Goal: Task Accomplishment & Management: Manage account settings

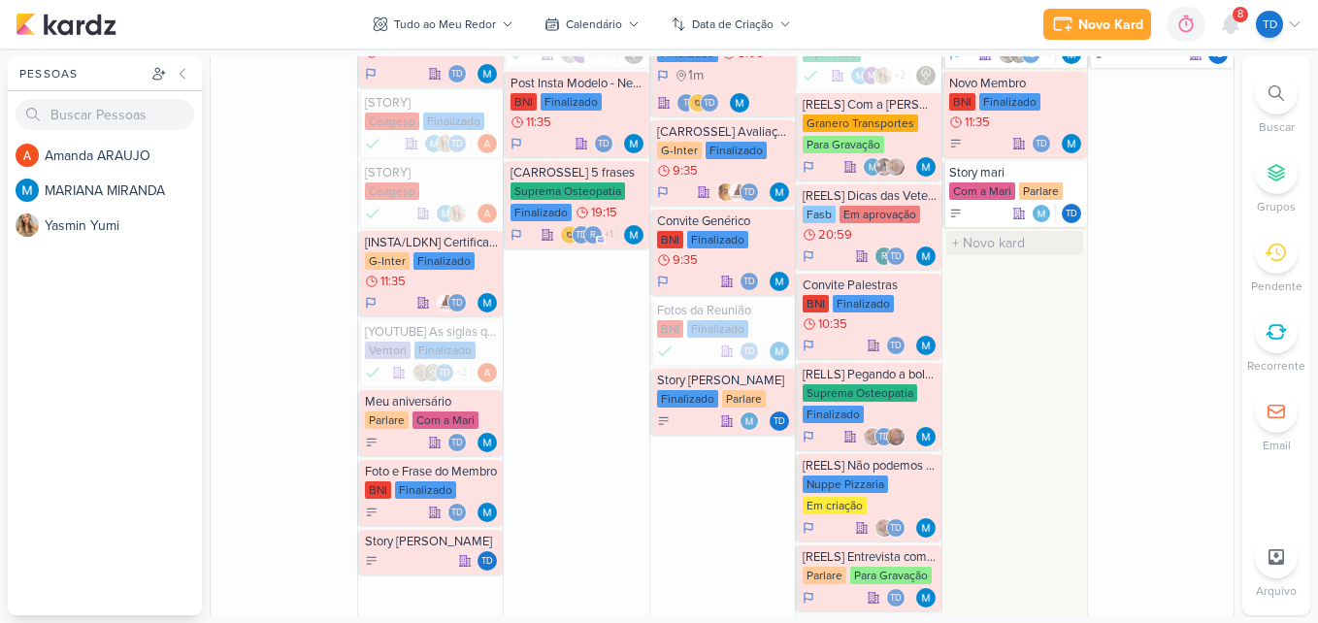
scroll to position [606, 0]
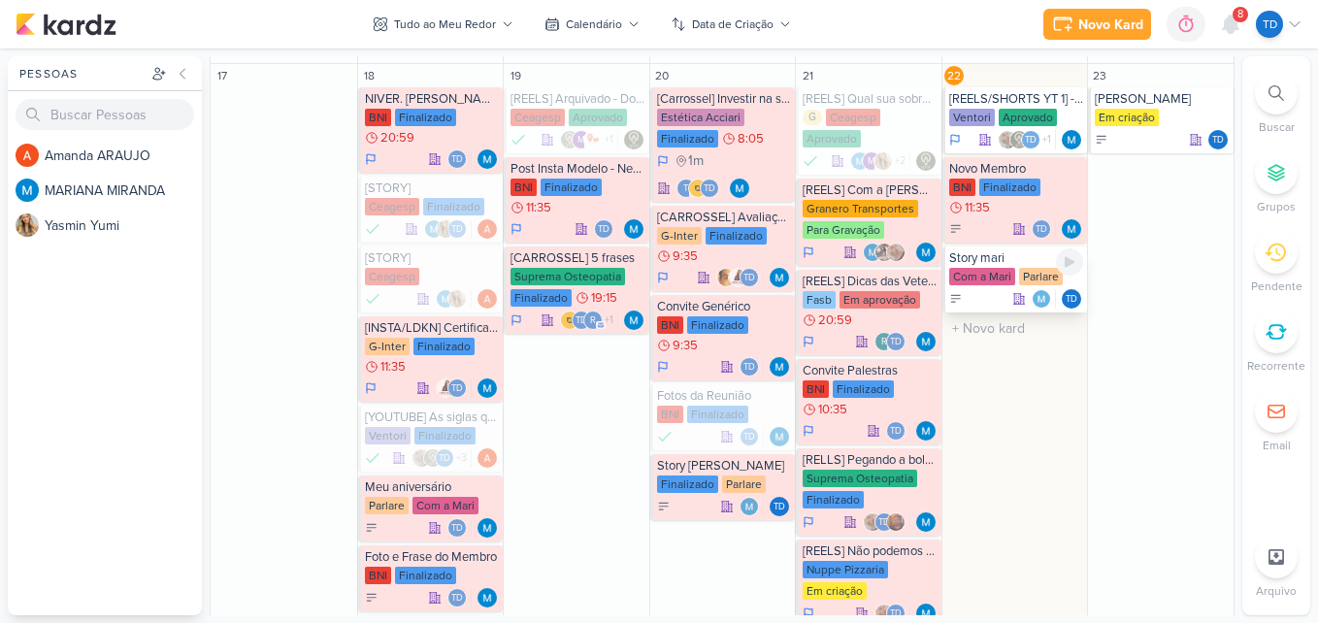
click at [1019, 273] on div "Parlare" at bounding box center [1041, 276] width 44 height 17
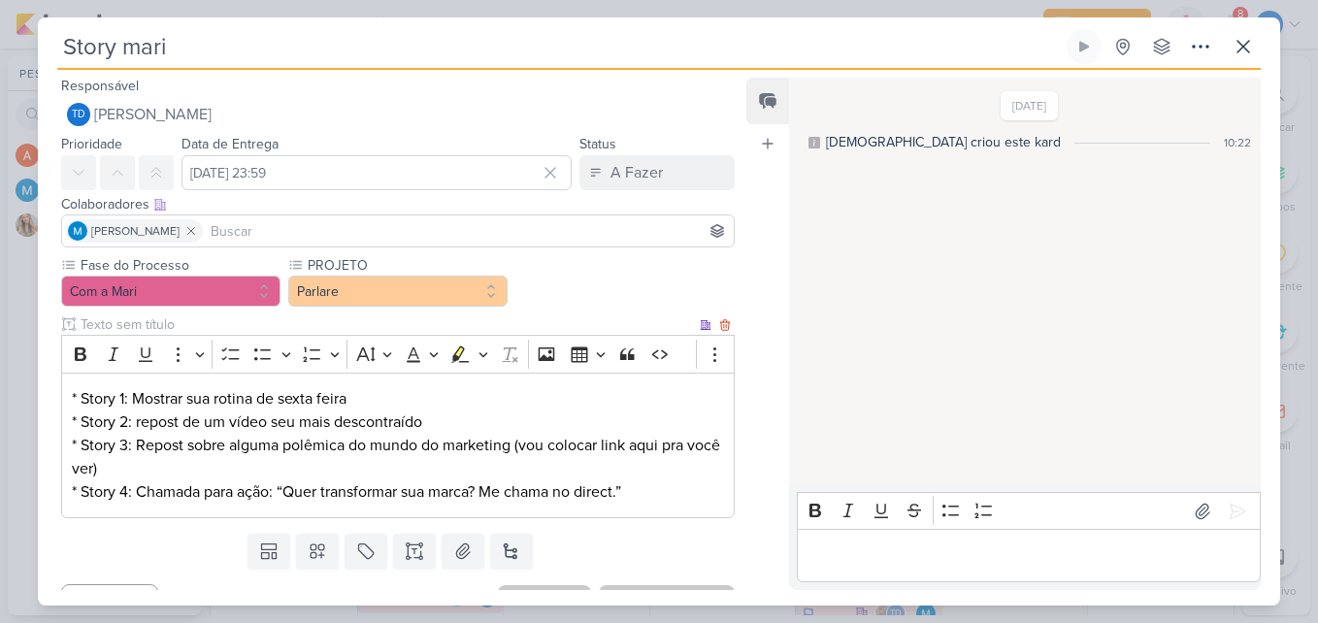
scroll to position [36, 0]
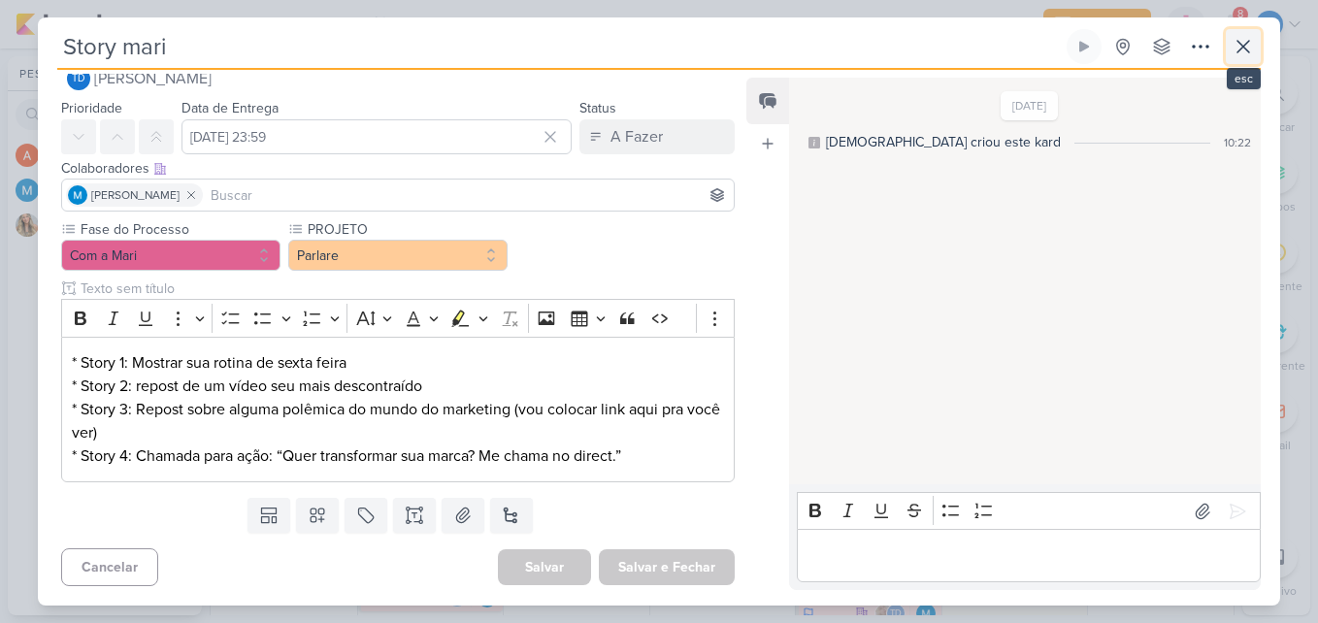
click at [1235, 51] on icon at bounding box center [1242, 46] width 23 height 23
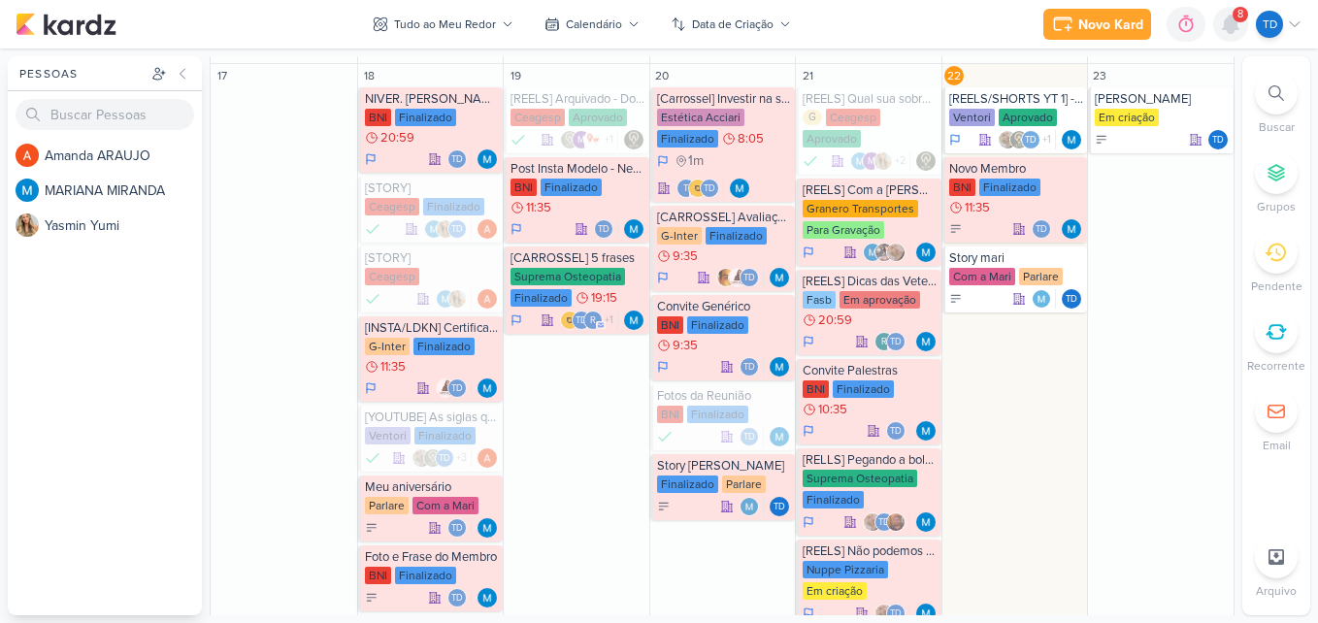
click at [1228, 39] on div at bounding box center [1230, 24] width 35 height 35
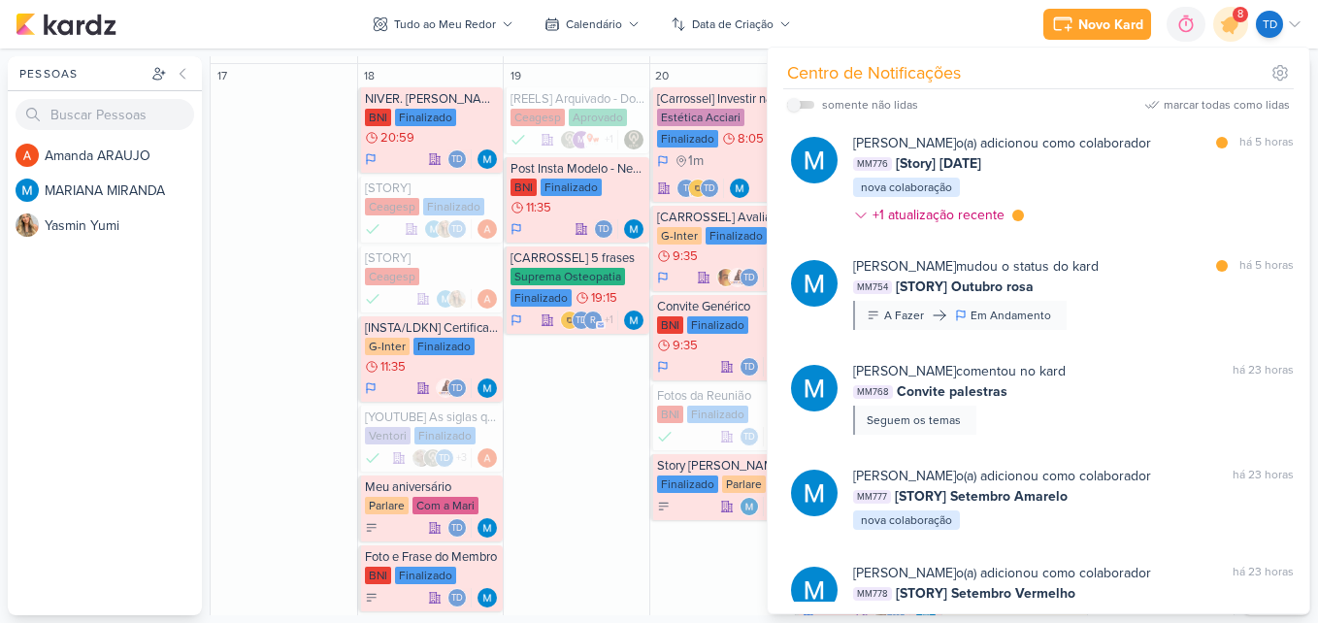
scroll to position [232, 0]
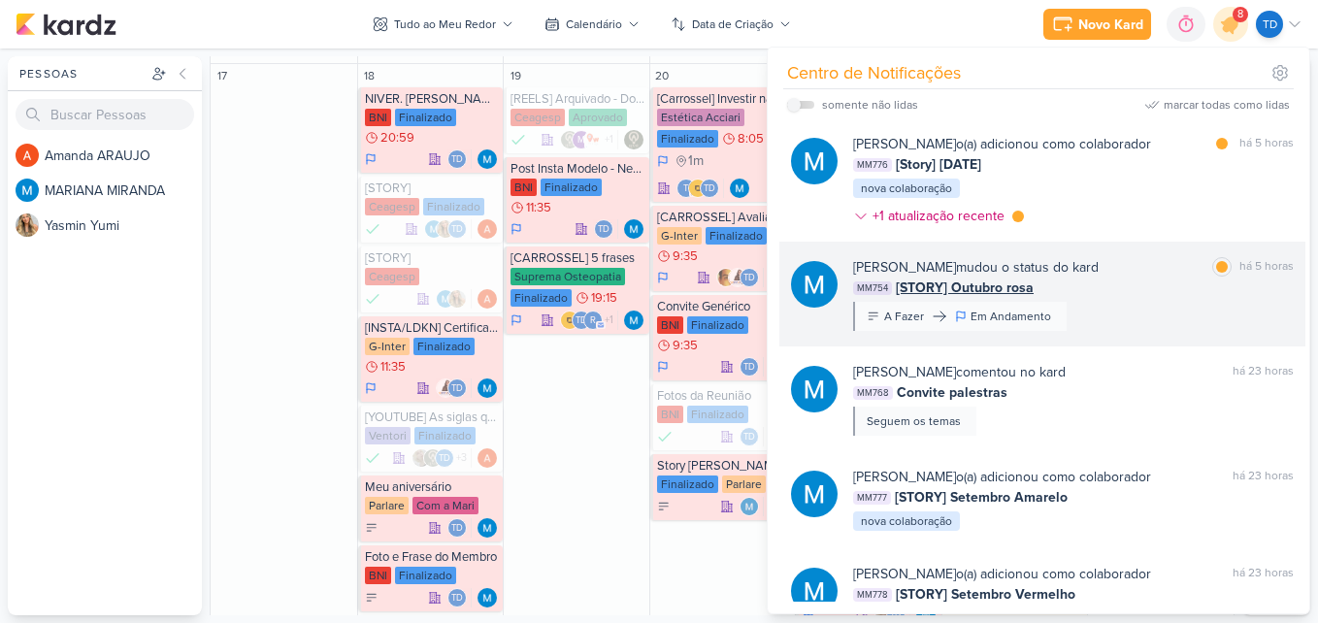
click at [1124, 309] on div "MARIANA MIRANDA mudou o status do kard marcar como lida há 5 horas MM754 [STORY…" at bounding box center [1073, 294] width 441 height 74
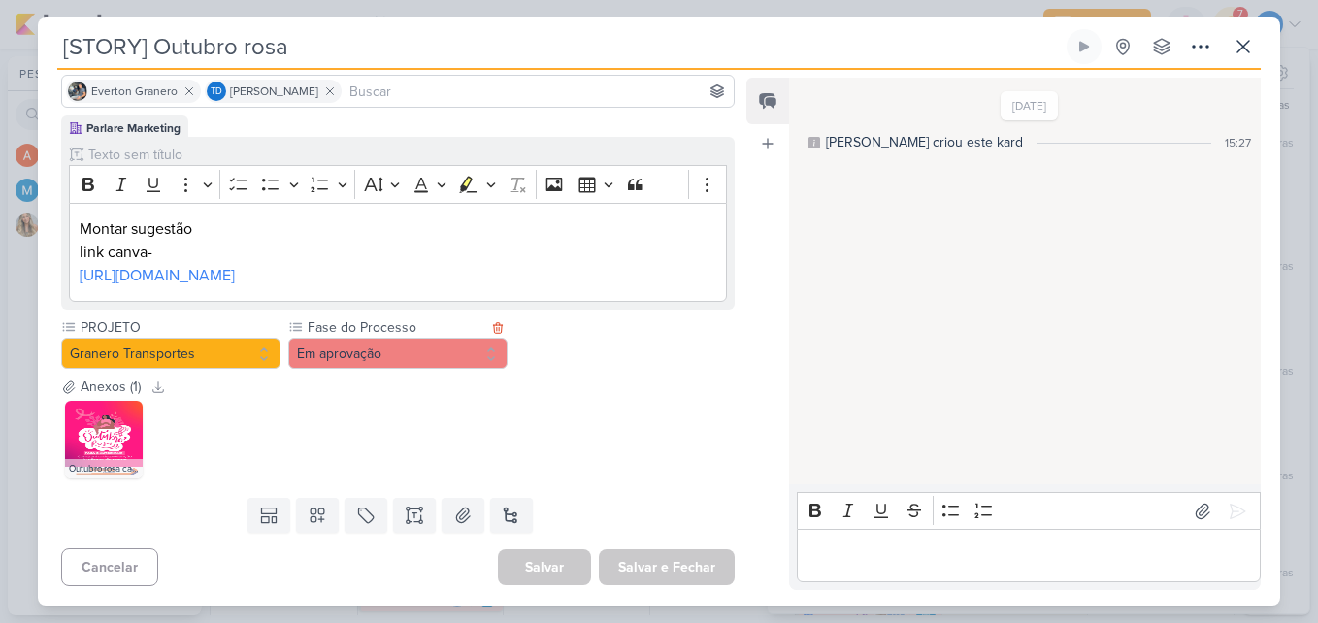
scroll to position [186, 0]
click at [107, 451] on img at bounding box center [104, 440] width 78 height 78
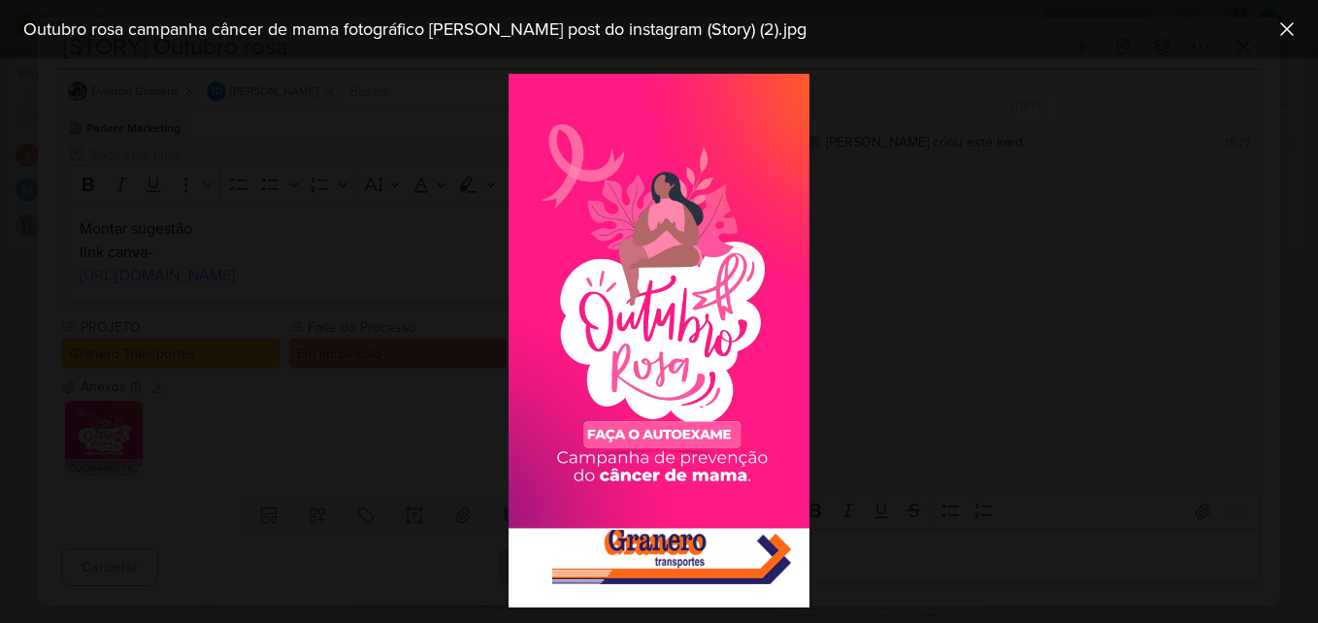
click at [407, 428] on div at bounding box center [659, 340] width 1318 height 565
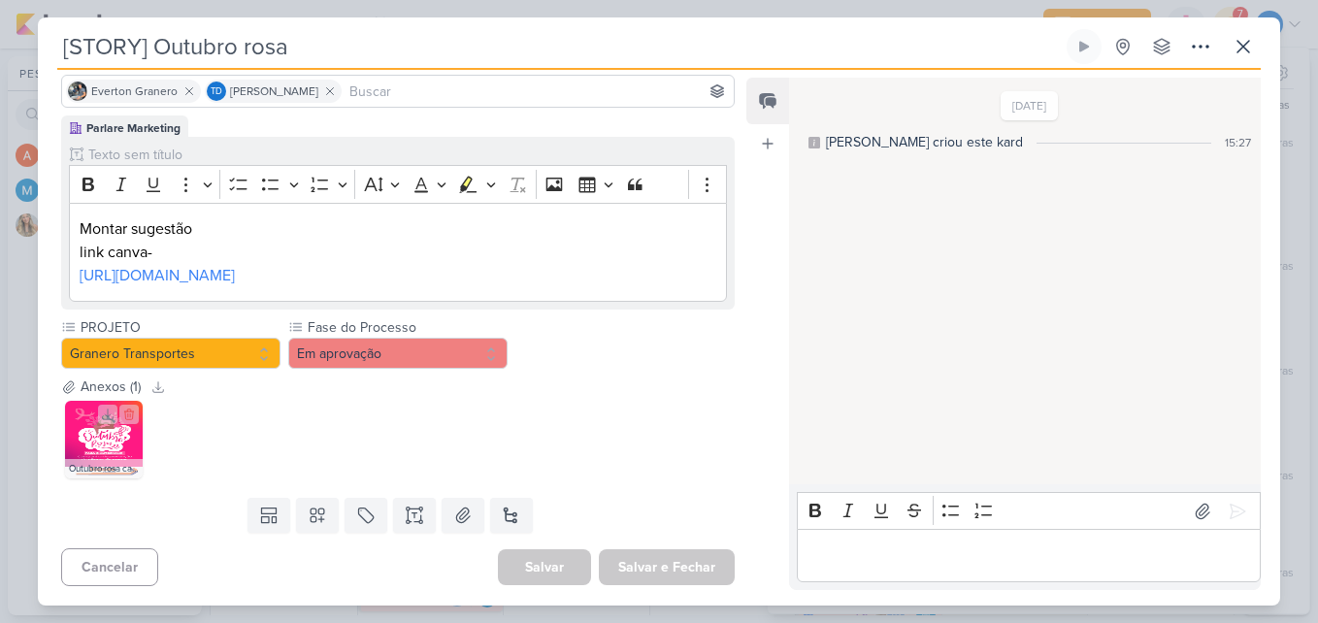
click at [98, 435] on img at bounding box center [104, 440] width 78 height 78
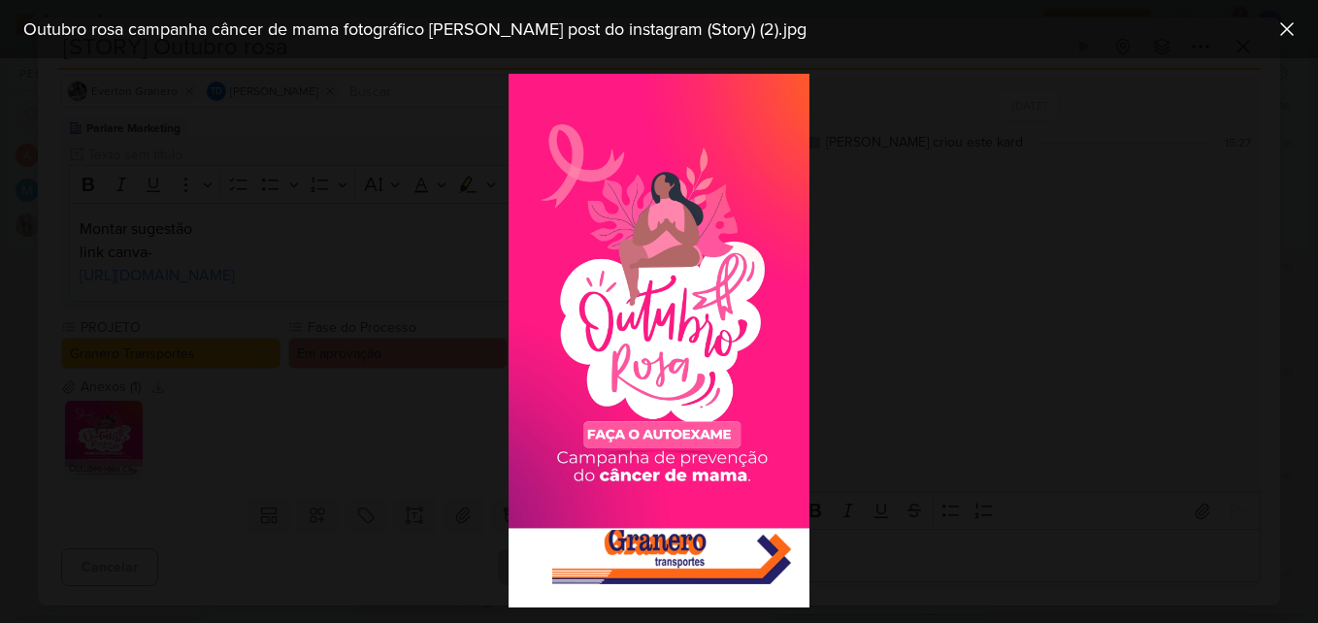
click at [980, 382] on div at bounding box center [659, 340] width 1318 height 565
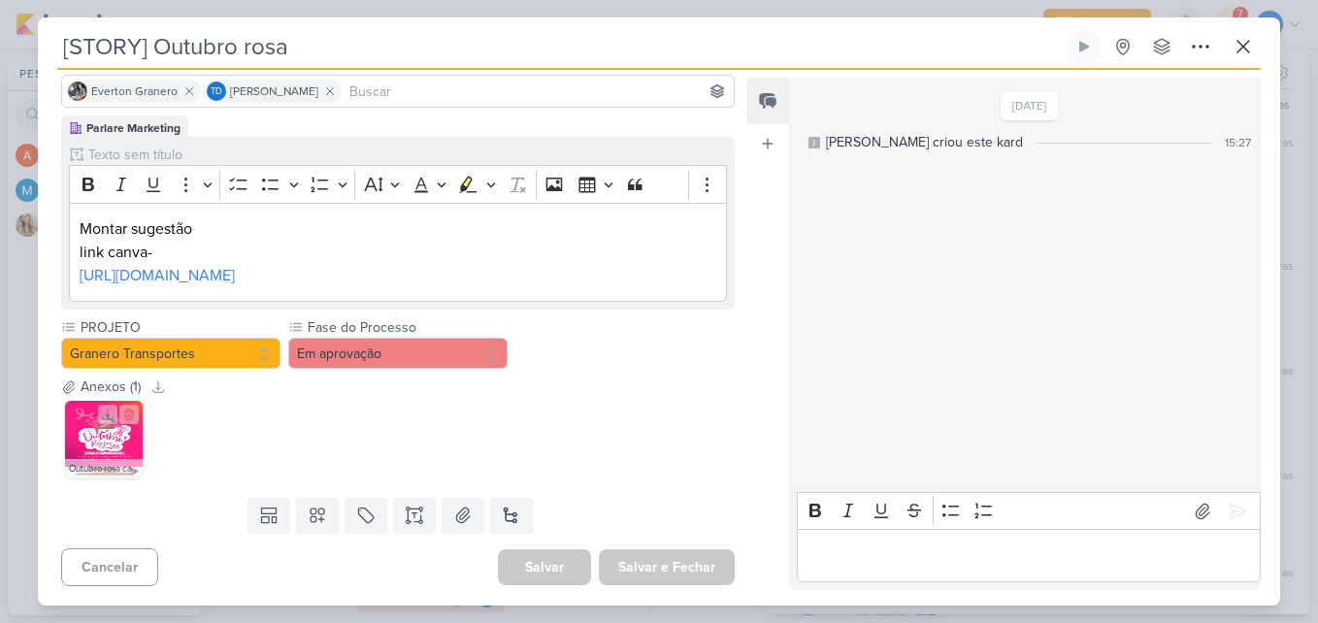
click at [77, 442] on img at bounding box center [104, 440] width 78 height 78
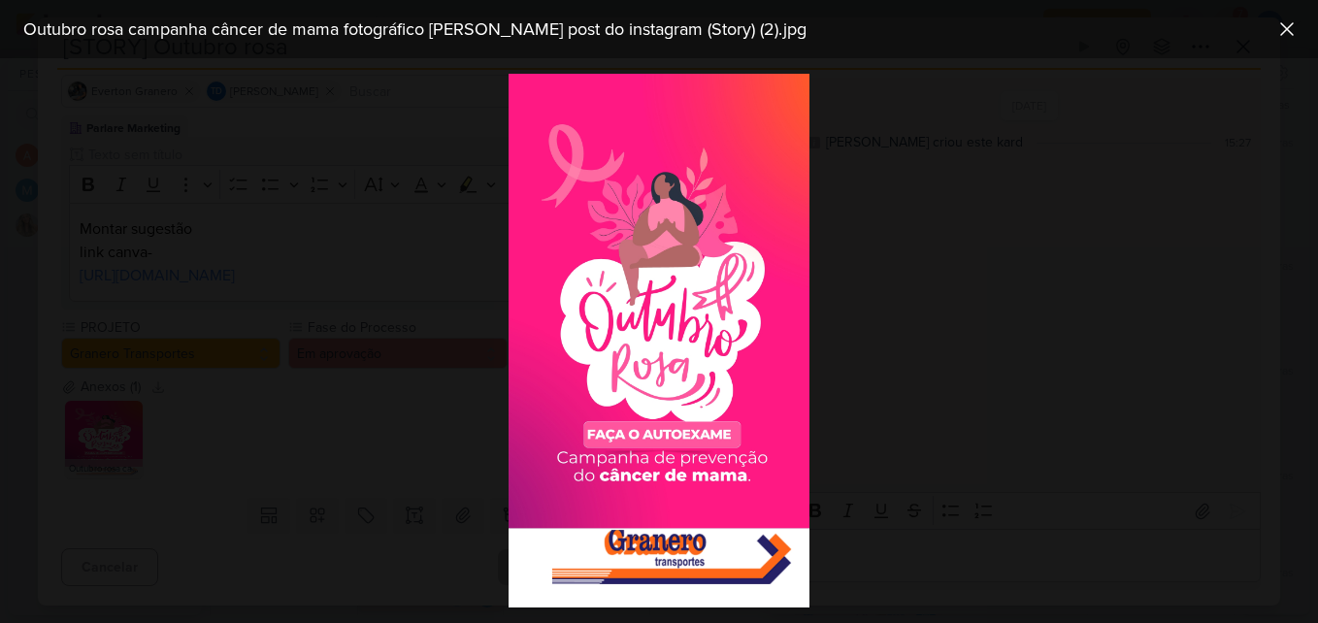
click at [369, 434] on div at bounding box center [659, 340] width 1318 height 565
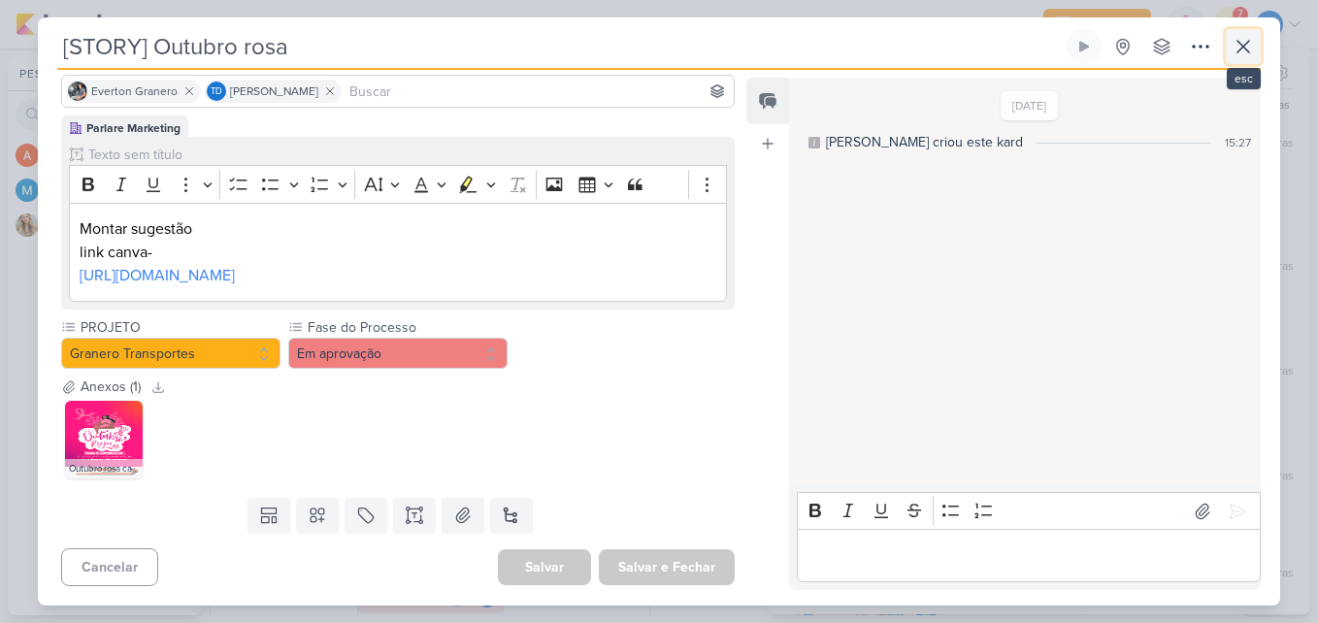
click at [1242, 57] on icon at bounding box center [1242, 46] width 23 height 23
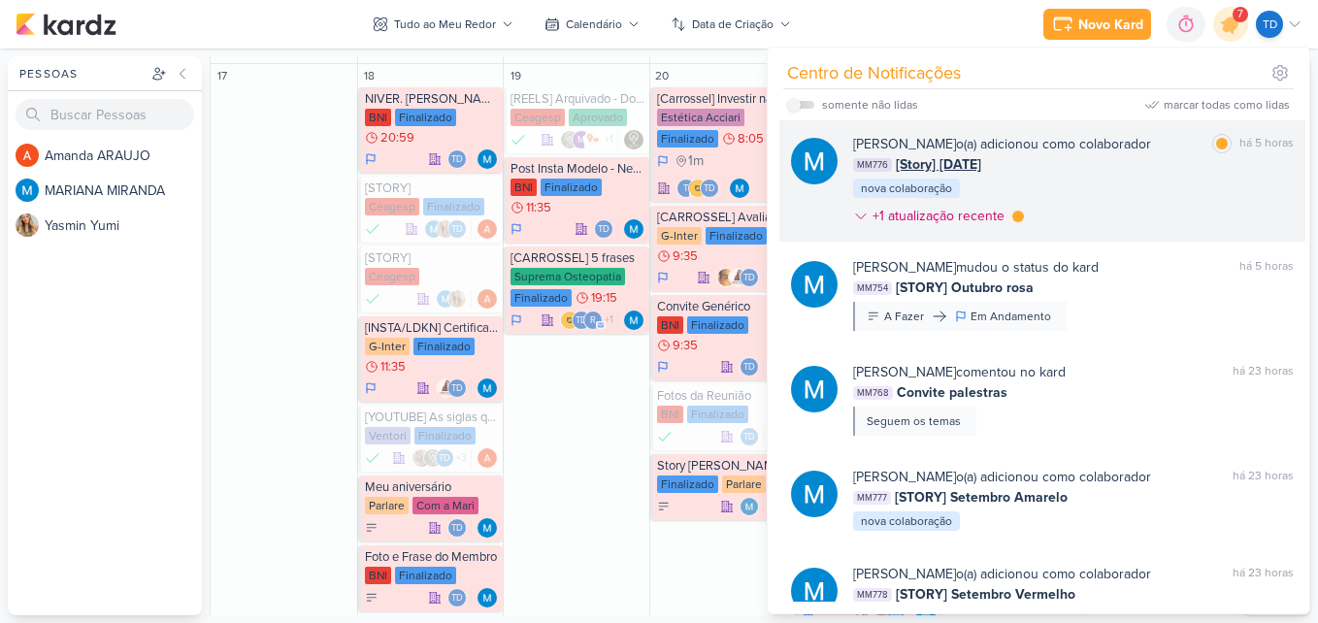
click at [1126, 219] on div "MARIANA MIRANDA o(a) adicionou como colaborador marcar como lida há 5 horas MM7…" at bounding box center [1073, 184] width 441 height 100
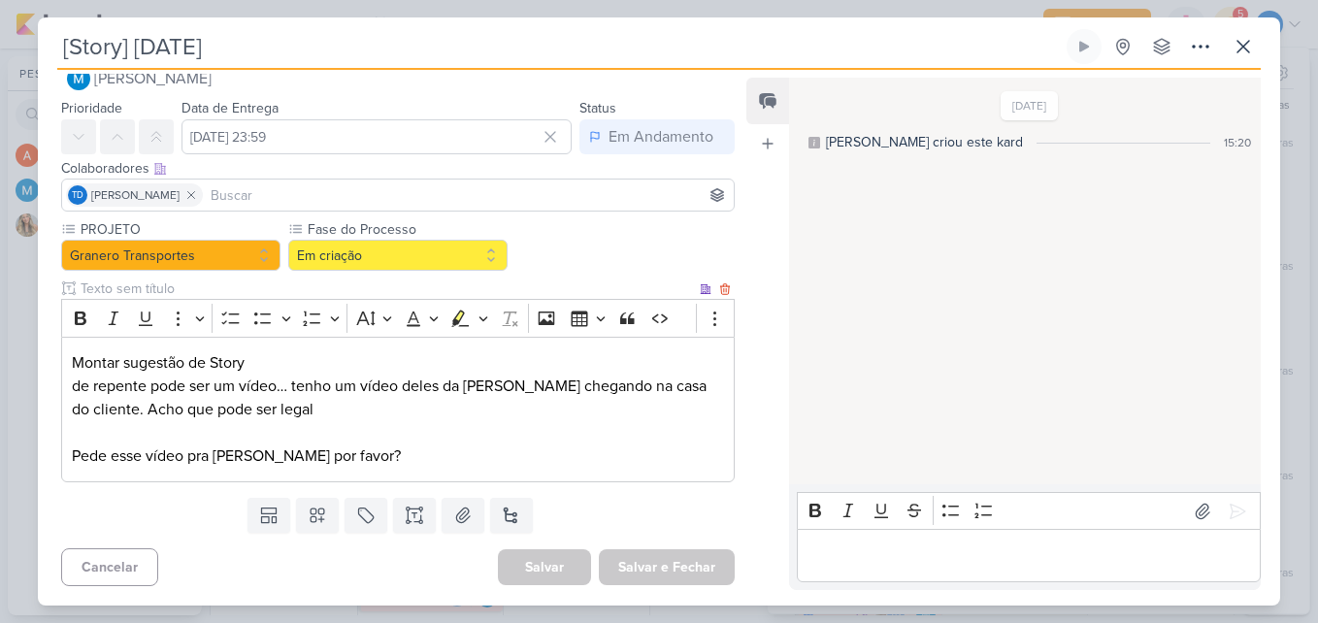
scroll to position [35, 0]
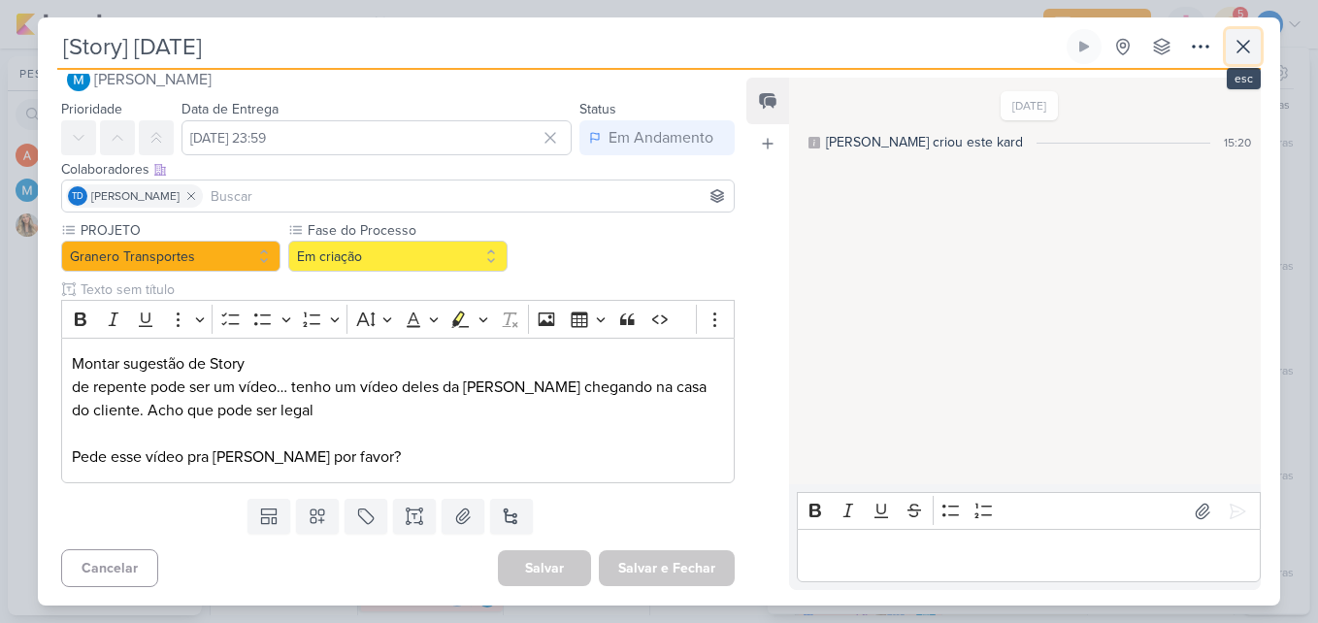
click at [1252, 43] on icon at bounding box center [1242, 46] width 23 height 23
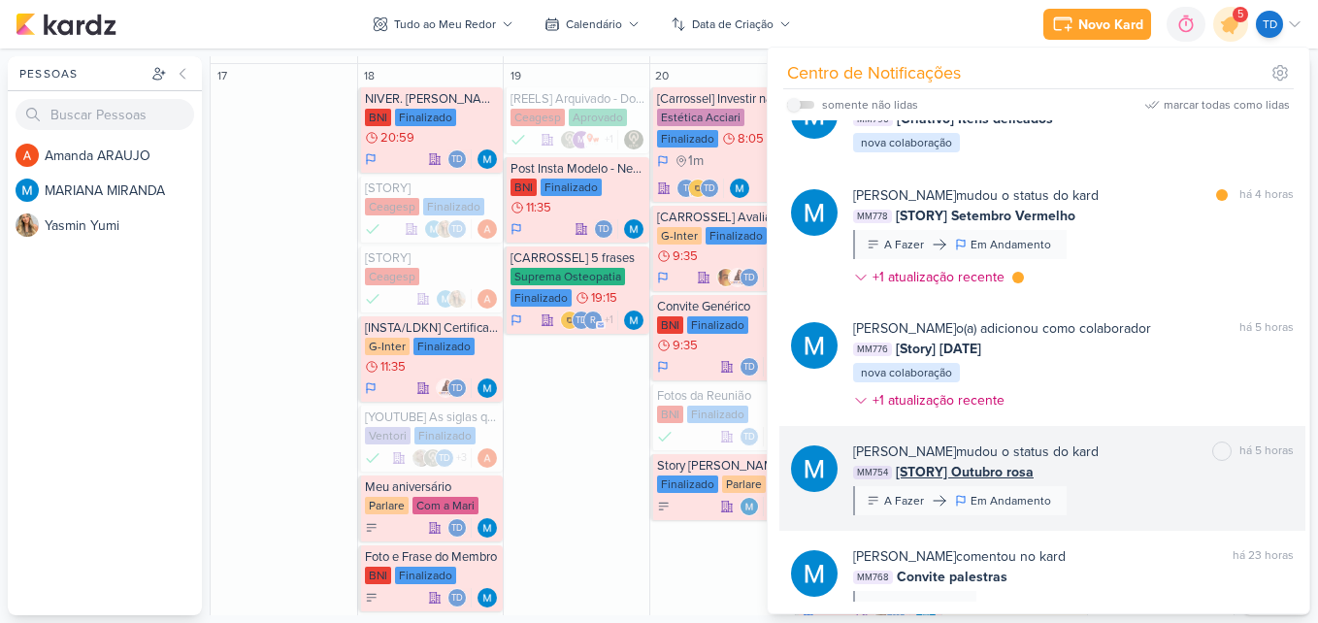
scroll to position [0, 0]
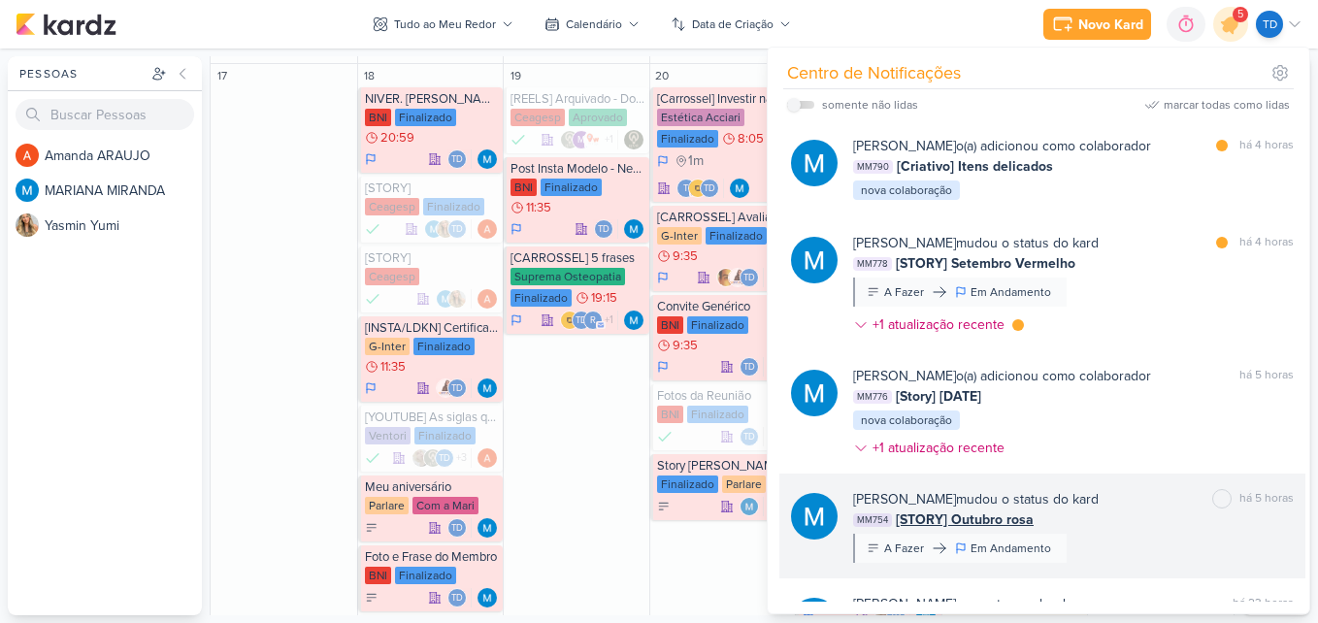
click at [1139, 288] on div "MARIANA MIRANDA mudou o status do kard marcar como lida há 4 horas MM778 [STORY…" at bounding box center [1073, 288] width 441 height 110
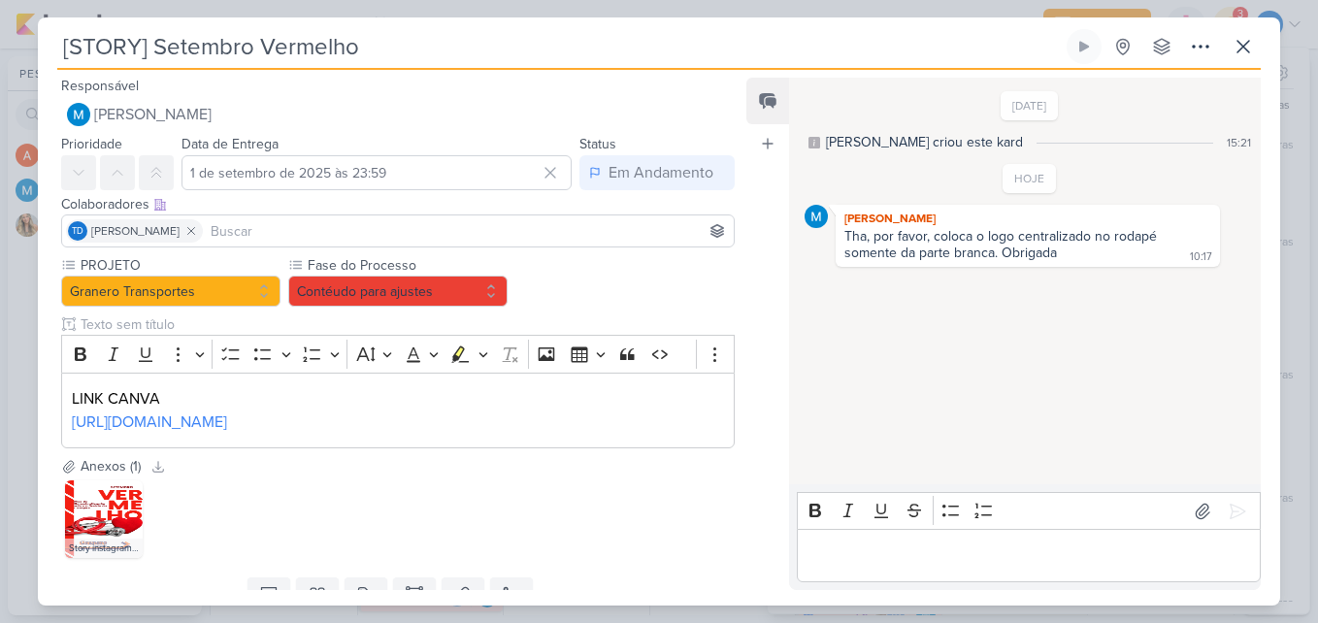
scroll to position [126, 0]
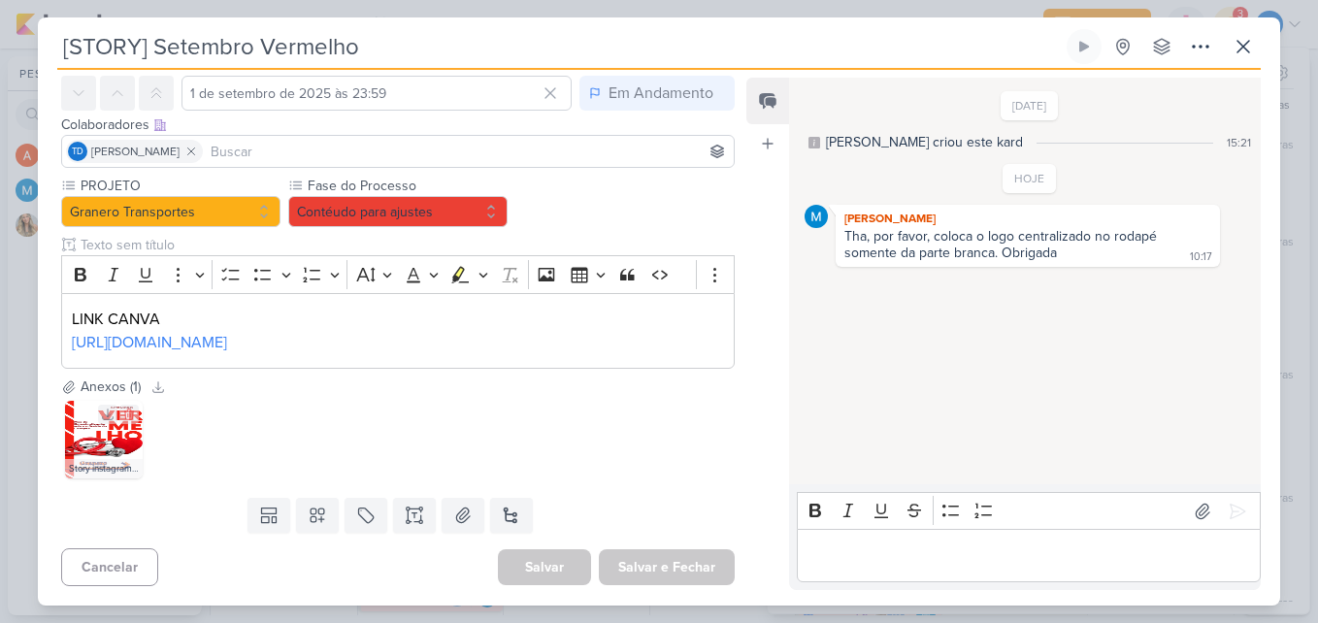
click at [73, 452] on img at bounding box center [104, 440] width 78 height 78
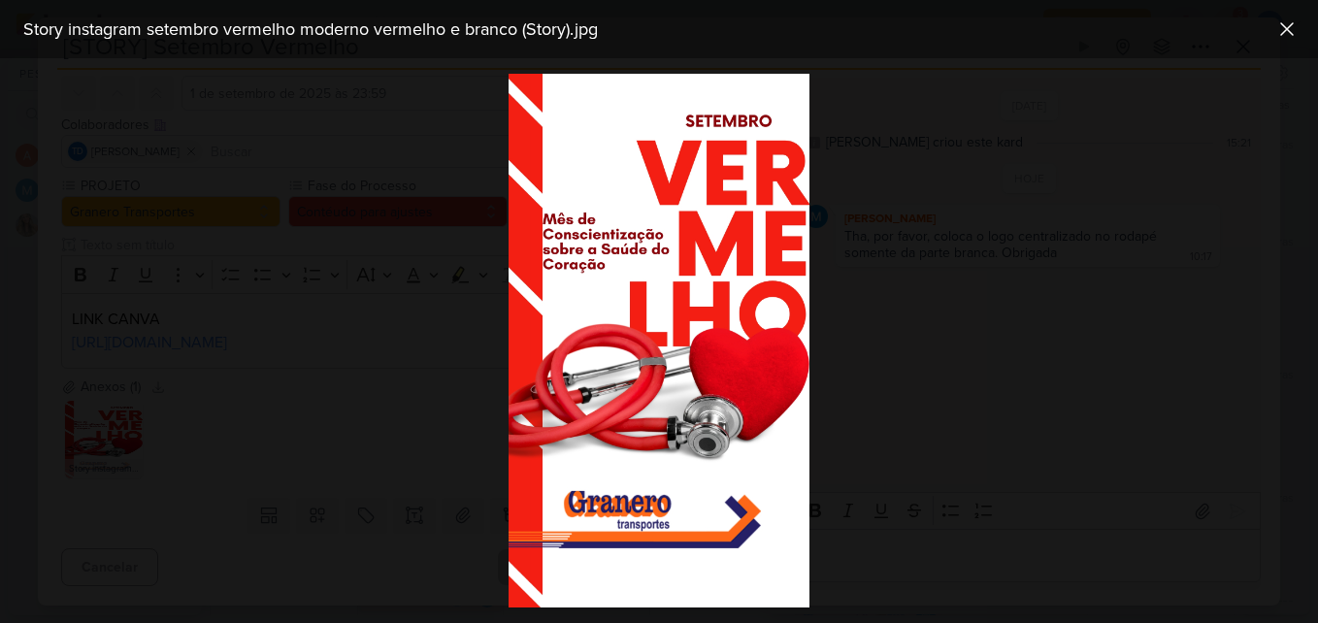
click at [401, 373] on div at bounding box center [659, 340] width 1318 height 565
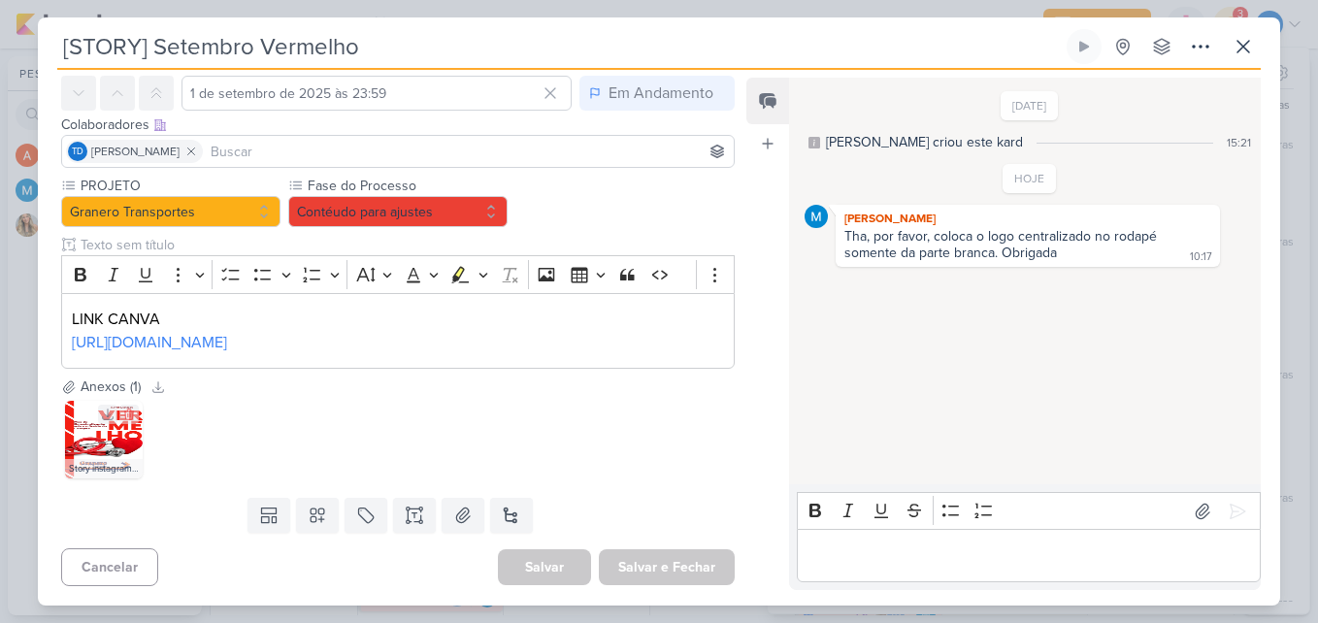
click at [101, 456] on img at bounding box center [104, 440] width 78 height 78
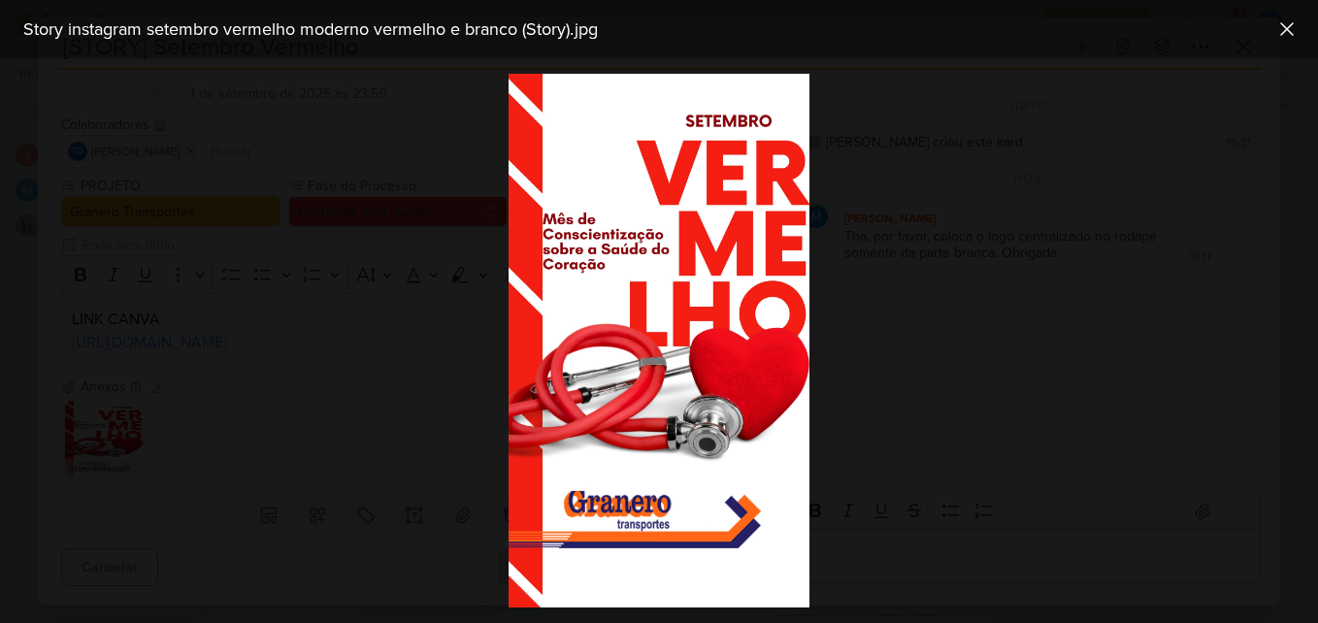
click at [922, 455] on div at bounding box center [659, 340] width 1318 height 565
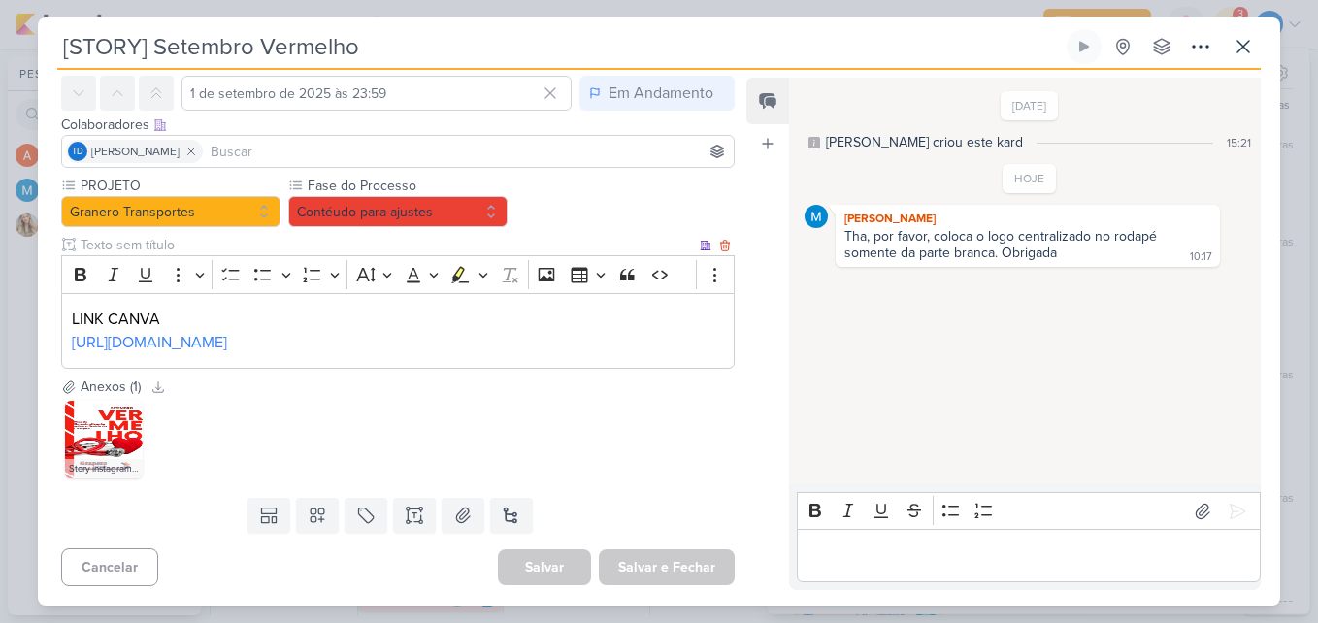
scroll to position [0, 0]
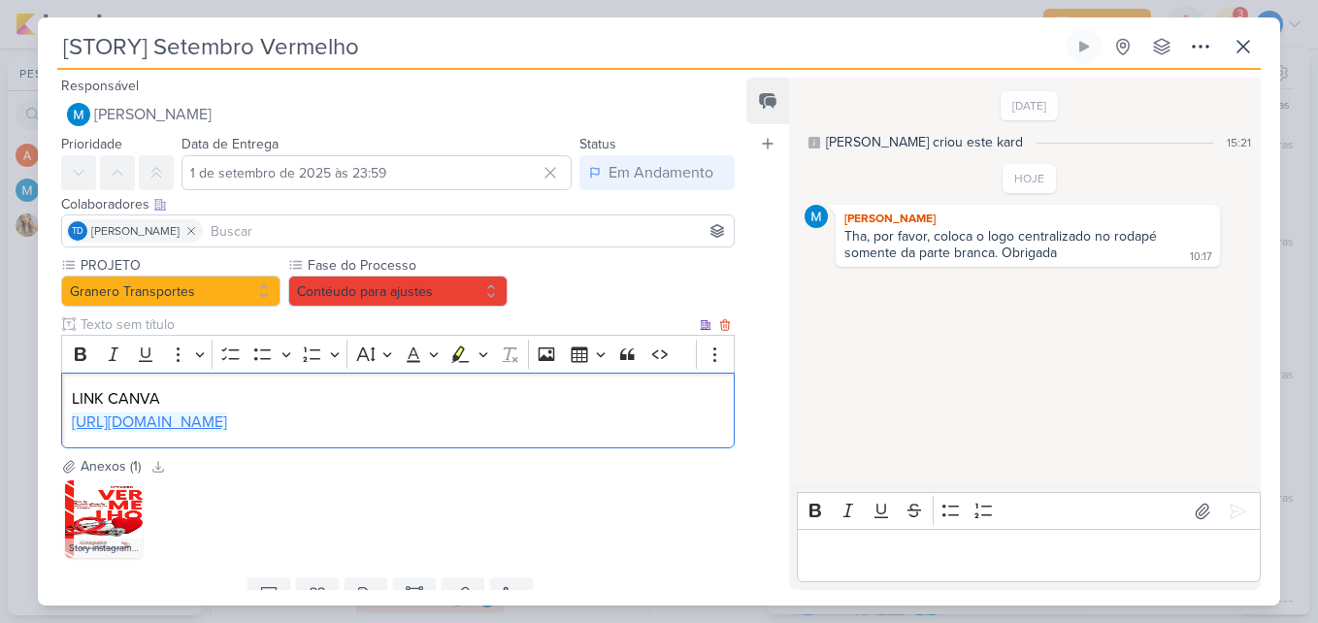
click at [227, 432] on link "https://www.canva.com/design/DAGwu6zPulU/fY4Gnnsdu4TeEKaBemSXeg/edit?utm_conten…" at bounding box center [149, 421] width 155 height 19
click at [129, 501] on icon at bounding box center [129, 494] width 14 height 14
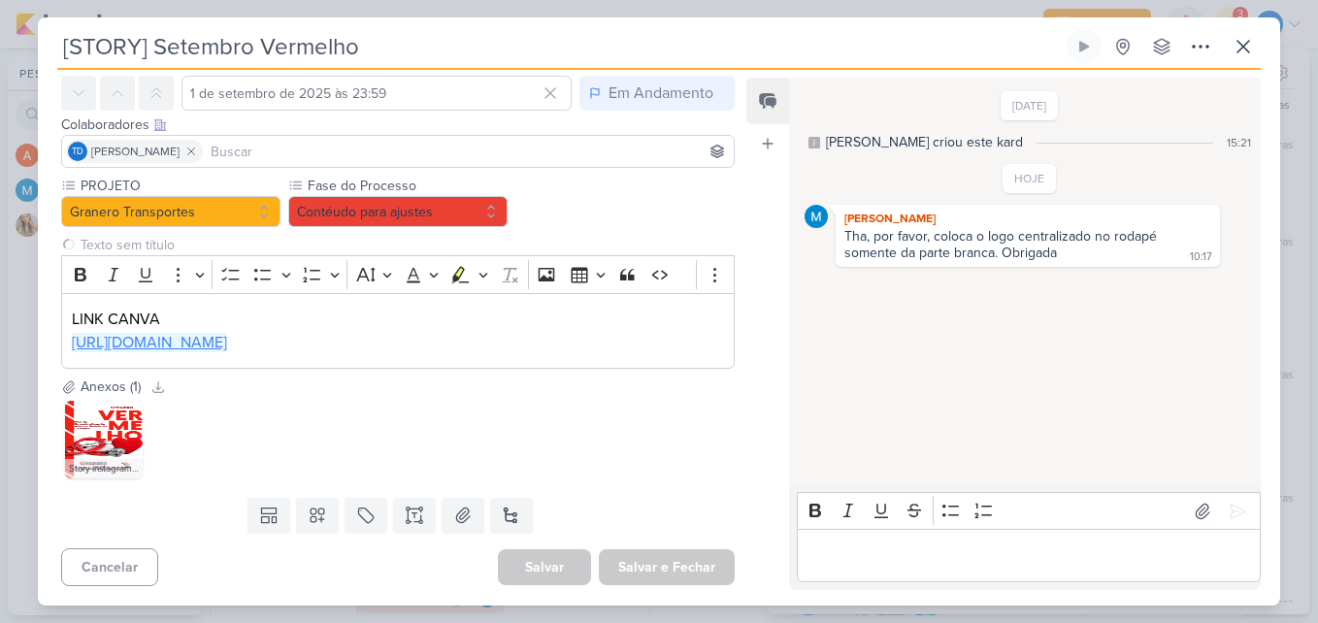
scroll to position [13, 0]
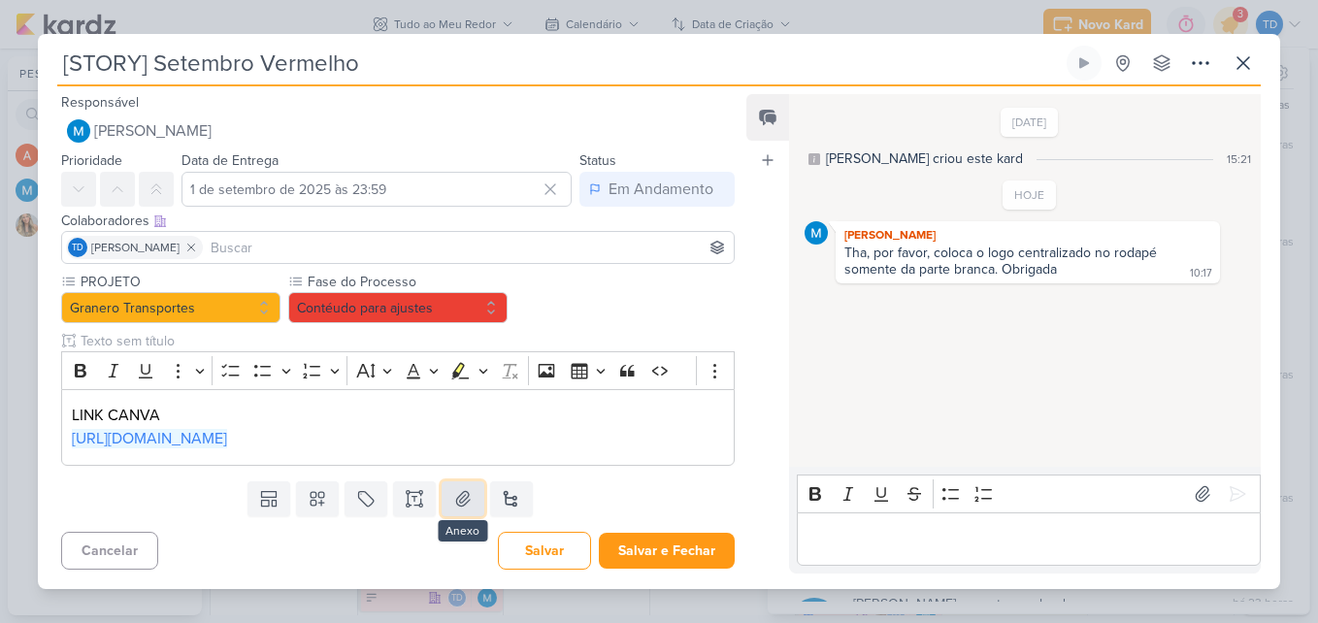
click at [466, 508] on icon at bounding box center [462, 498] width 19 height 19
click at [476, 292] on button "Contéudo para ajustes" at bounding box center [397, 307] width 219 height 31
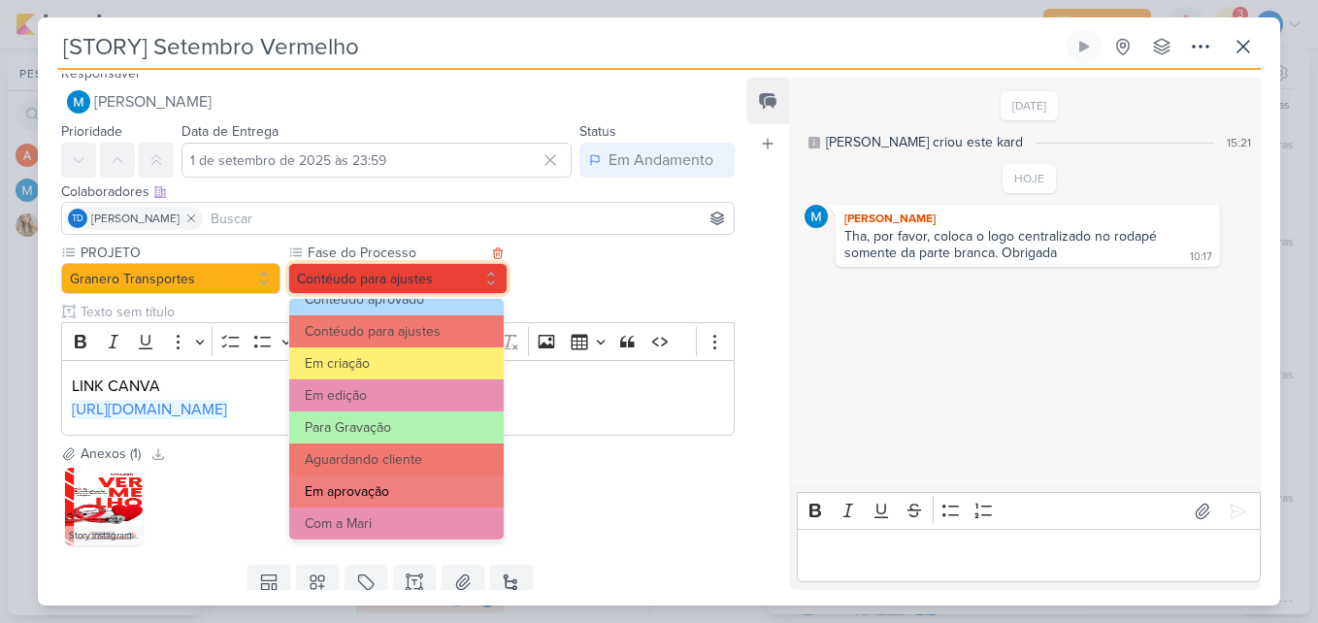
scroll to position [187, 0]
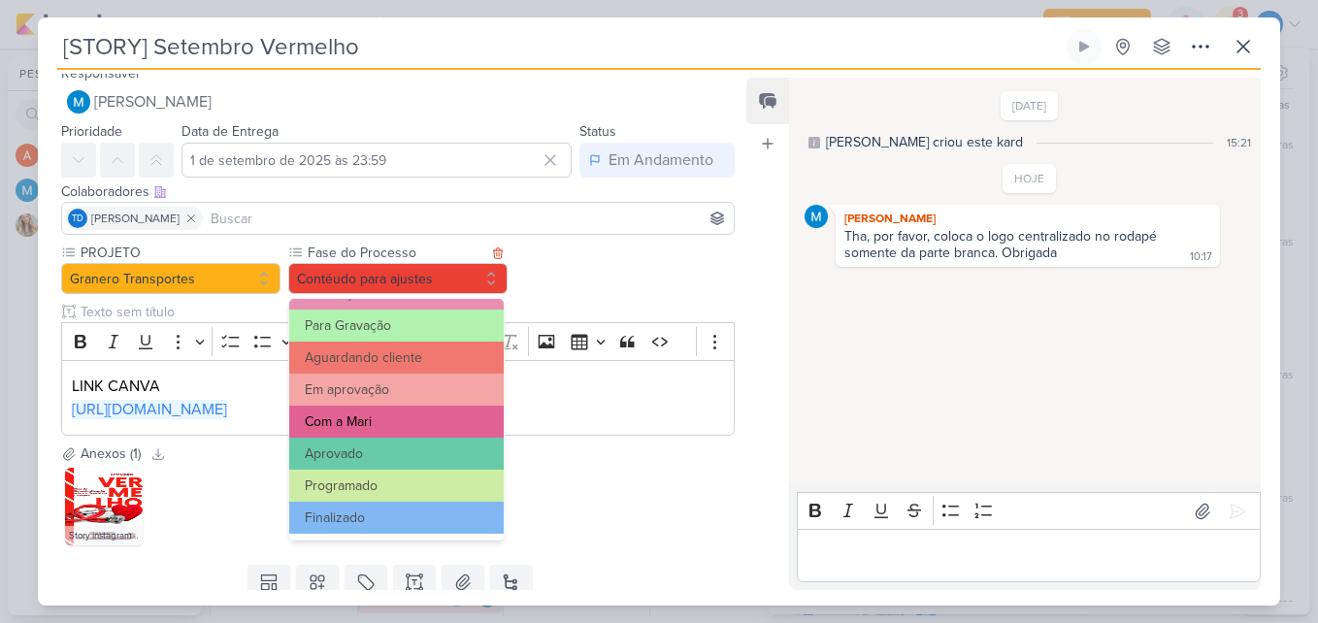
click at [435, 414] on button "Com a Mari" at bounding box center [396, 422] width 214 height 32
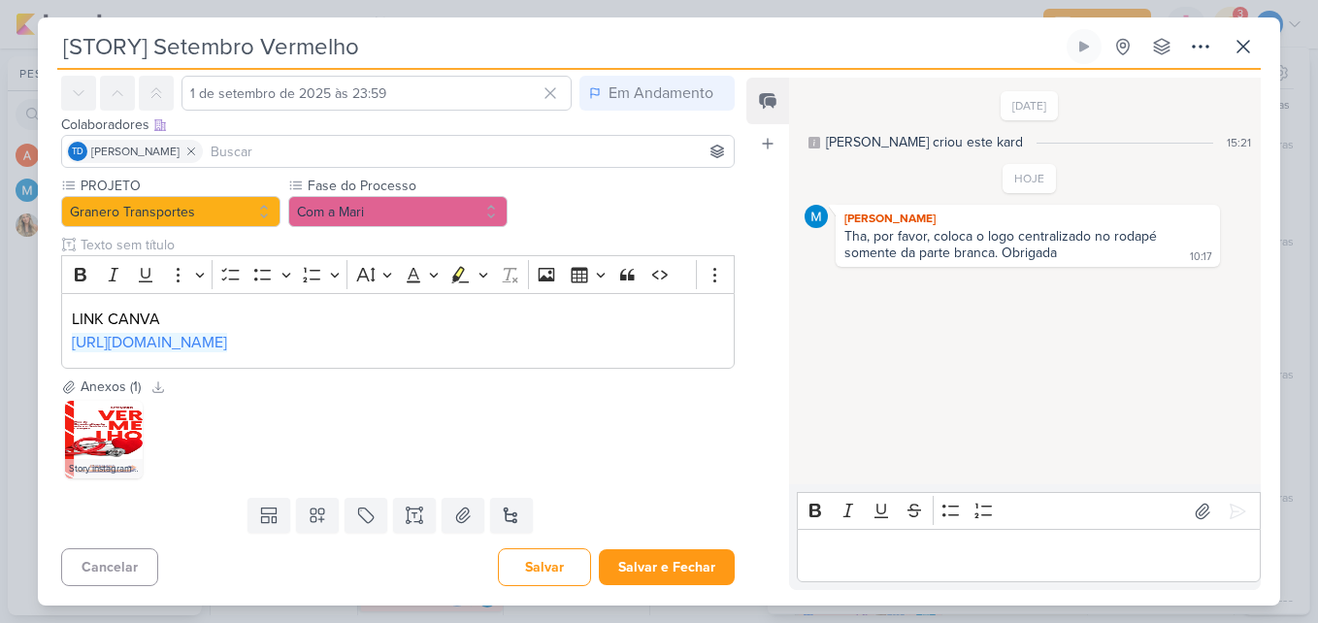
scroll to position [126, 0]
click at [639, 560] on button "Salvar e Fechar" at bounding box center [667, 567] width 136 height 36
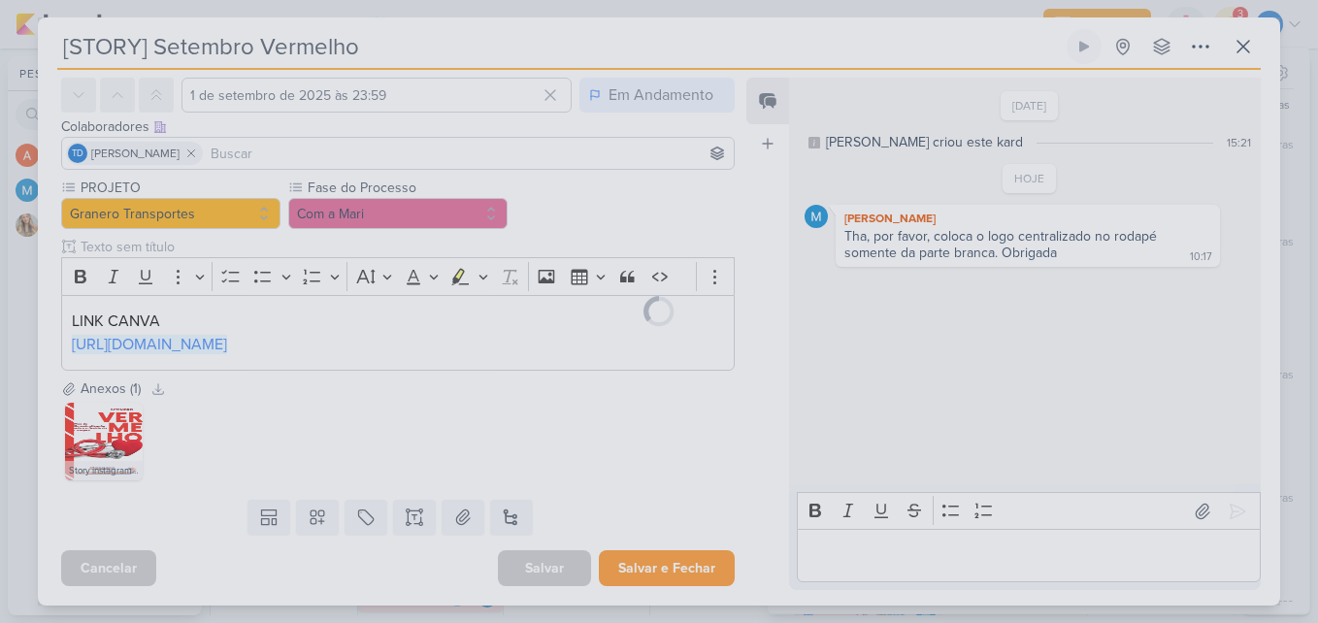
scroll to position [124, 0]
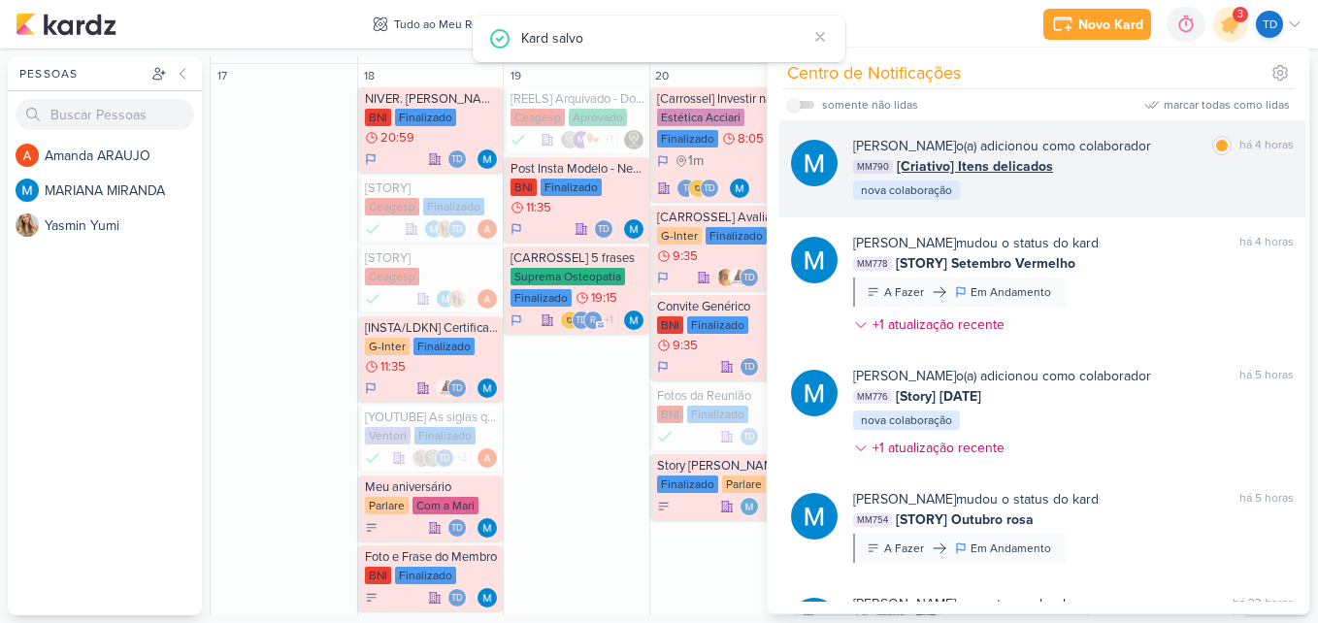
click at [1151, 180] on div "MARIANA MIRANDA o(a) adicionou como colaborador marcar como lida há 4 horas MM7…" at bounding box center [1073, 169] width 441 height 66
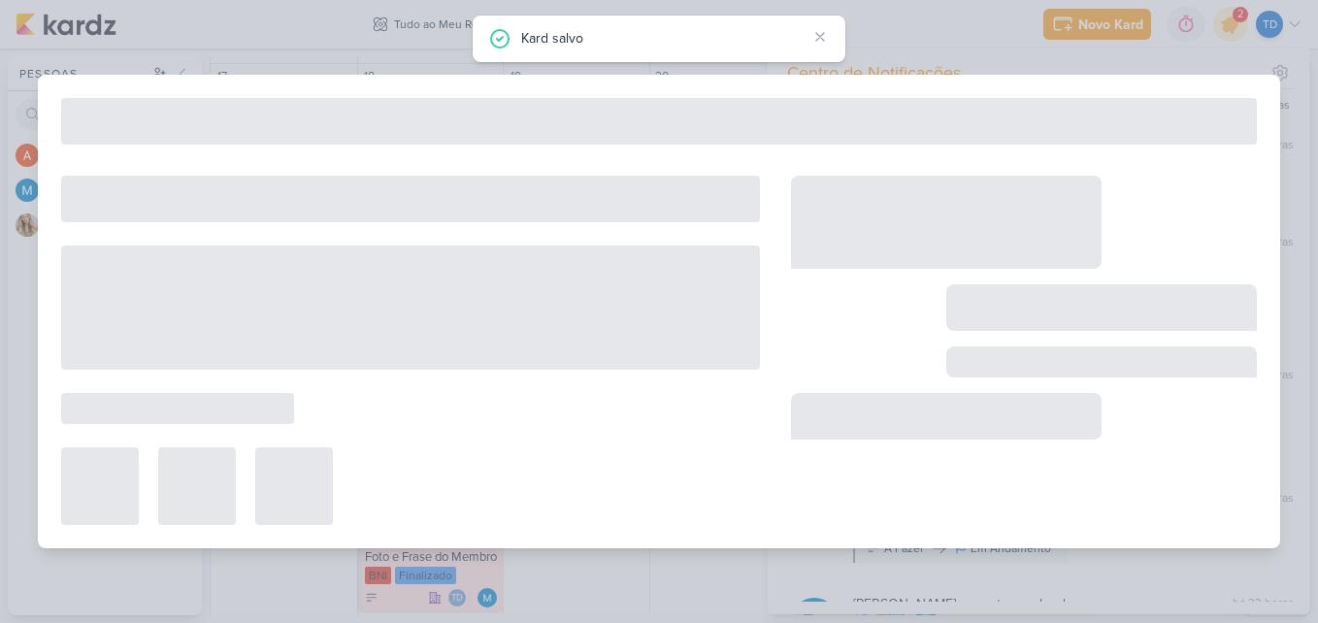
type input "[Criativo] Itens delicados"
type input "9 de setembro de 2025 às 23:59"
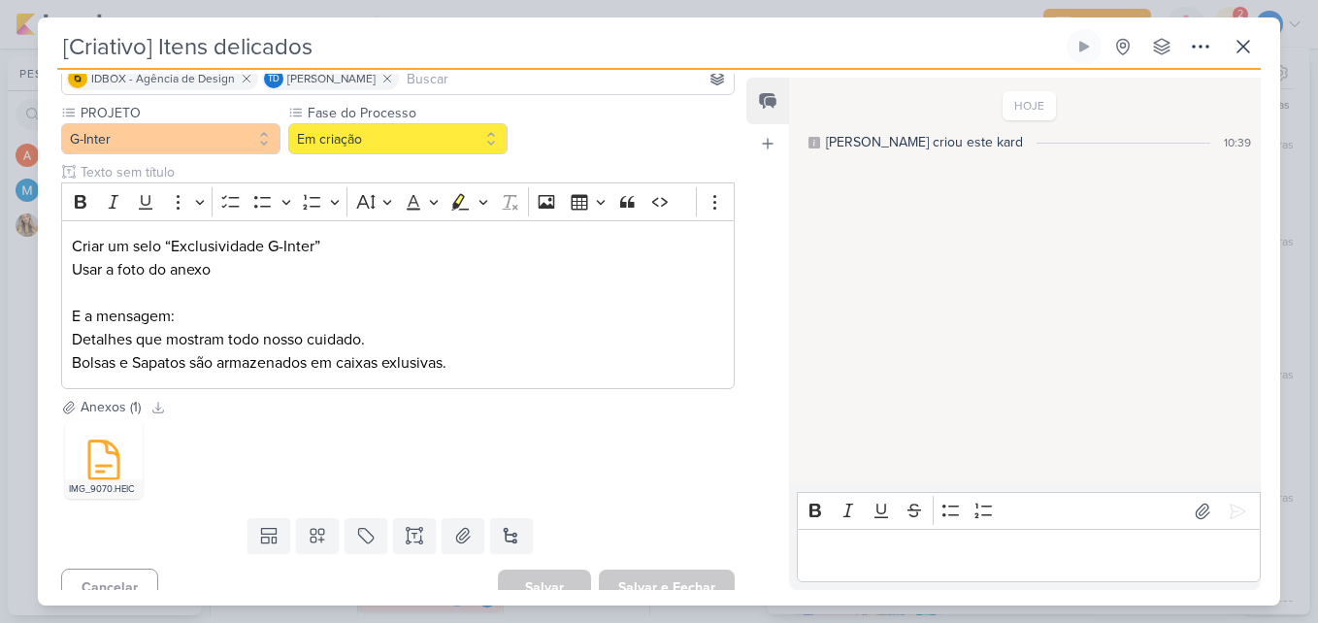
scroll to position [173, 0]
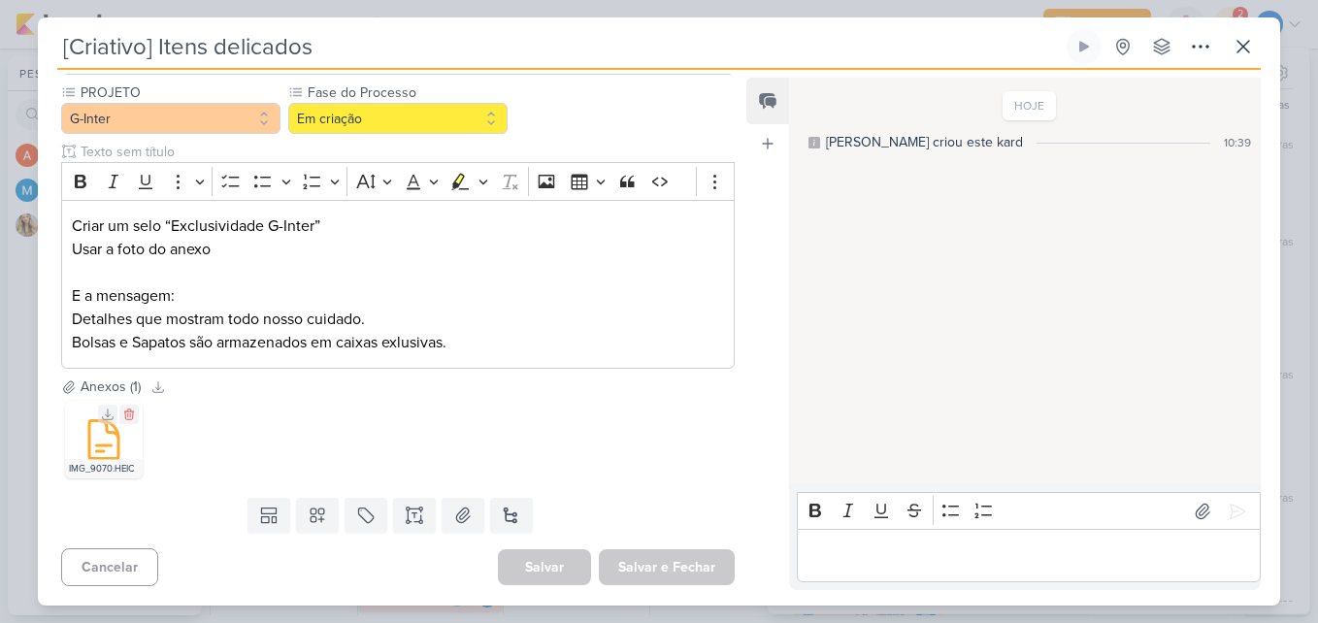
click at [112, 460] on div "IMG_9070.HEIC" at bounding box center [104, 468] width 78 height 19
click at [90, 443] on icon at bounding box center [103, 440] width 29 height 38
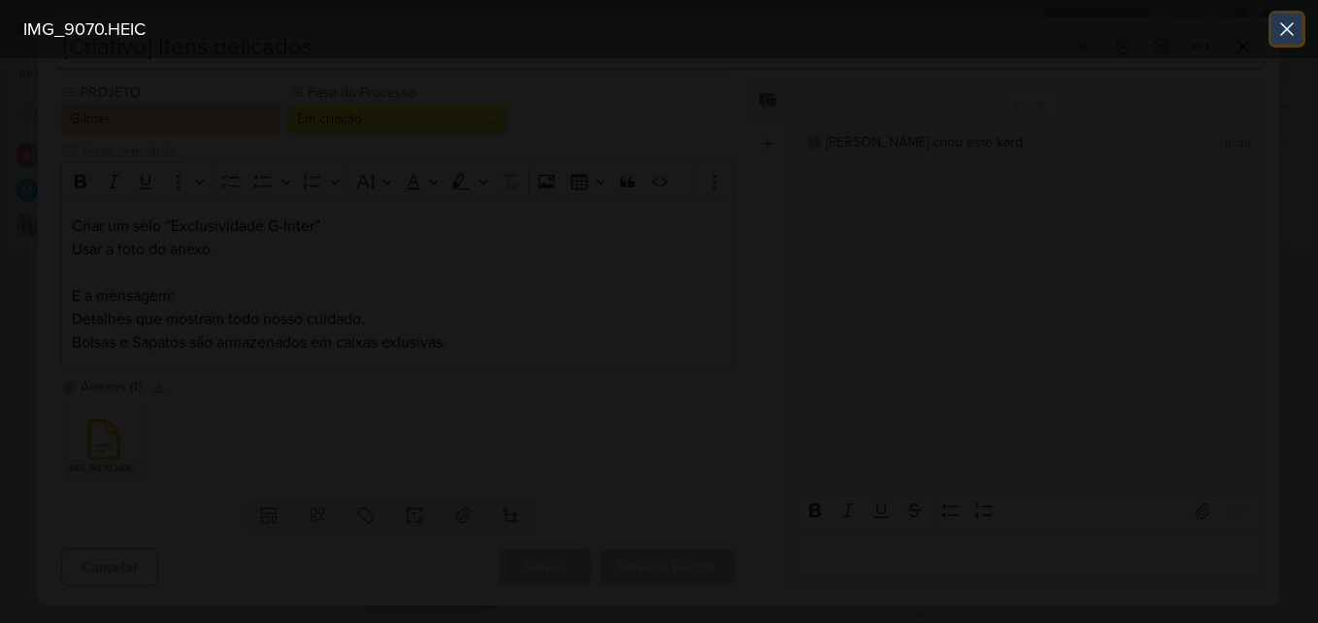
click at [1298, 25] on button at bounding box center [1286, 29] width 31 height 31
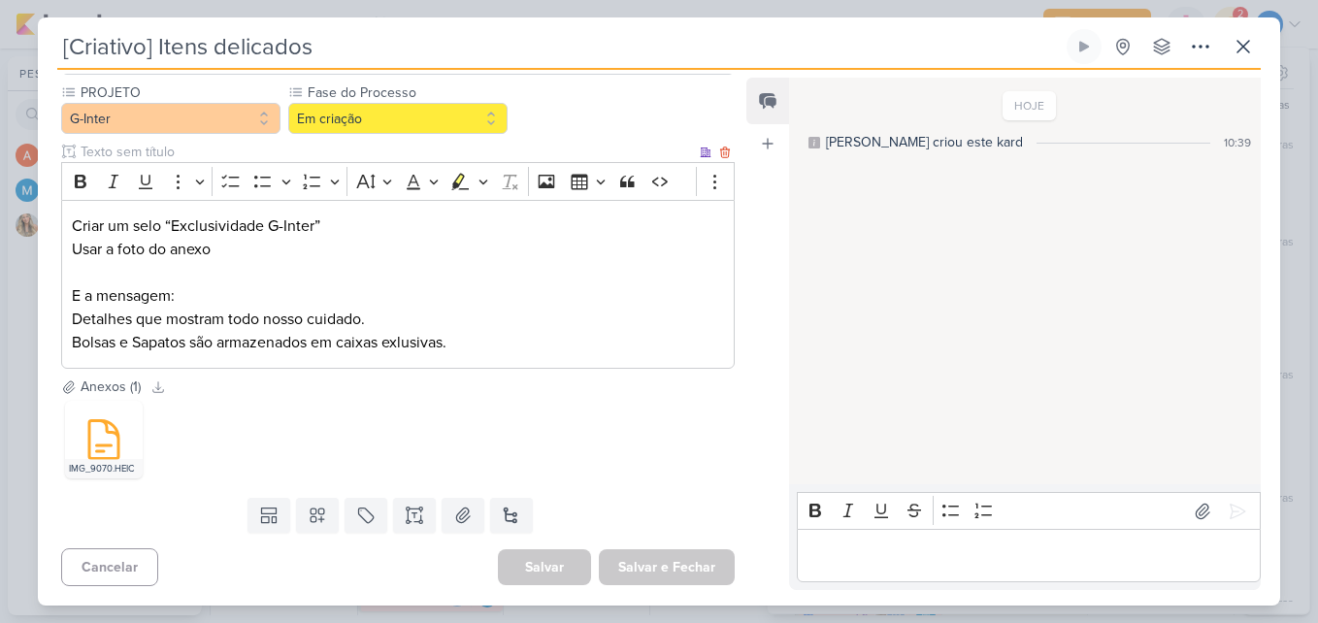
scroll to position [0, 0]
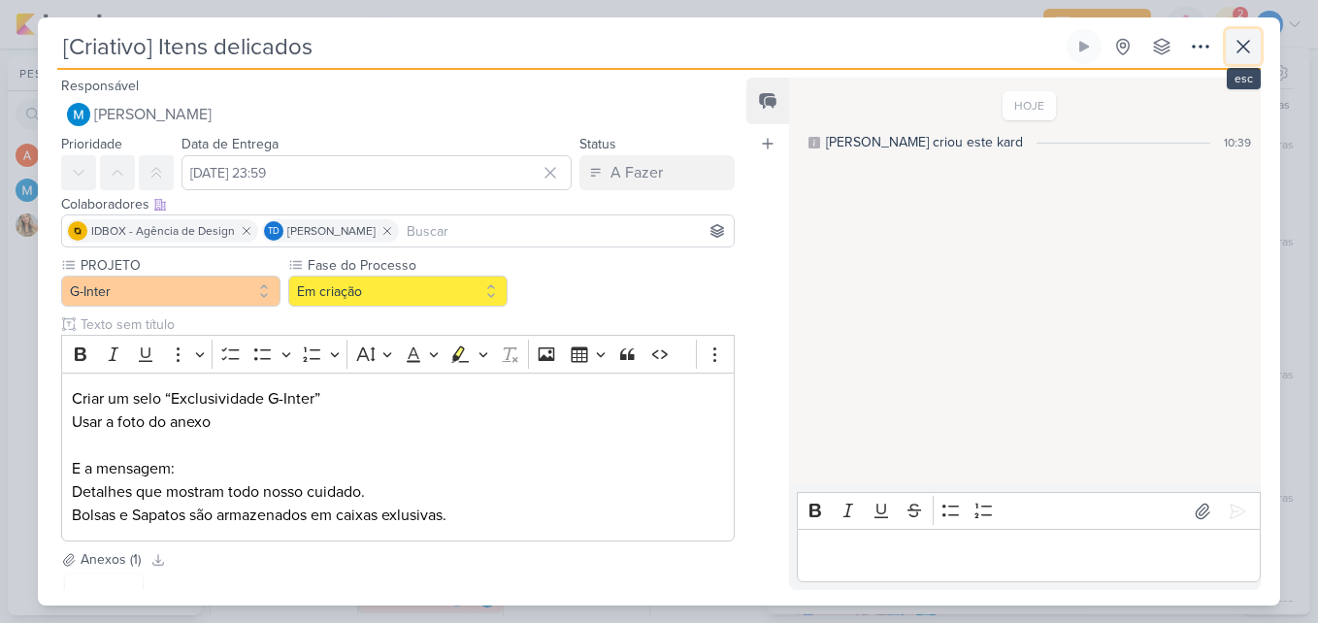
click at [1243, 49] on icon at bounding box center [1242, 46] width 23 height 23
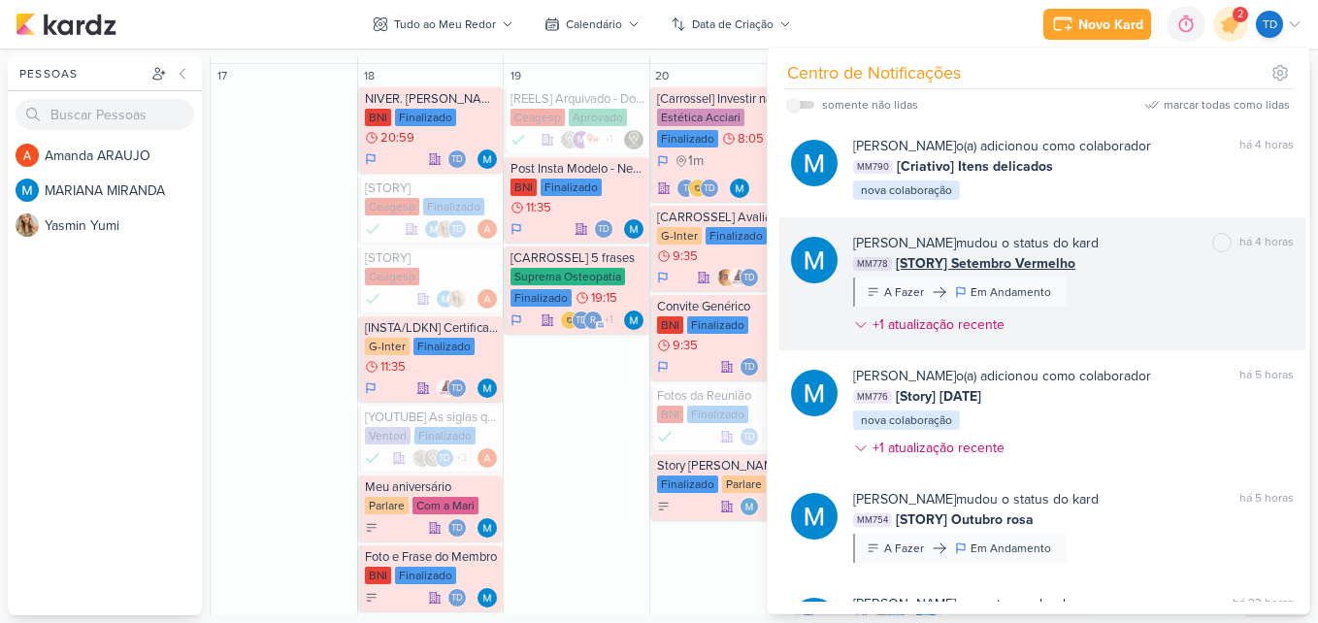
click at [1113, 281] on div "MARIANA MIRANDA mudou o status do kard marcar como não lida há 4 horas MM778 [S…" at bounding box center [1073, 288] width 441 height 110
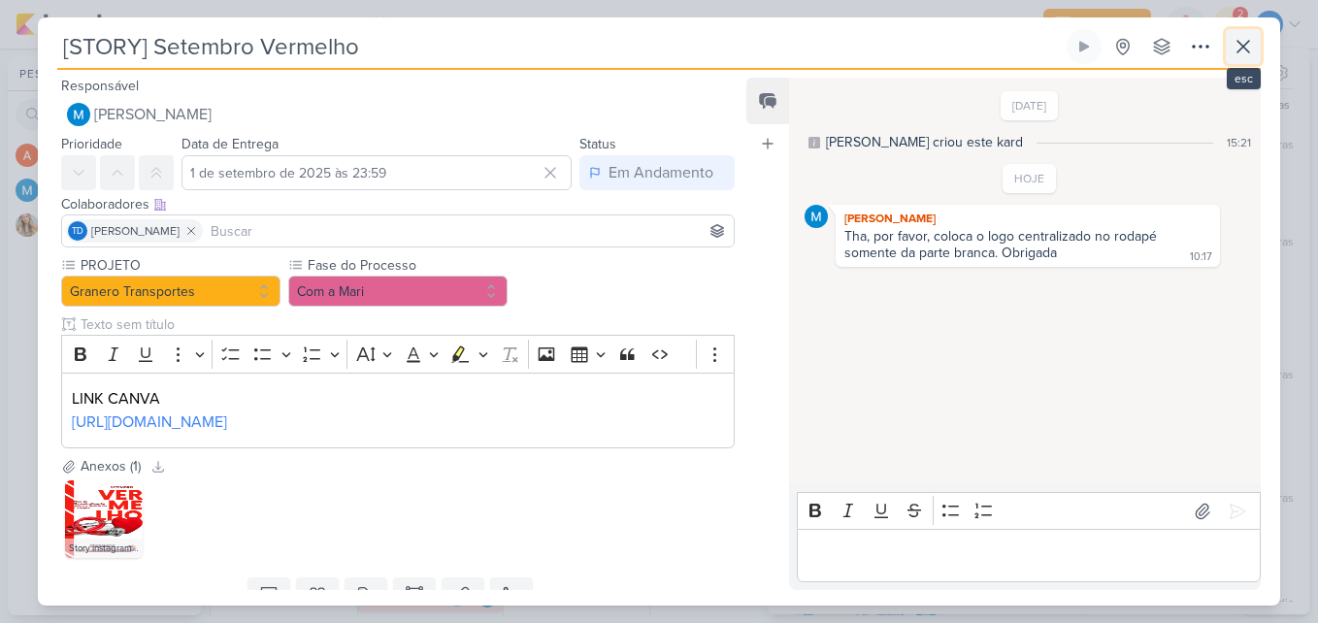
click at [1246, 50] on icon at bounding box center [1243, 47] width 12 height 12
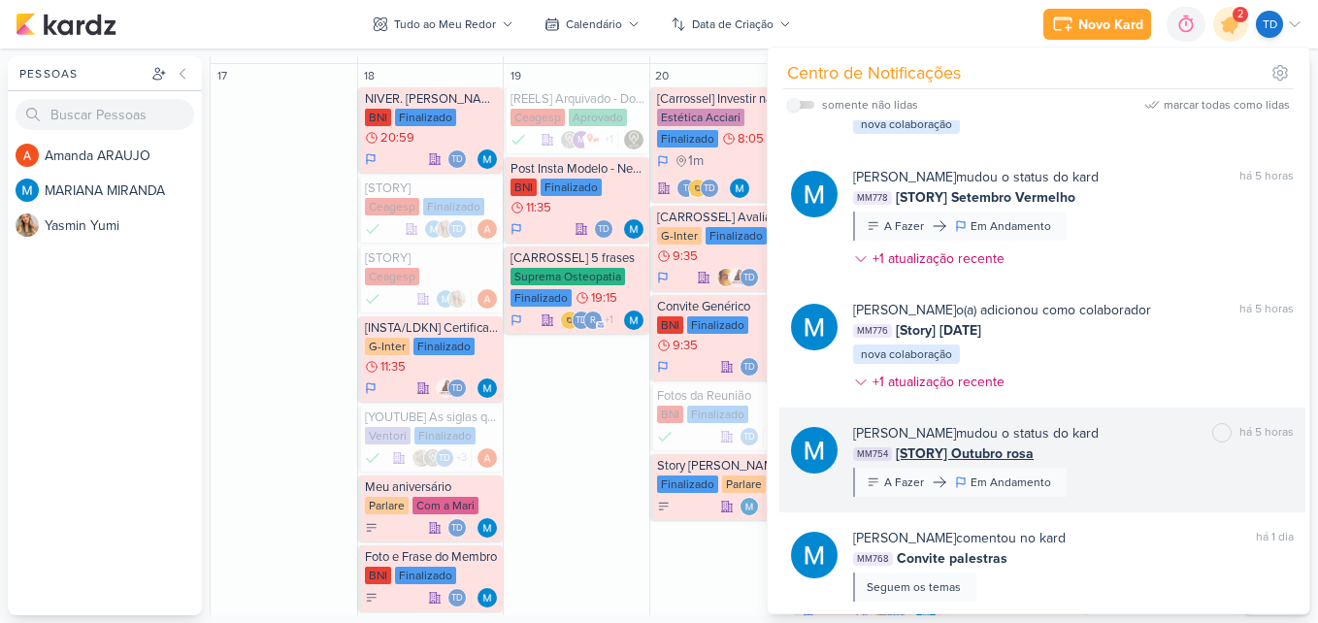
scroll to position [97, 0]
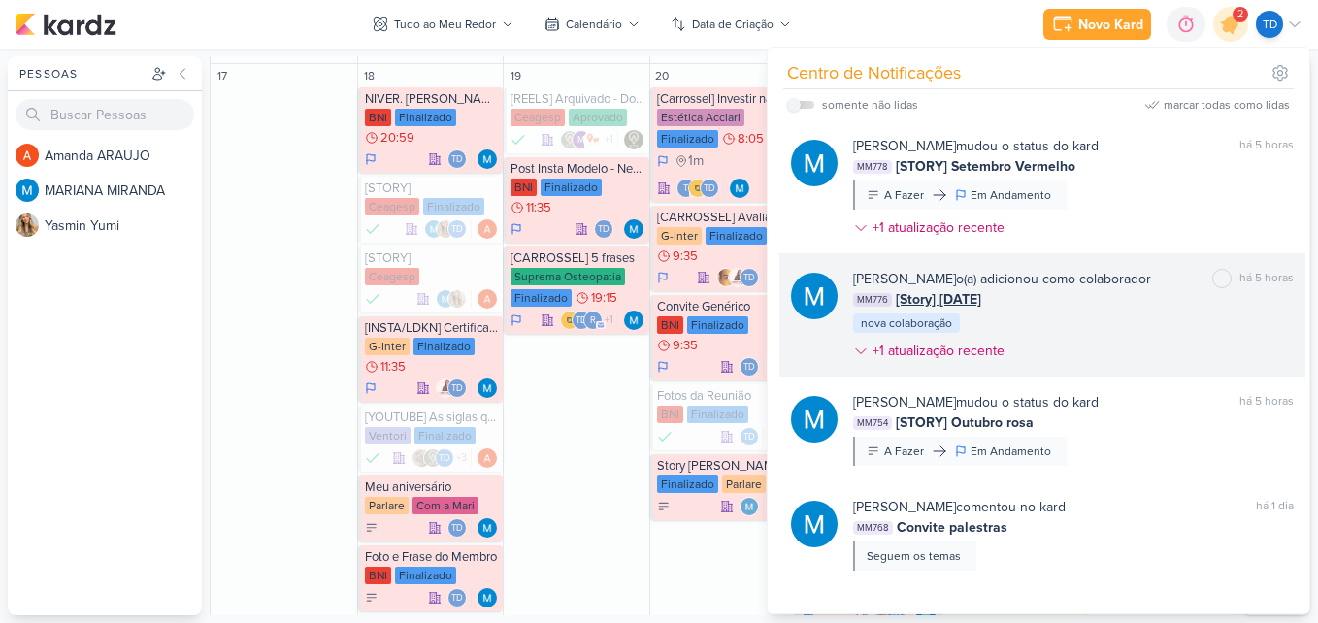
click at [1108, 301] on div "MM776 [Story] Dia do Cliente" at bounding box center [1073, 299] width 441 height 20
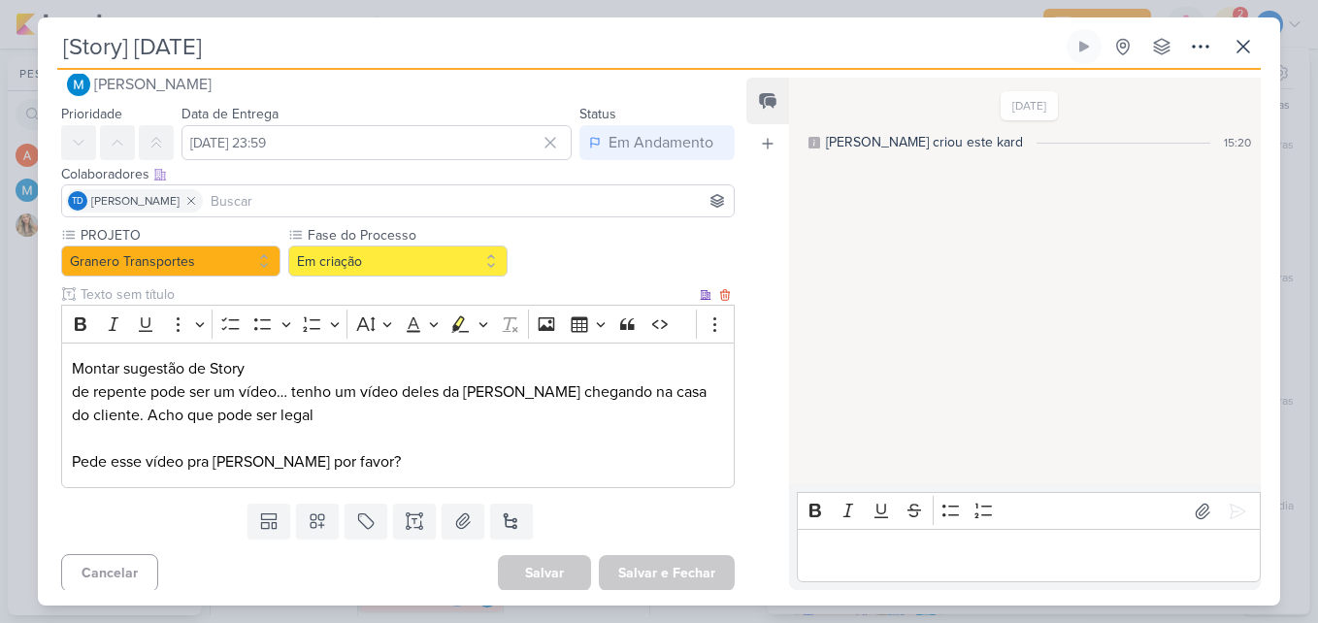
scroll to position [36, 0]
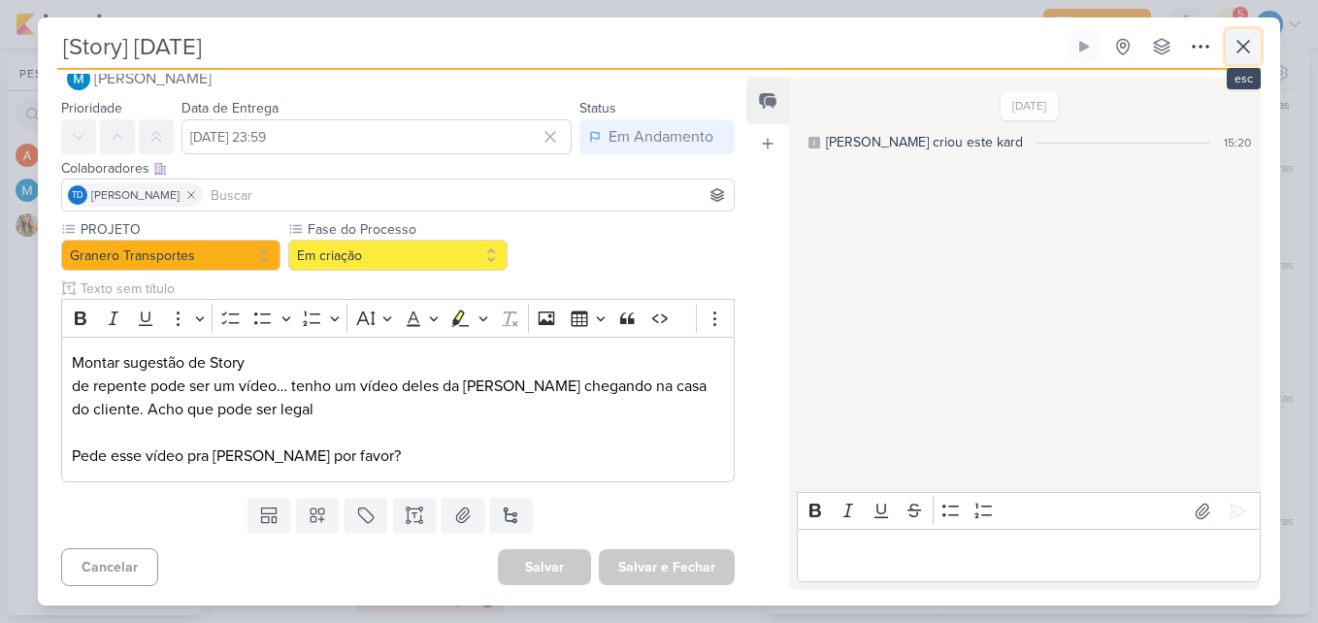
click at [1231, 36] on icon at bounding box center [1242, 46] width 23 height 23
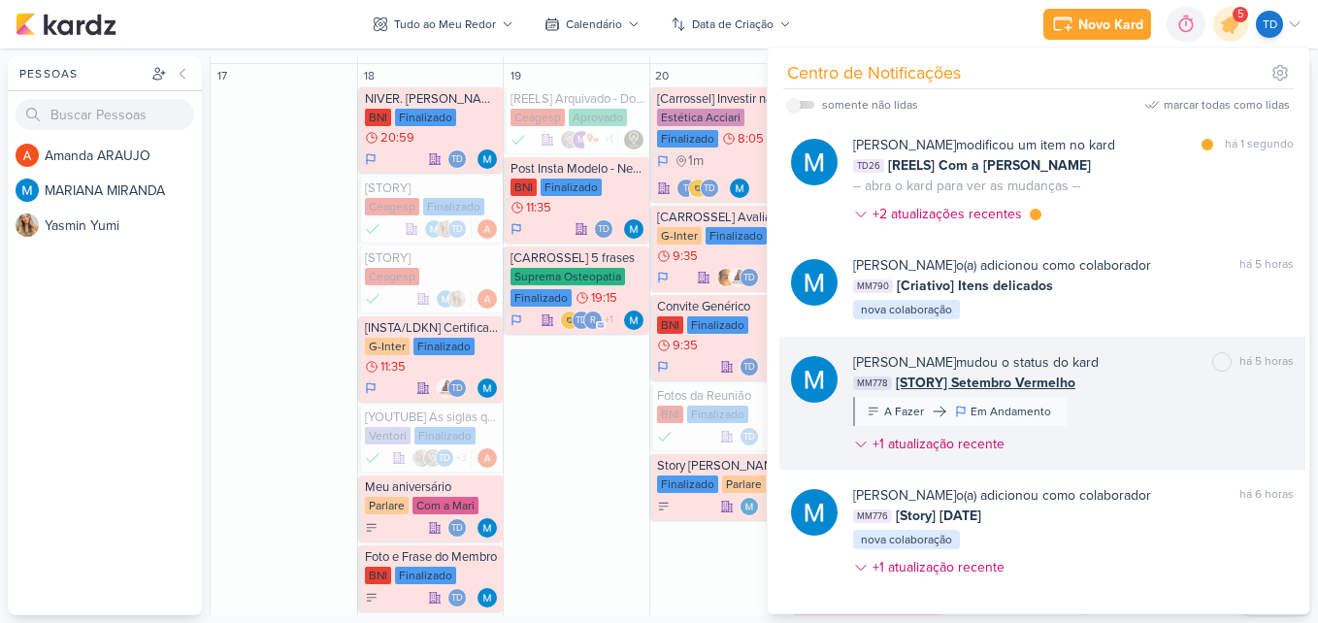
scroll to position [0, 0]
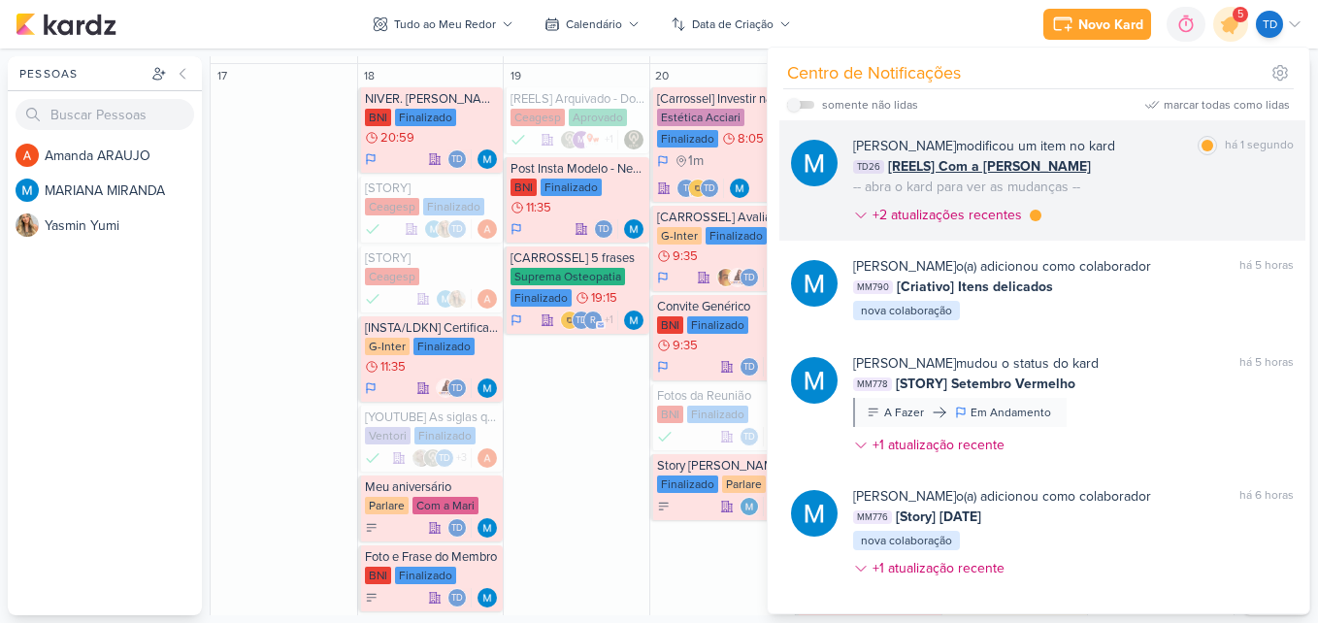
click at [1147, 187] on div "MARIANA MIRANDA modificou um item no kard marcar como lida há 1 segundo TD26 [R…" at bounding box center [1073, 184] width 441 height 97
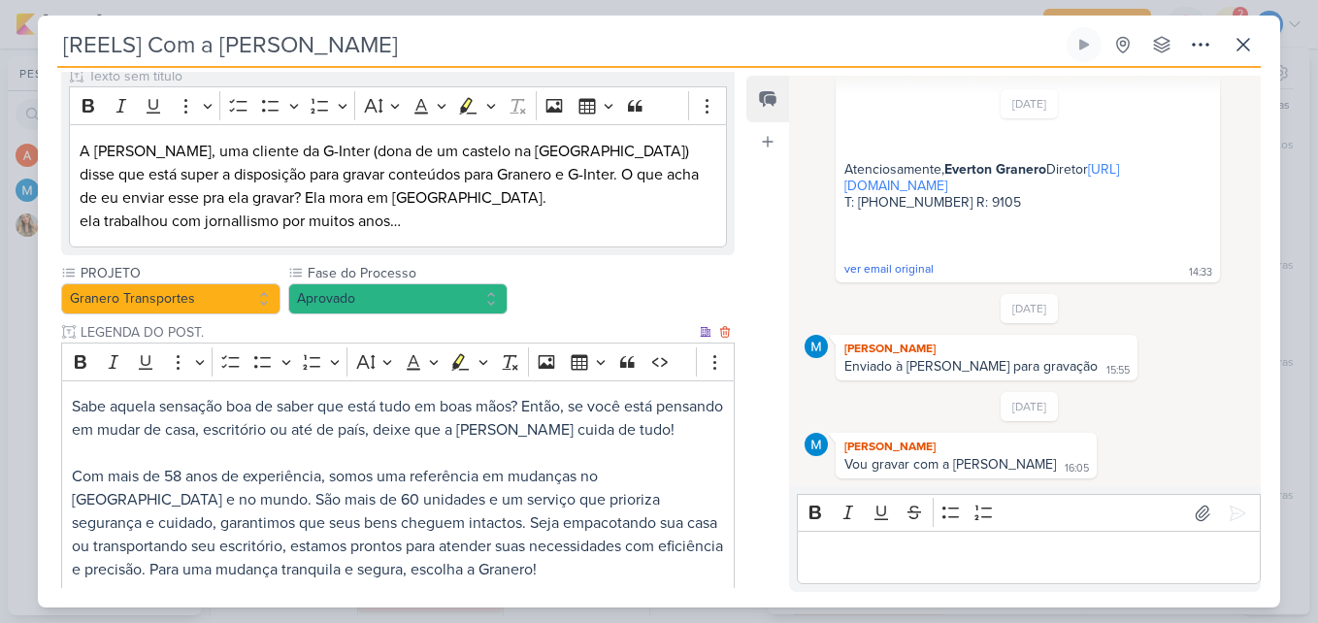
scroll to position [679, 0]
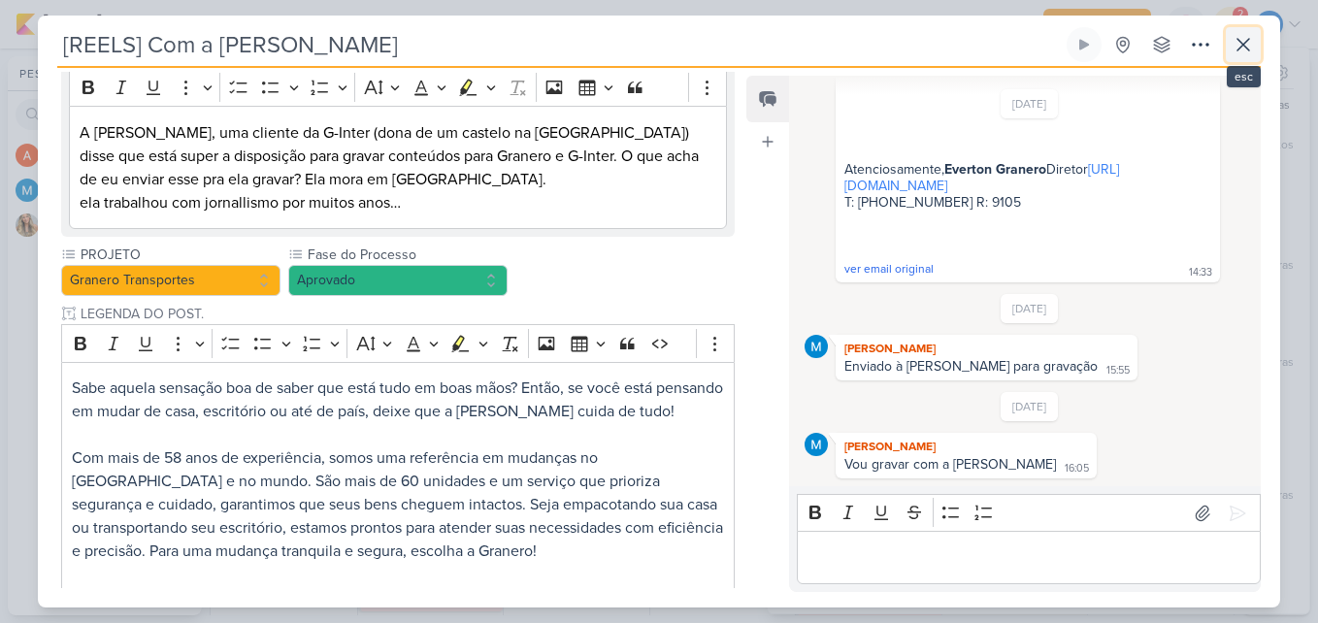
click at [1227, 48] on button at bounding box center [1243, 44] width 35 height 35
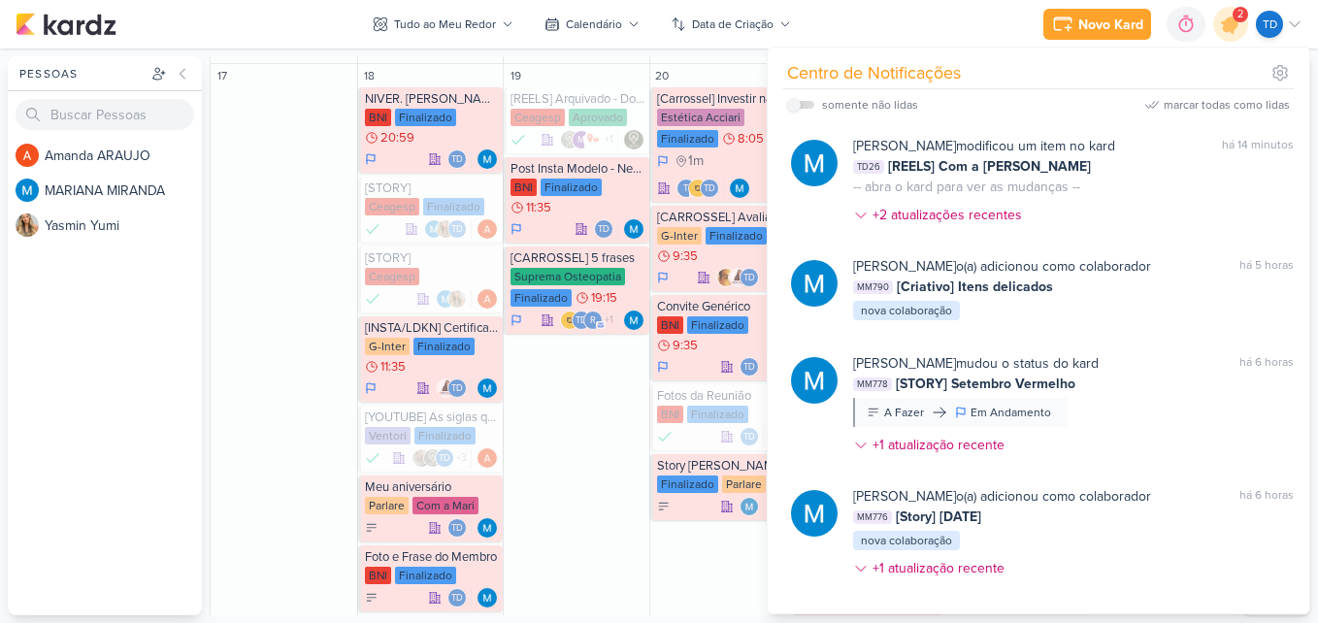
click at [803, 109] on div "somente não lidas" at bounding box center [852, 104] width 131 height 23
click at [801, 107] on label at bounding box center [800, 105] width 27 height 8
click at [801, 107] on input "checkbox" at bounding box center [794, 105] width 14 height 14
checkbox input "true"
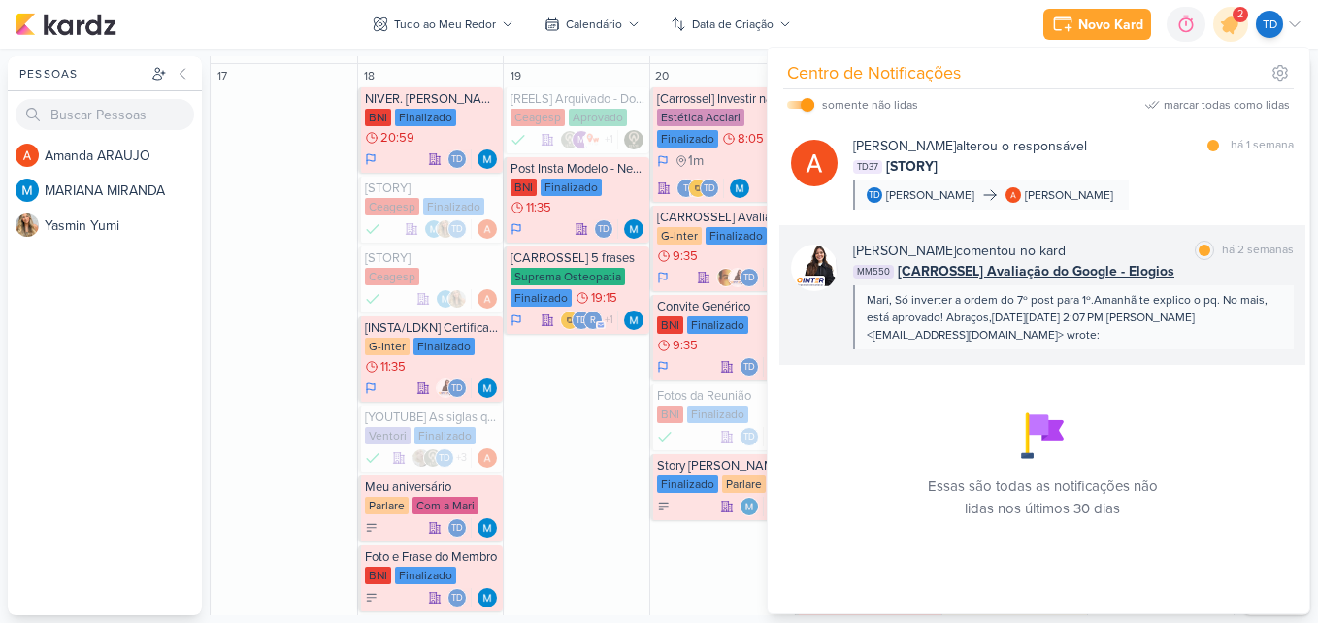
click at [1161, 310] on div "Mari, Só inverter a ordem do 7º post para 1º.Amanhã te explico o pq. No mais, e…" at bounding box center [1072, 317] width 411 height 52
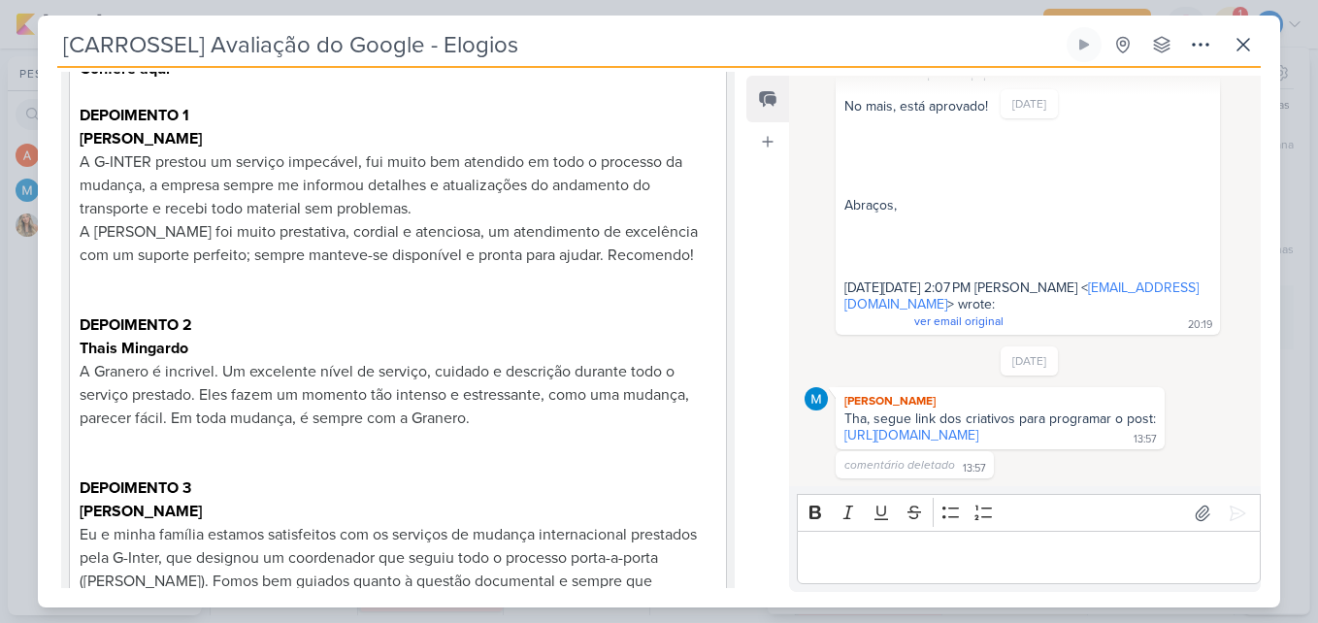
scroll to position [0, 0]
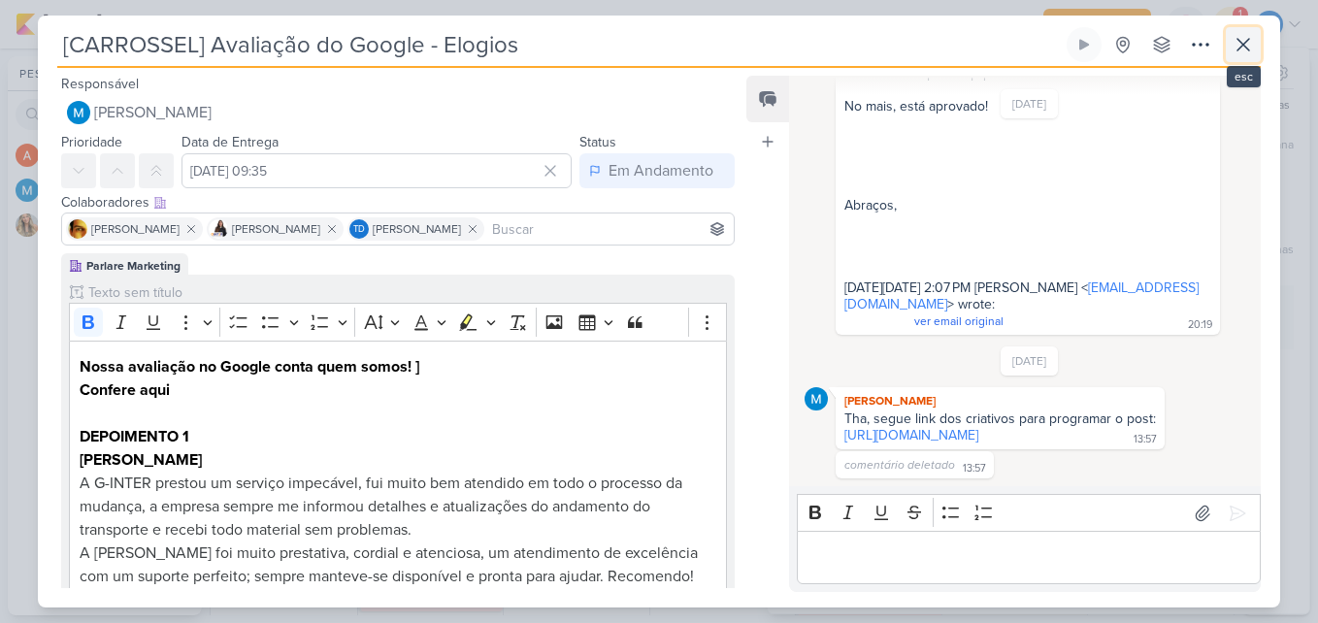
click at [1240, 39] on icon at bounding box center [1242, 44] width 23 height 23
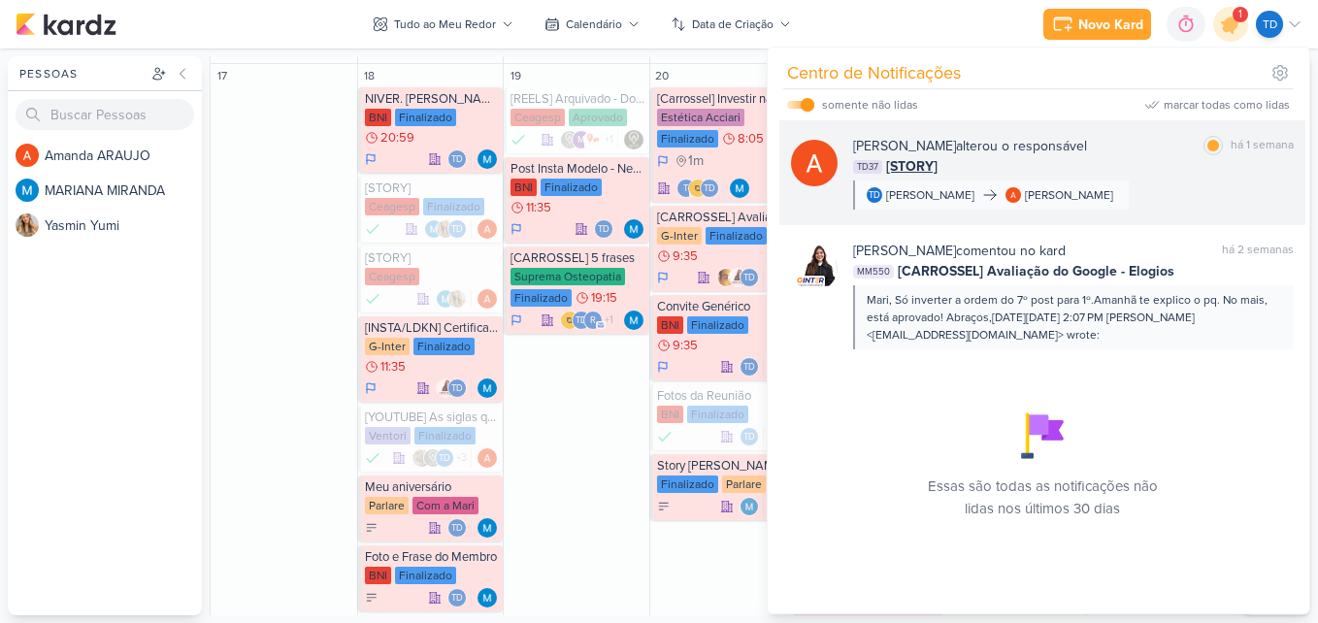
click at [1066, 147] on div "Amanda ARAUJO alterou o responsável" at bounding box center [970, 146] width 234 height 20
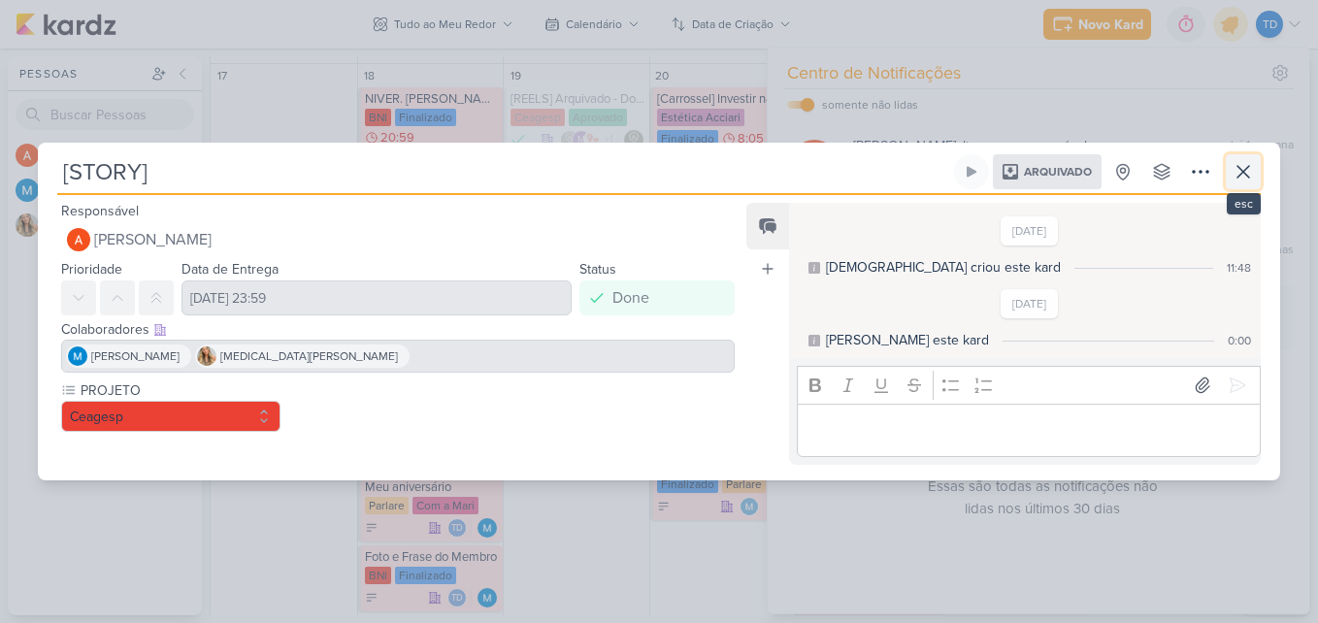
click at [1254, 171] on icon at bounding box center [1242, 171] width 23 height 23
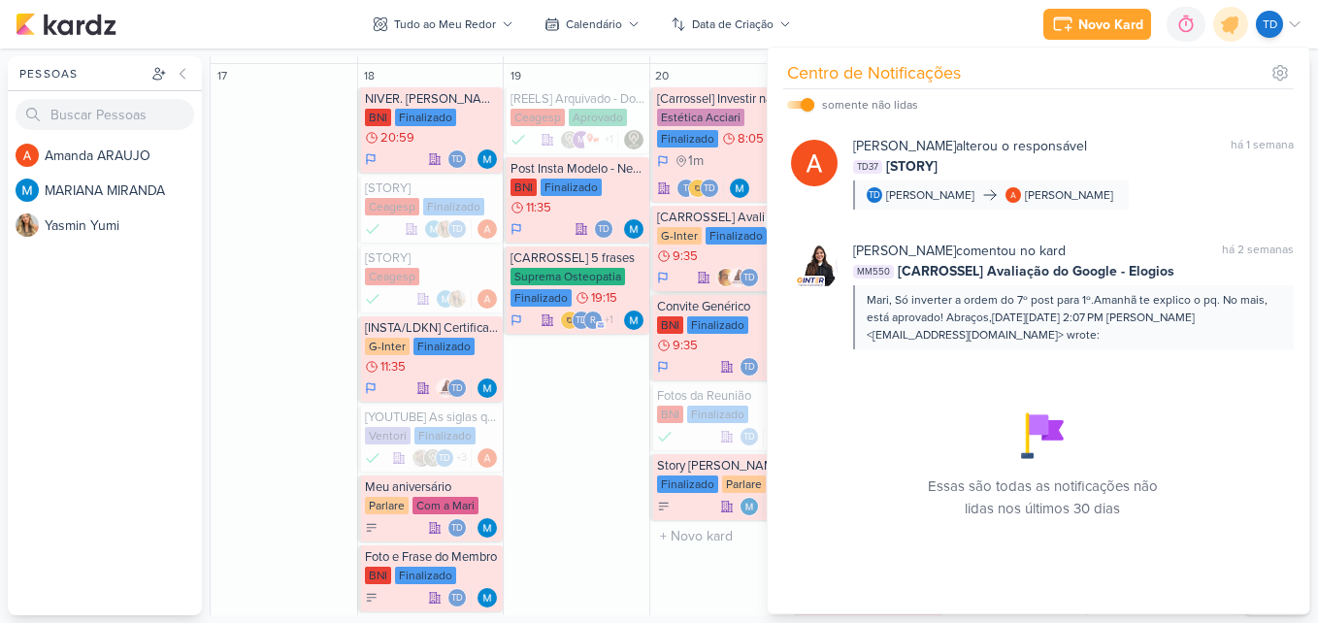
click at [682, 220] on div "[CARROSSEL] Avaliação do Google - Elogios" at bounding box center [724, 218] width 135 height 16
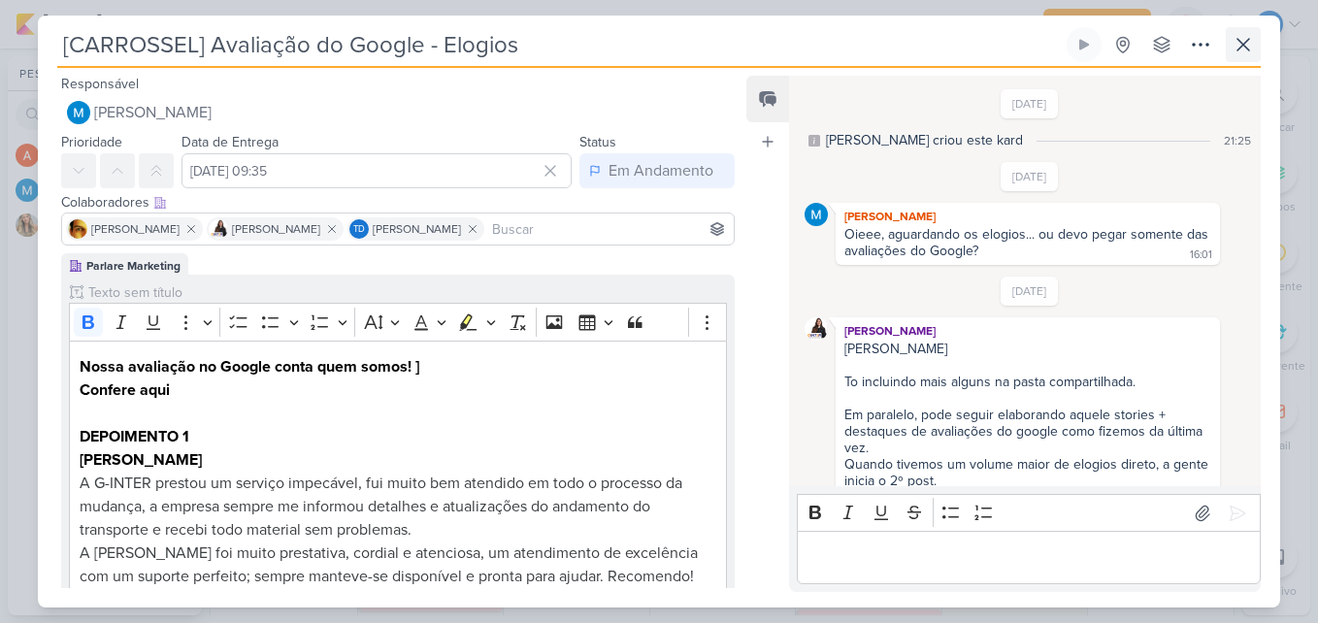
scroll to position [1040, 0]
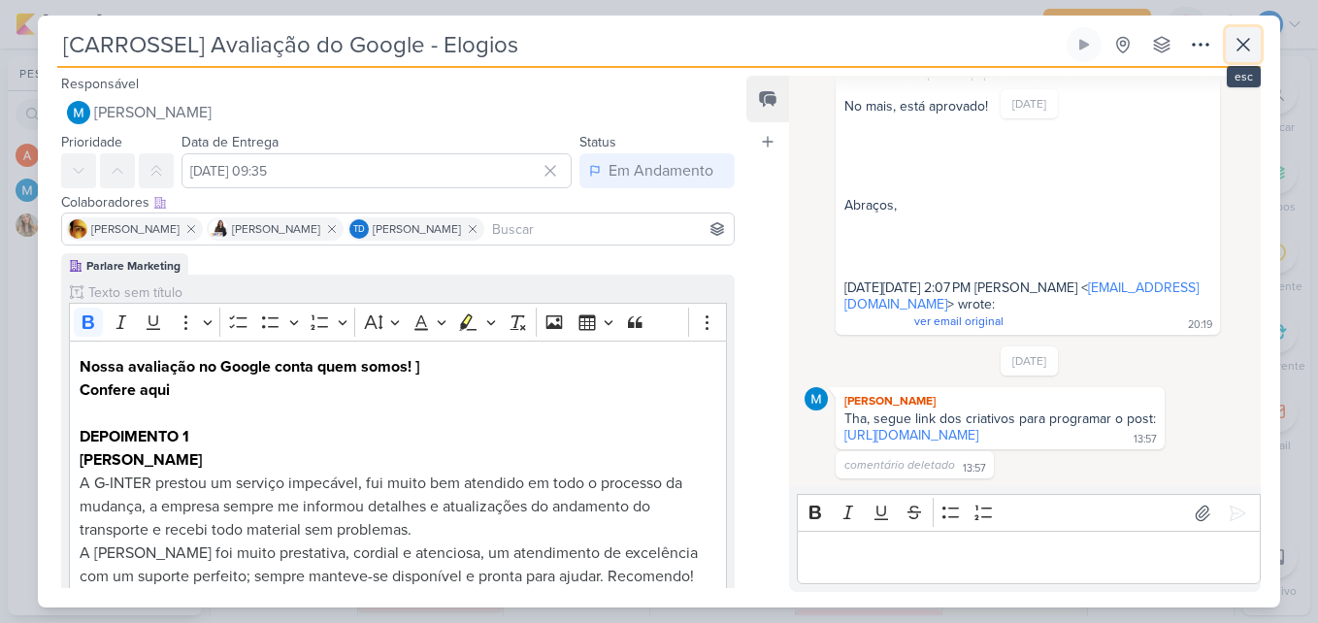
click at [1238, 56] on button at bounding box center [1243, 44] width 35 height 35
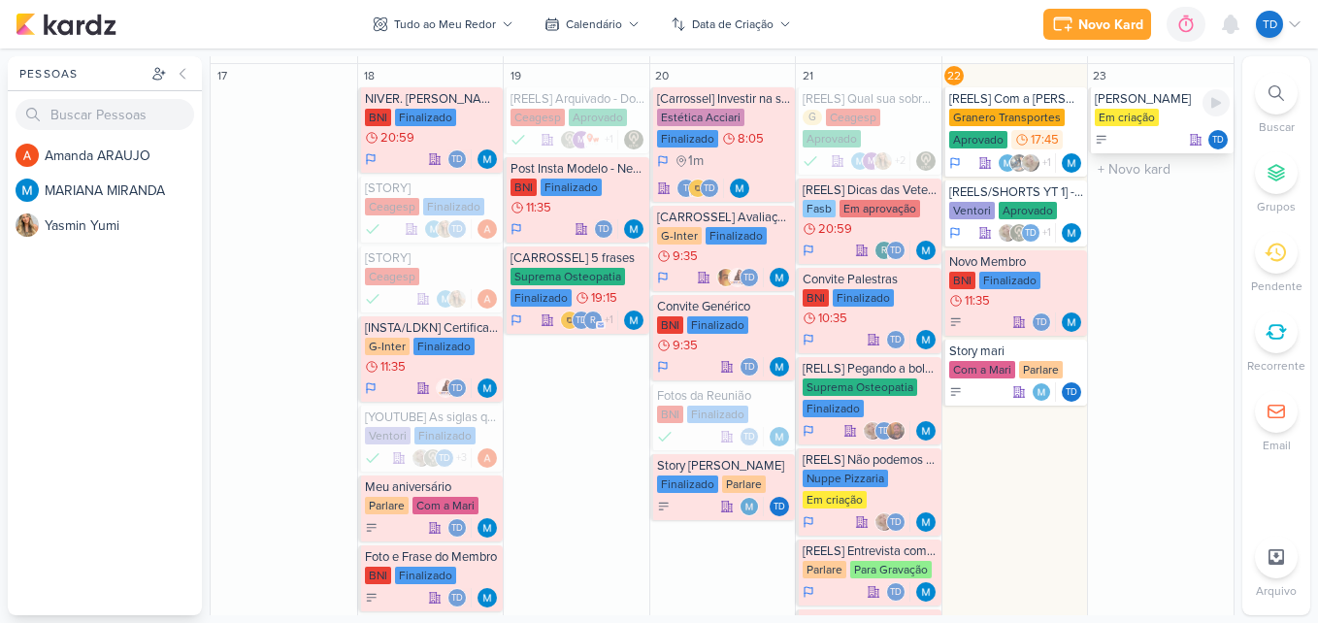
click at [1133, 124] on div "Em criação" at bounding box center [1127, 117] width 64 height 17
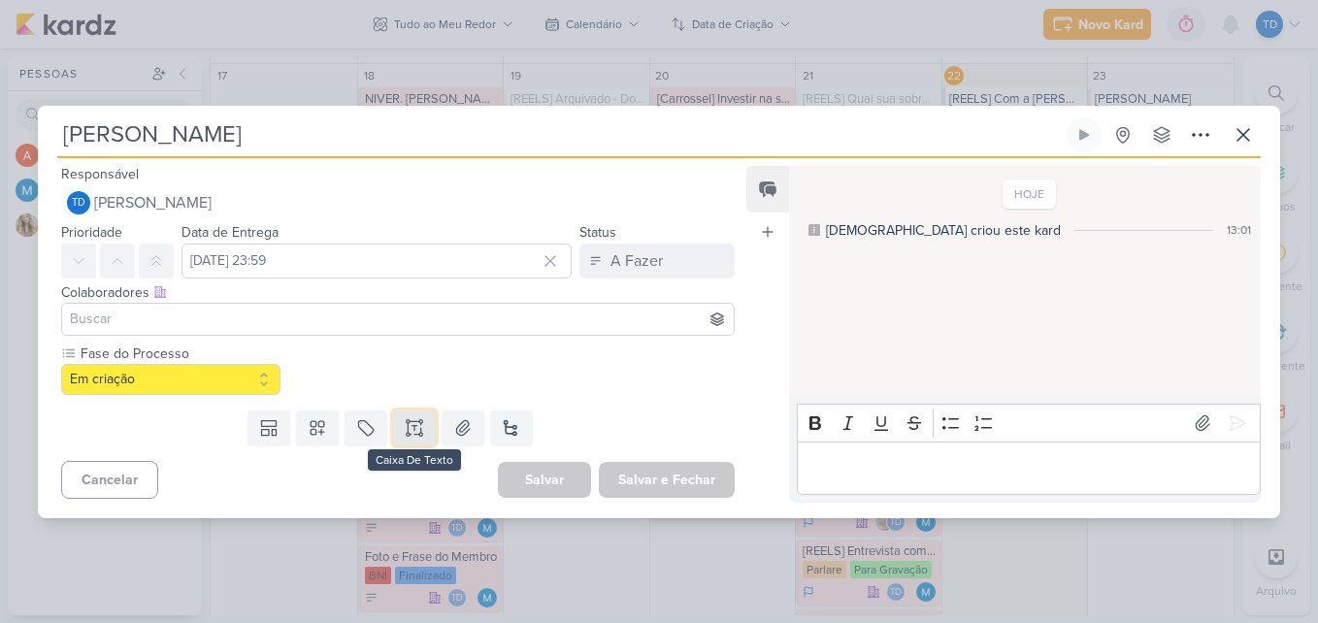
click at [421, 434] on button at bounding box center [414, 427] width 43 height 35
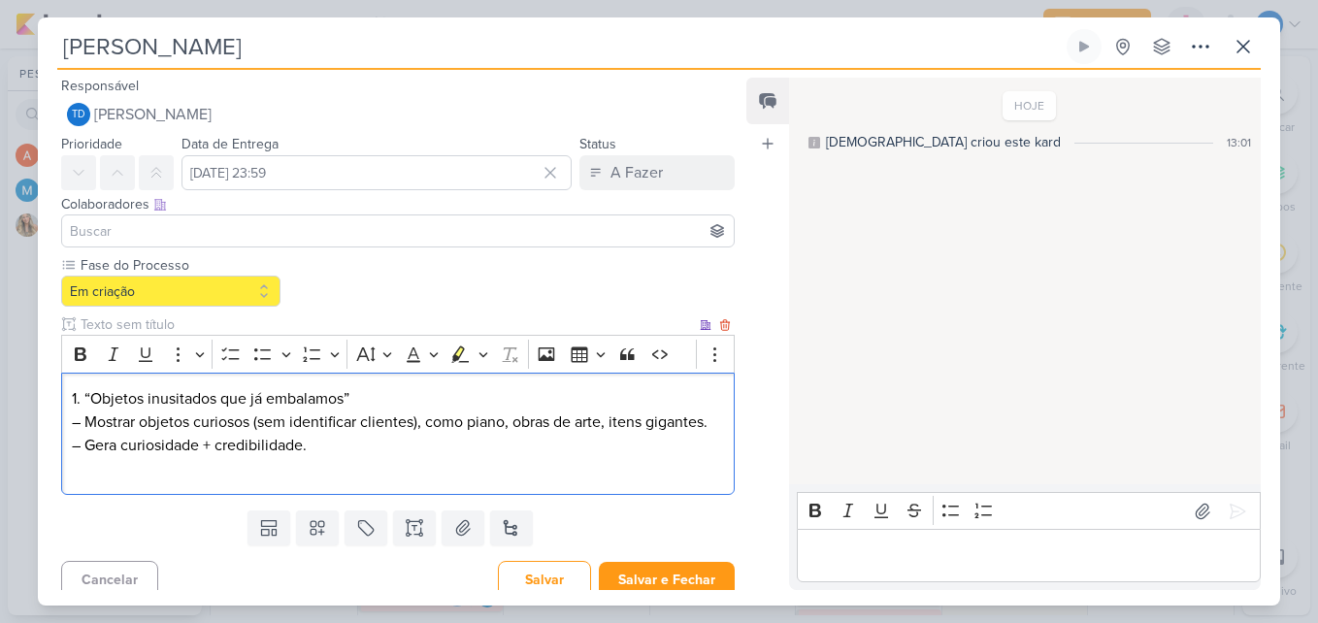
click at [80, 398] on p "1. “Objetos inusitados que já embalamos” – Mostrar objetos curiosos (sem identi…" at bounding box center [398, 433] width 652 height 93
click at [87, 394] on p "1 “Objetos inusitados que já embalamos” – Mostrar objetos curiosos (sem identif…" at bounding box center [398, 433] width 652 height 93
click at [359, 391] on p "1 Objetos inusitados que já embalamos” – Mostrar objetos curiosos (sem identifi…" at bounding box center [398, 433] width 652 height 93
click at [83, 423] on p "1 Objetos inusitados que já embalamos – Mostrar objetos curiosos (sem identific…" at bounding box center [398, 433] width 652 height 93
click at [82, 449] on p "1 Objetos inusitados que já embalamos Mostrar objetos curiosos (sem identificar…" at bounding box center [398, 433] width 652 height 93
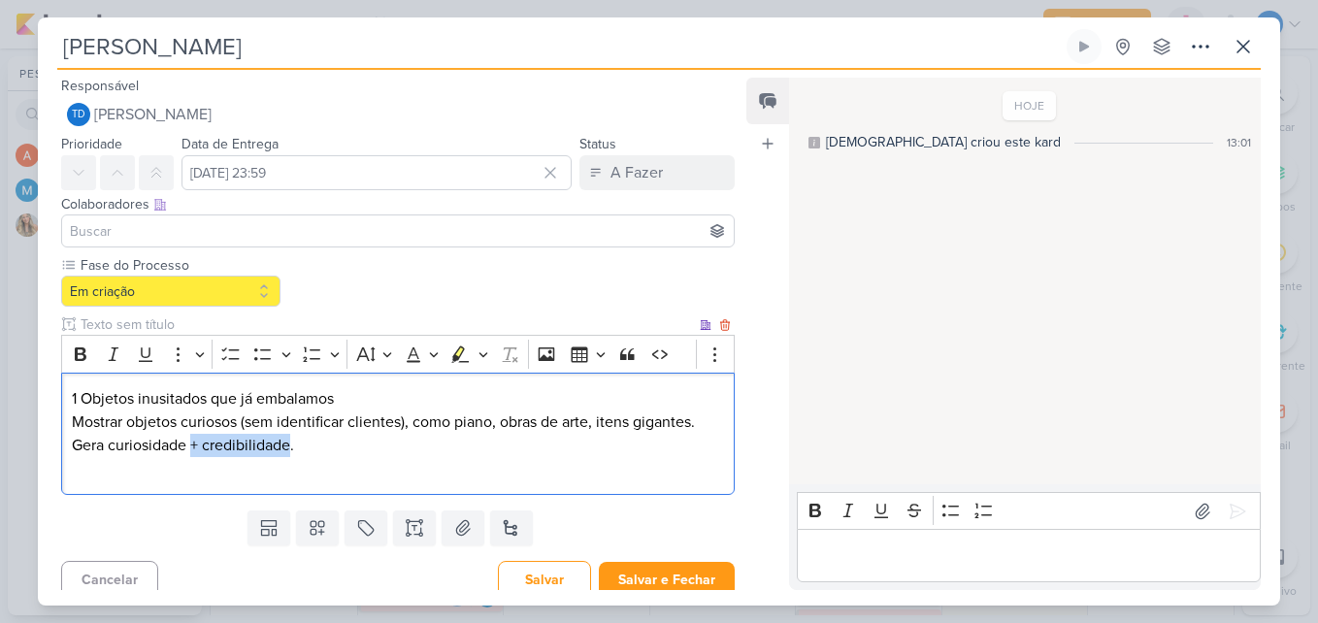
drag, startPoint x: 290, startPoint y: 444, endPoint x: 192, endPoint y: 448, distance: 98.1
click at [192, 448] on p "1 Objetos inusitados que já embalamos Mostrar objetos curiosos (sem identificar…" at bounding box center [398, 433] width 652 height 93
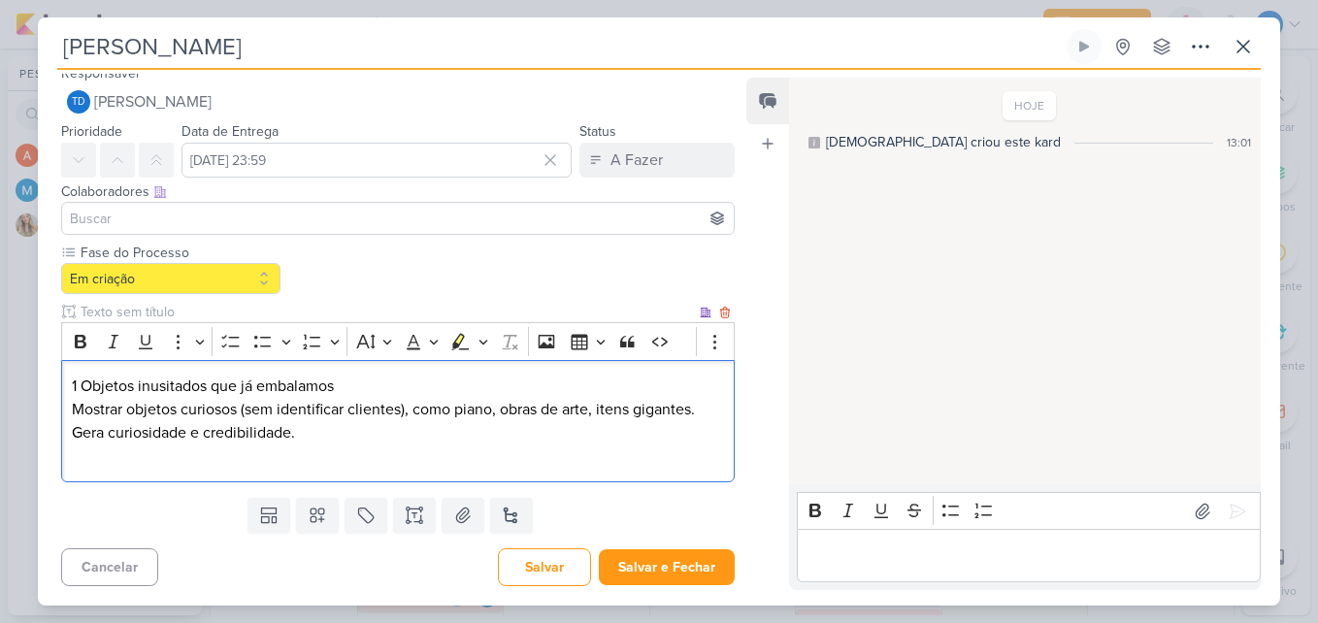
click at [452, 443] on p "1 Objetos inusitados que já embalamos Mostrar objetos curiosos (sem identificar…" at bounding box center [398, 421] width 652 height 93
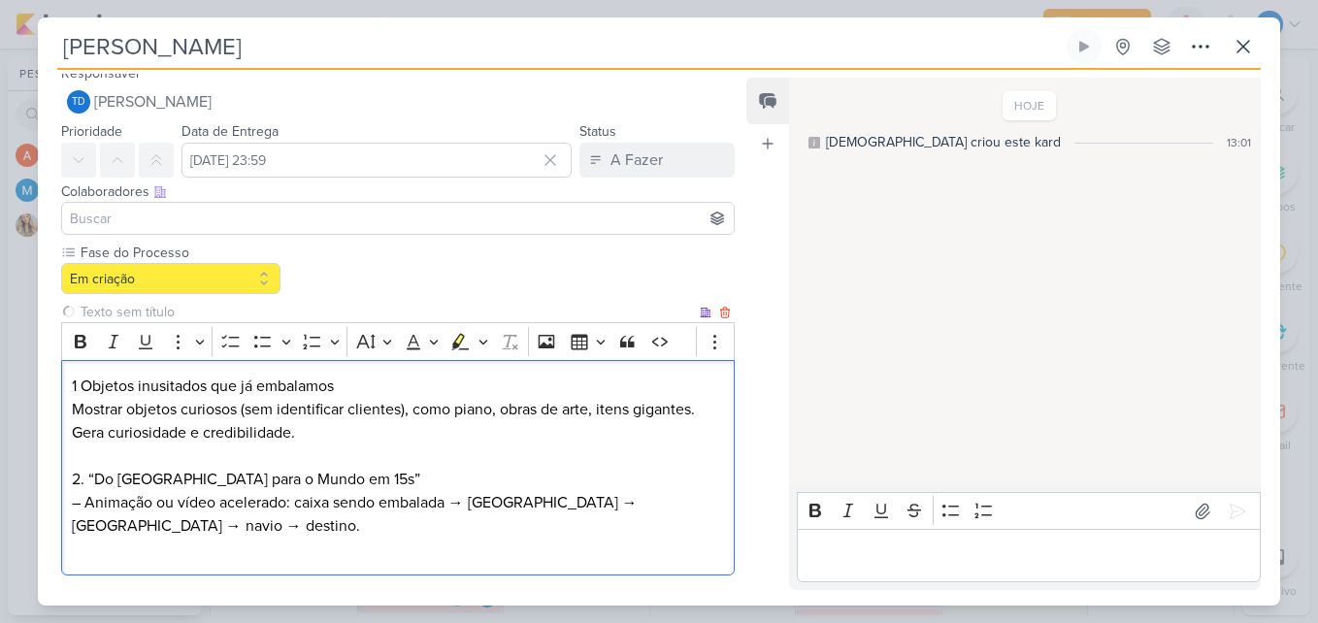
click at [91, 478] on p "2. “Do Brasil para o Mundo em 15s” – Animação ou vídeo acelerado: caixa sendo e…" at bounding box center [398, 514] width 652 height 93
click at [306, 477] on p "2. Do Brasil para o Mundo em 15s” – Animação ou vídeo acelerado: caixa sendo em…" at bounding box center [398, 514] width 652 height 93
click at [84, 481] on p "2. Do Brasil para o Mundo em 15s – Animação ou vídeo acelerado: caixa sendo emb…" at bounding box center [398, 514] width 652 height 93
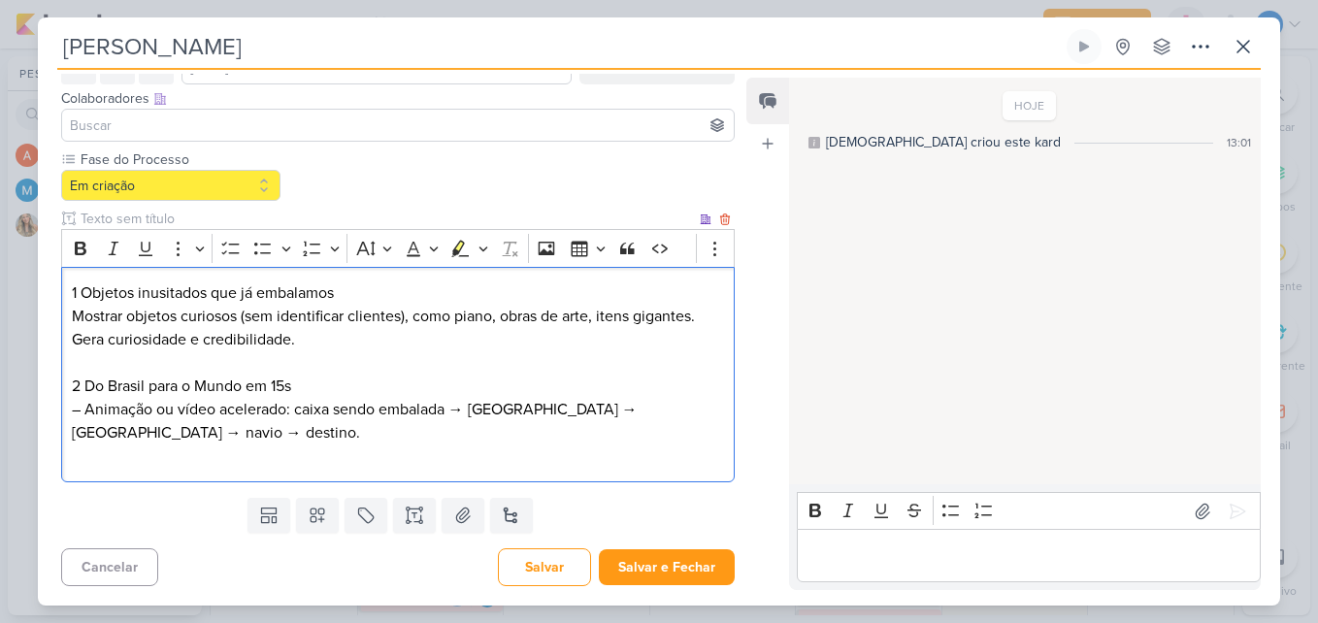
click at [82, 409] on p "2 Do Brasil para o Mundo em 15s – Animação ou vídeo acelerado: caixa sendo emba…" at bounding box center [398, 421] width 652 height 93
click at [241, 424] on p "2 Do Brasil para o Mundo em 15s Animação ou vídeo acelerado: caixa sendo embala…" at bounding box center [398, 421] width 652 height 93
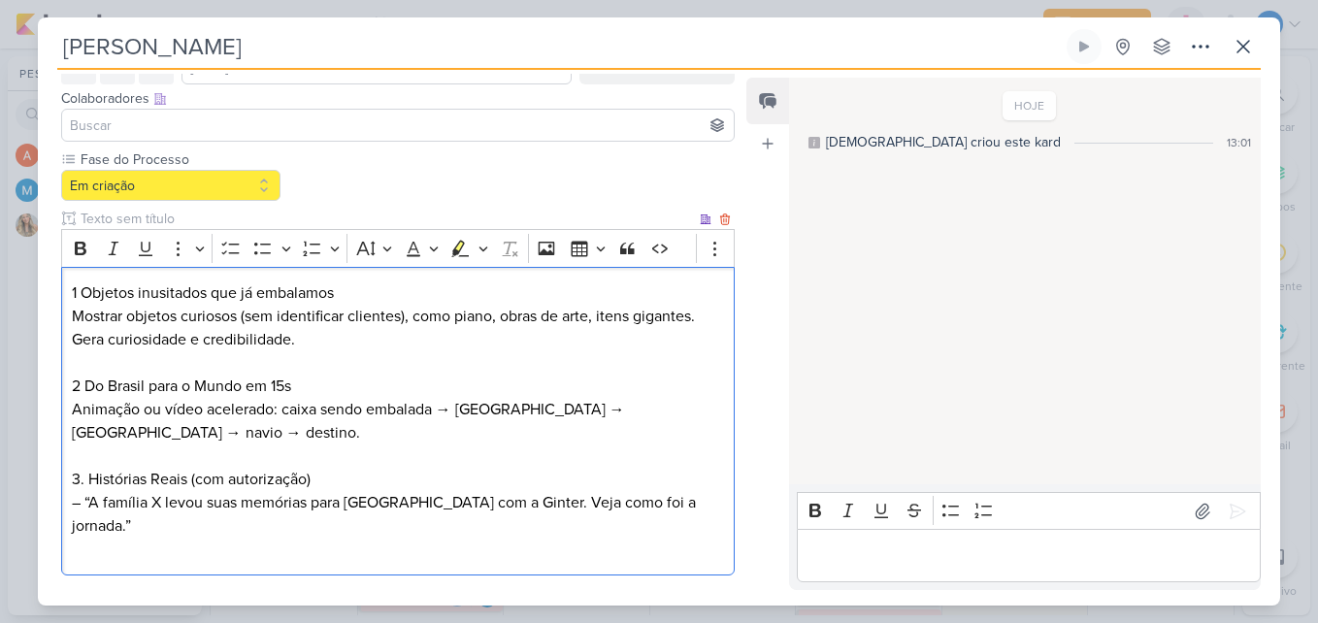
click at [82, 504] on p "3. Histórias Reais (com autorização) – “A família X levou suas memórias para Po…" at bounding box center [398, 514] width 652 height 93
click at [82, 481] on p "3. Histórias Reais (com autorização) “A família X levou suas memórias para Port…" at bounding box center [398, 514] width 652 height 93
click at [664, 496] on p "3 Histórias Reais (com autorização) “A família X levou suas memórias para Portu…" at bounding box center [398, 514] width 652 height 93
click at [685, 510] on p "3 Histórias Reais (com autorização) “A família X levou suas memórias para Portu…" at bounding box center [398, 514] width 652 height 93
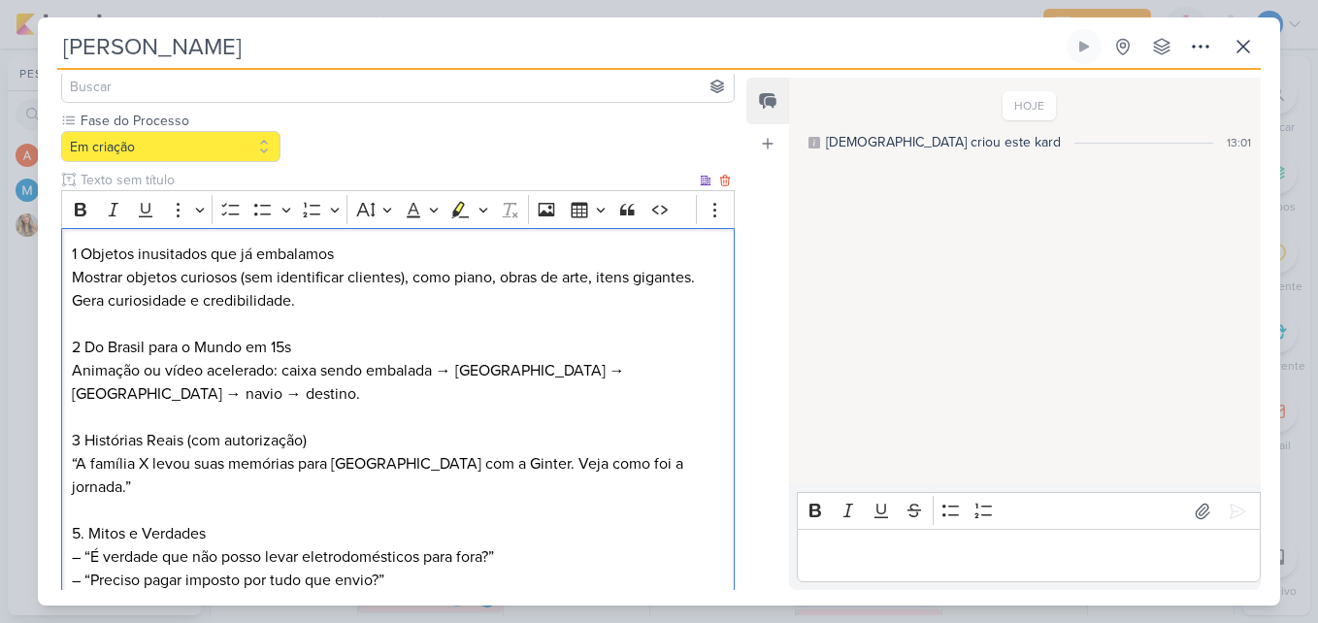
scroll to position [242, 0]
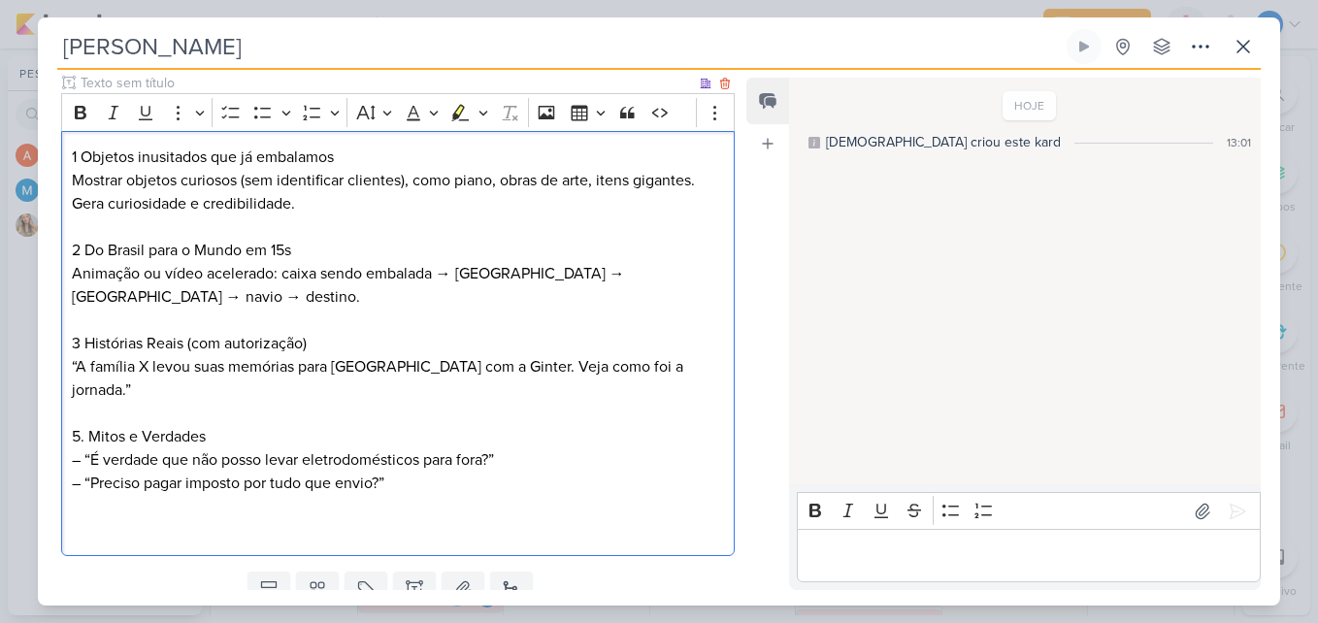
click at [82, 425] on p "5. Mitos e Verdades – “É verdade que não posso levar eletrodomésticos para fora…" at bounding box center [398, 483] width 652 height 116
click at [85, 425] on p "5. Mitos e Verdades – “É verdade que não posso levar eletrodomésticos para fora…" at bounding box center [398, 483] width 652 height 116
click at [79, 438] on p "5 Mitos e Verdades – “É verdade que não posso levar eletrodomésticos para fora?…" at bounding box center [398, 483] width 652 height 116
click at [83, 459] on p "5 Mitos e Verdades “É verdade que não posso levar eletrodomésticos para fora?” …" at bounding box center [398, 483] width 652 height 116
click at [440, 469] on p "5 Mitos e Verdades “É verdade que não posso levar eletrodomésticos para fora?” …" at bounding box center [398, 483] width 652 height 116
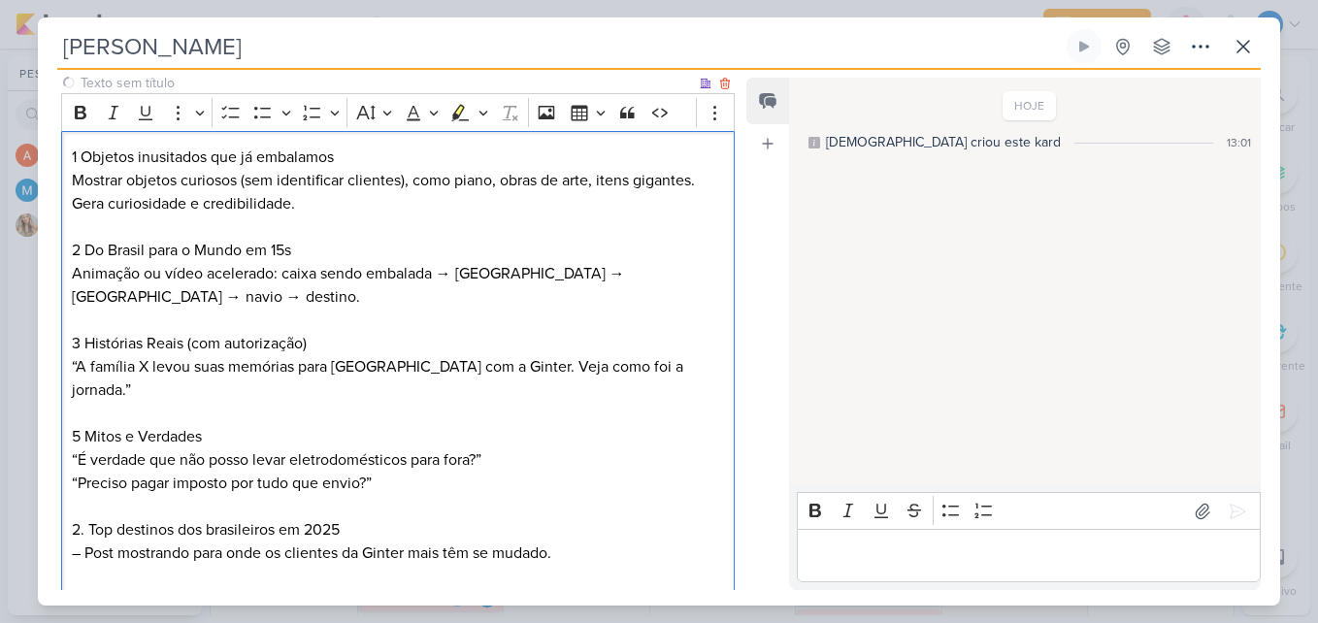
click at [86, 518] on p "2. Top destinos dos brasileiros em 2025 – Post mostrando para onde os clientes …" at bounding box center [398, 576] width 652 height 116
click at [82, 518] on p "2. Top destinos dos brasileiros em 2025 – Post mostrando para onde os clientes …" at bounding box center [398, 576] width 652 height 116
click at [87, 518] on p "6. Top destinos dos brasileiros em 2025 – Post mostrando para onde os clientes …" at bounding box center [398, 576] width 652 height 116
click at [82, 531] on p "6 Top destinos dos brasileiros em 2025 – Post mostrando para onde os clientes d…" at bounding box center [398, 576] width 652 height 116
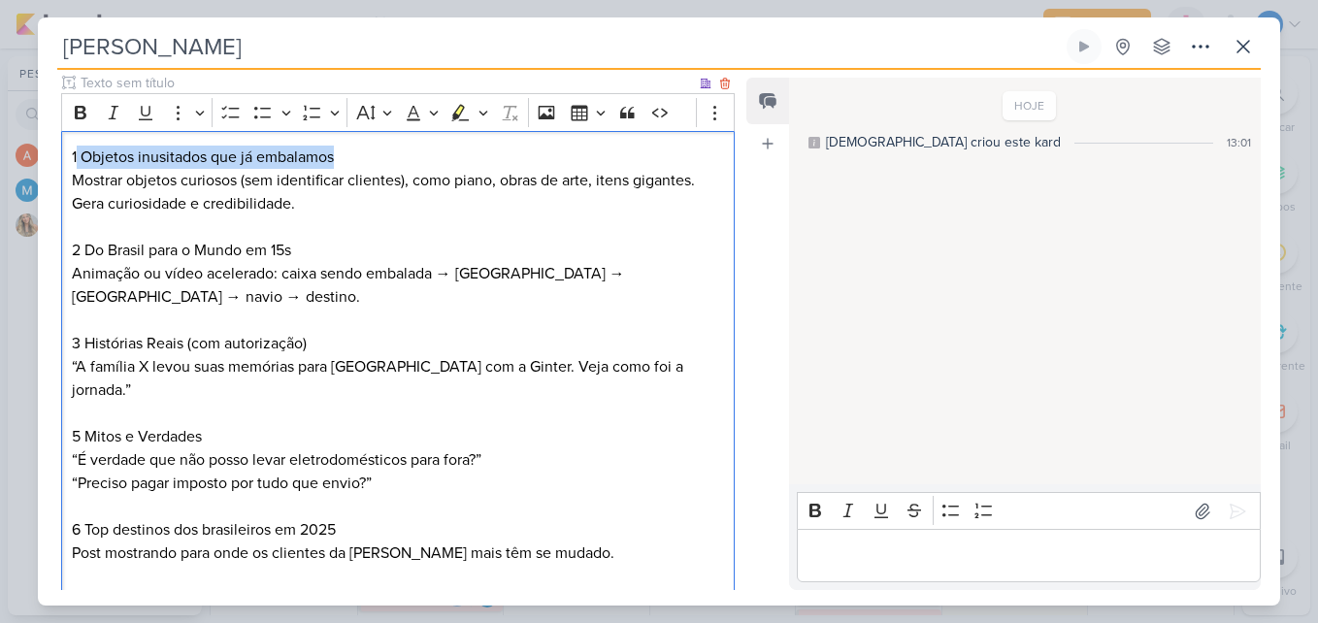
drag, startPoint x: 78, startPoint y: 155, endPoint x: 346, endPoint y: 145, distance: 269.0
click at [346, 145] on div "1 Objetos inusitados que já embalamos Mostrar objetos curiosos (sem identificar…" at bounding box center [397, 390] width 673 height 519
click at [77, 117] on icon "Editor toolbar" at bounding box center [81, 113] width 12 height 14
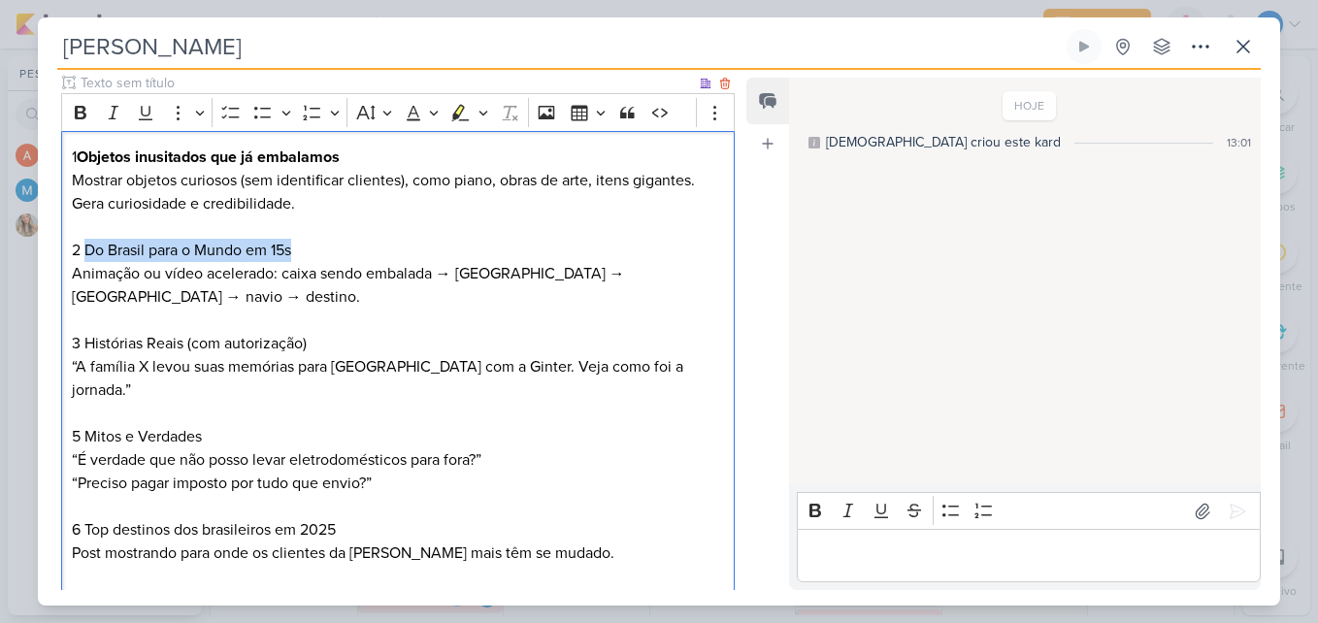
drag, startPoint x: 85, startPoint y: 247, endPoint x: 303, endPoint y: 247, distance: 217.4
click at [303, 247] on p "2 Do Brasil para o Mundo em 15s Animação ou vídeo acelerado: caixa sendo embala…" at bounding box center [398, 274] width 652 height 70
click at [85, 111] on icon "Editor toolbar" at bounding box center [80, 112] width 19 height 19
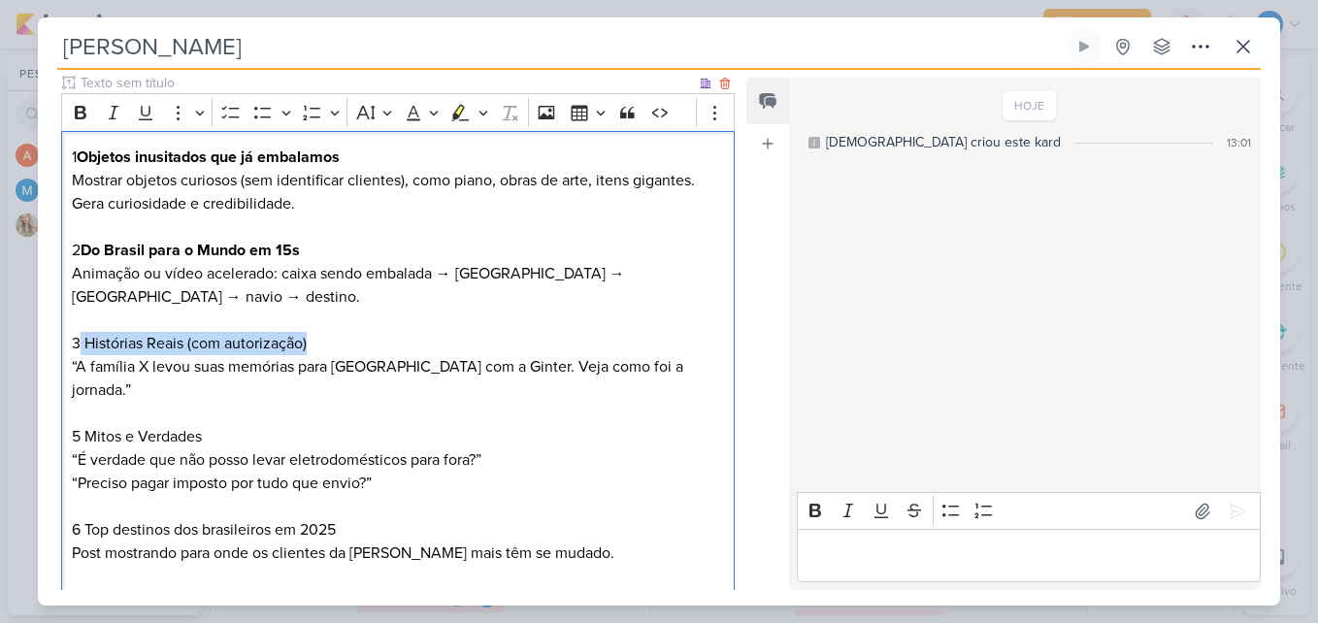
drag, startPoint x: 81, startPoint y: 338, endPoint x: 335, endPoint y: 346, distance: 254.4
click at [335, 346] on p "3 Histórias Reais (com autorização) “A família X levou suas memórias para Portu…" at bounding box center [398, 367] width 652 height 70
click at [87, 116] on icon "Editor toolbar" at bounding box center [80, 112] width 19 height 19
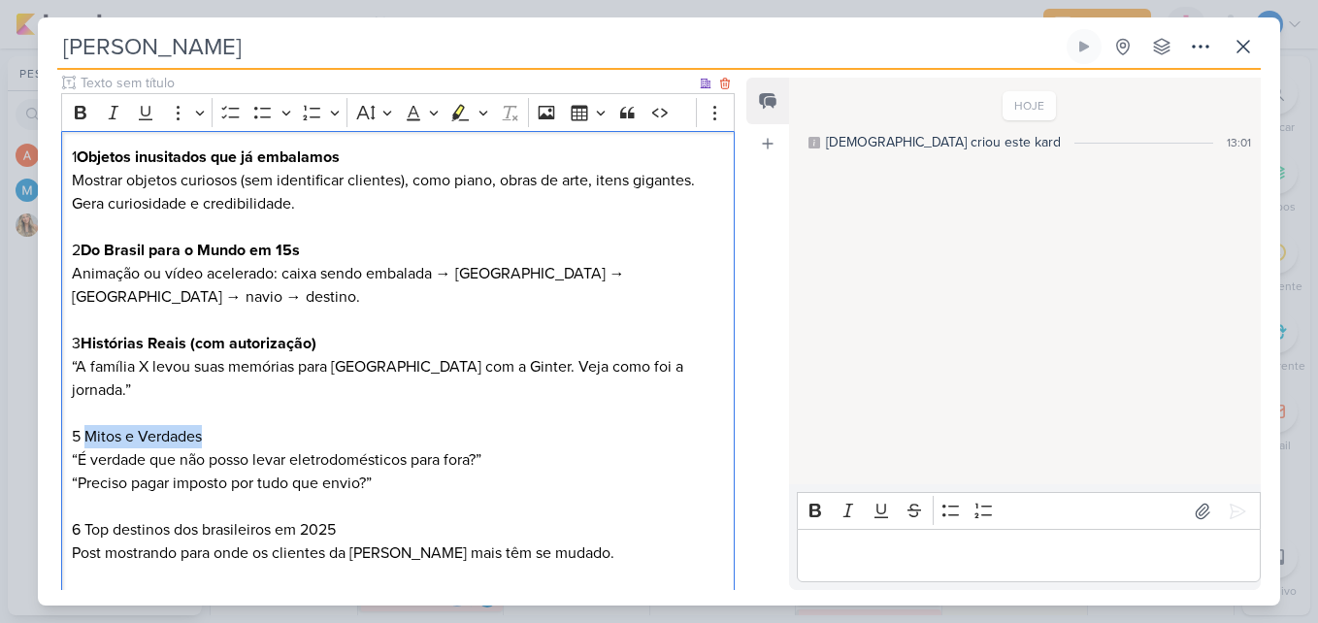
drag, startPoint x: 85, startPoint y: 410, endPoint x: 213, endPoint y: 409, distance: 127.1
click at [213, 425] on p "5 Mitos e Verdades “É verdade que não posso levar eletrodomésticos para fora?” …" at bounding box center [398, 460] width 652 height 70
click at [85, 117] on icon "Editor toolbar" at bounding box center [81, 113] width 12 height 14
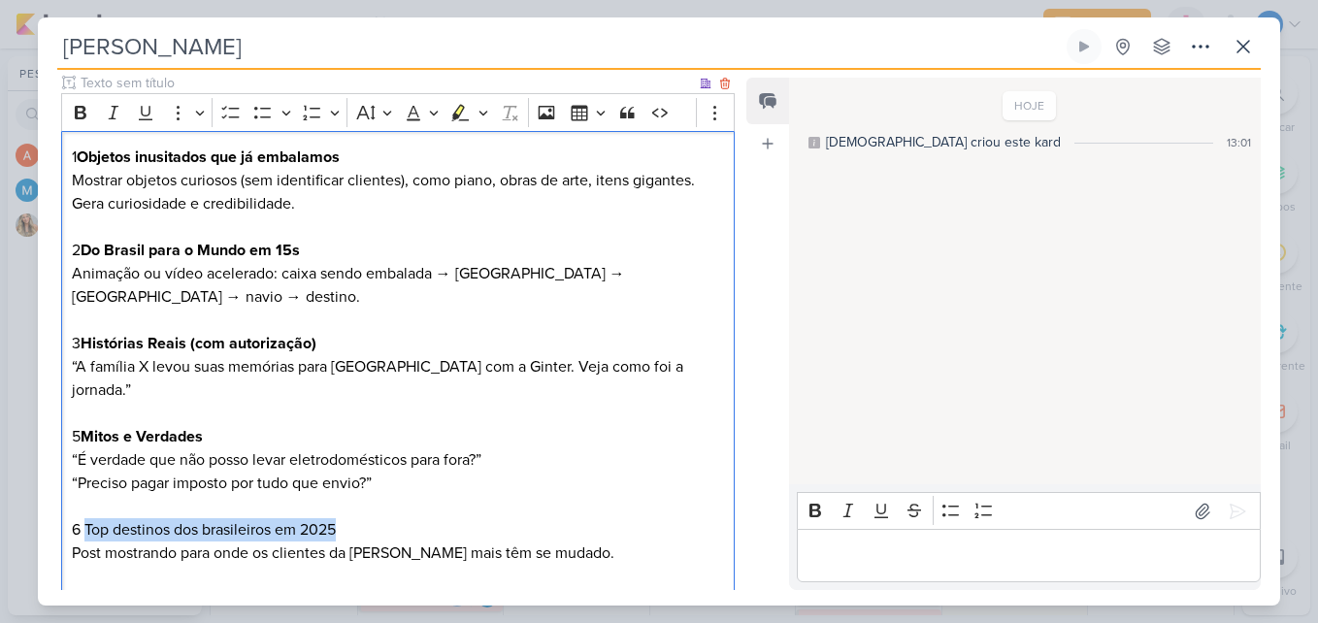
drag, startPoint x: 85, startPoint y: 503, endPoint x: 355, endPoint y: 508, distance: 269.8
click at [355, 518] on p "6 Top destinos dos brasileiros em 2025 Post mostrando para onde os clientes da …" at bounding box center [398, 576] width 652 height 116
click at [64, 113] on div "Bold Italic Underline More To-do List Bulleted List Bulleted List Numbered List…" at bounding box center [397, 112] width 673 height 38
click at [77, 115] on icon "Editor toolbar" at bounding box center [81, 113] width 12 height 14
click at [556, 530] on p "6 Top destinos dos brasileiros em 2025 Post mostrando para onde os clientes da …" at bounding box center [398, 576] width 652 height 116
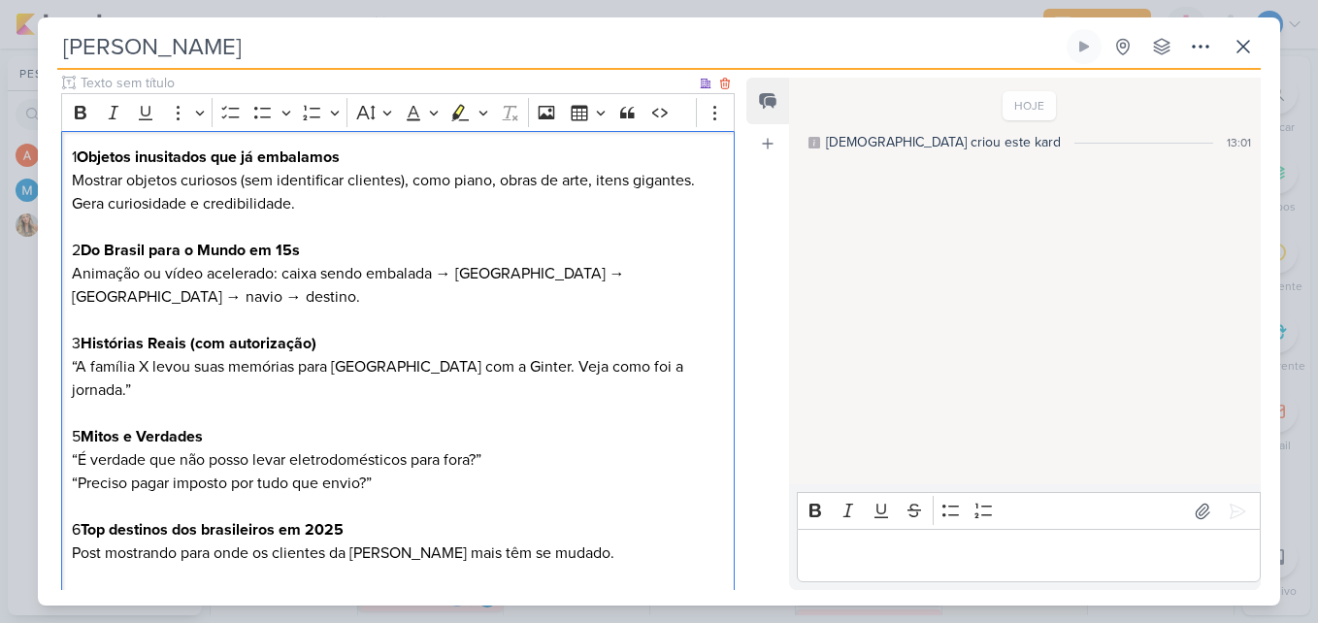
scroll to position [308, 0]
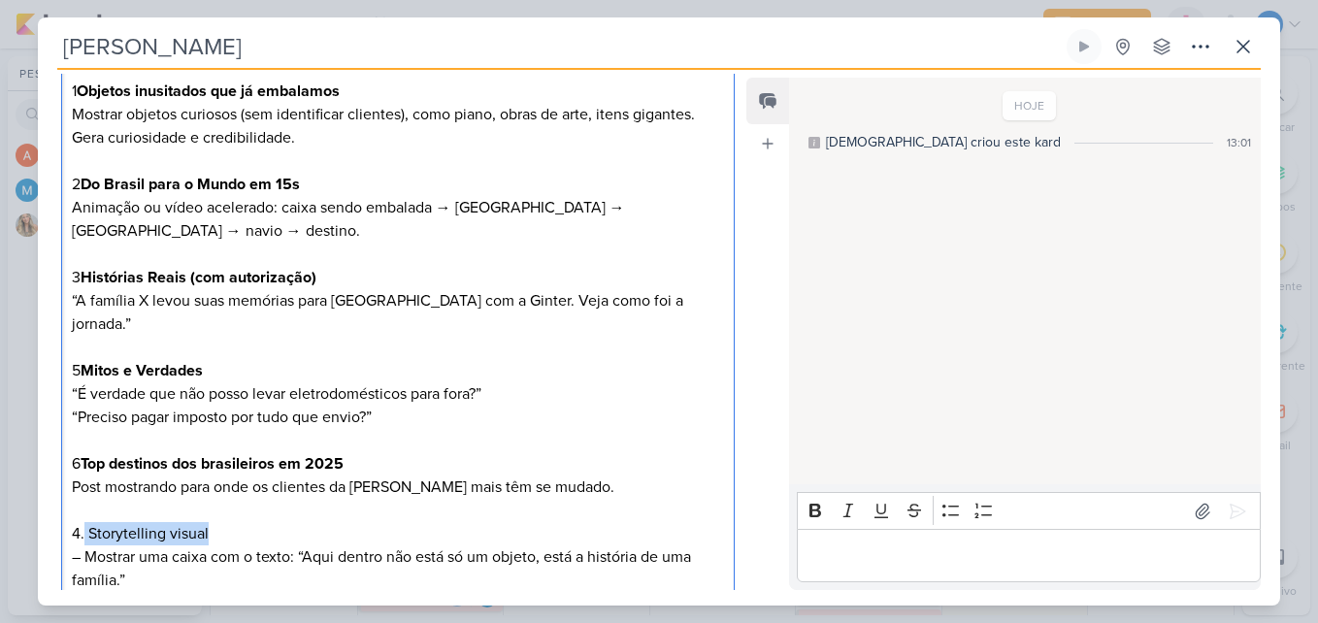
drag, startPoint x: 209, startPoint y: 509, endPoint x: 84, endPoint y: 502, distance: 124.4
click at [84, 522] on p "4. Storytelling visual – Mostrar uma caixa com o texto: “Aqui dentro não está s…" at bounding box center [398, 603] width 652 height 163
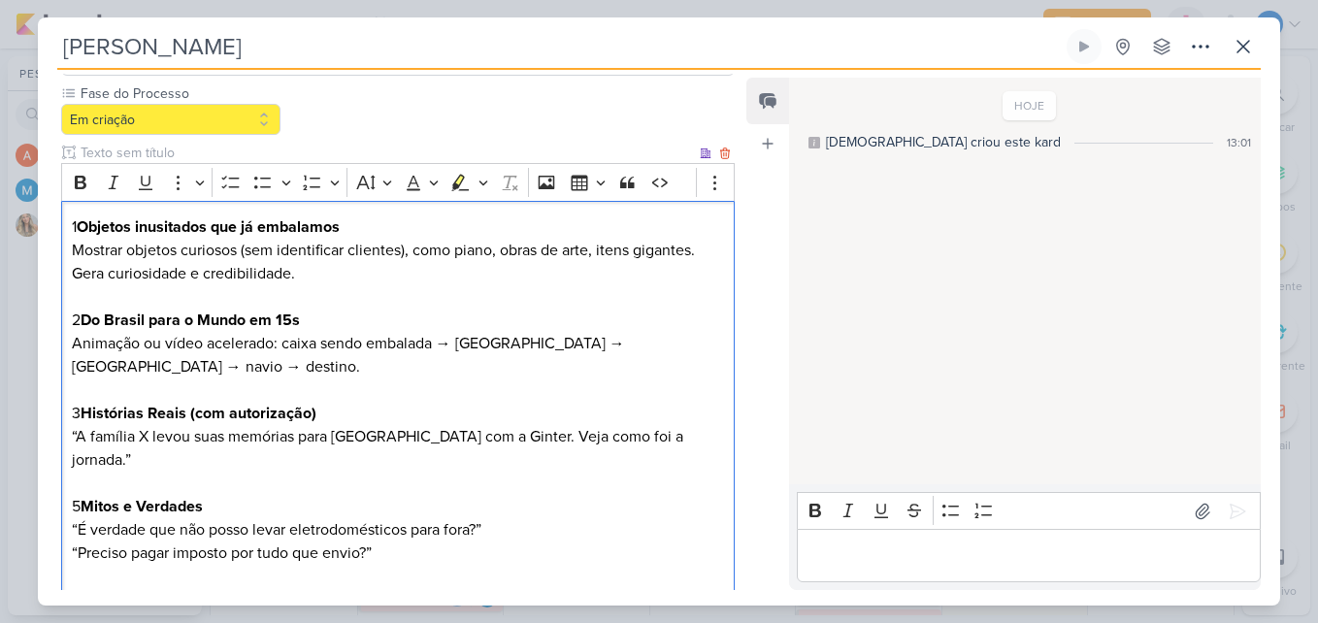
scroll to position [0, 0]
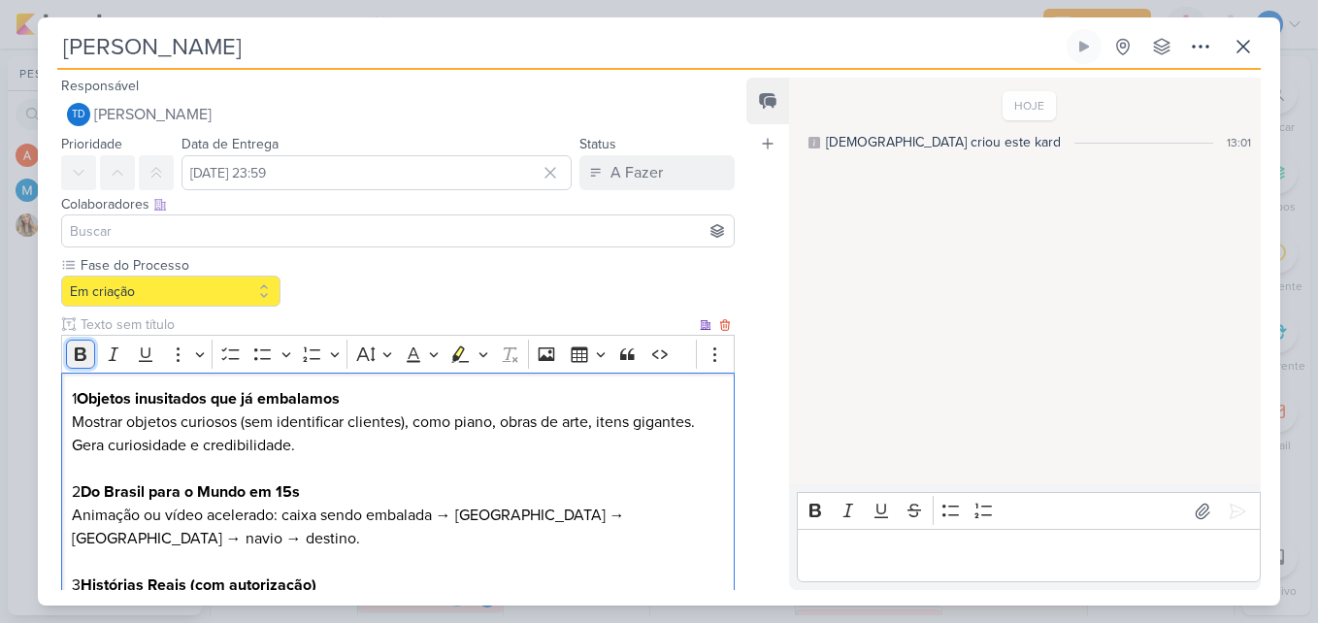
click at [82, 348] on icon "Editor toolbar" at bounding box center [81, 354] width 12 height 14
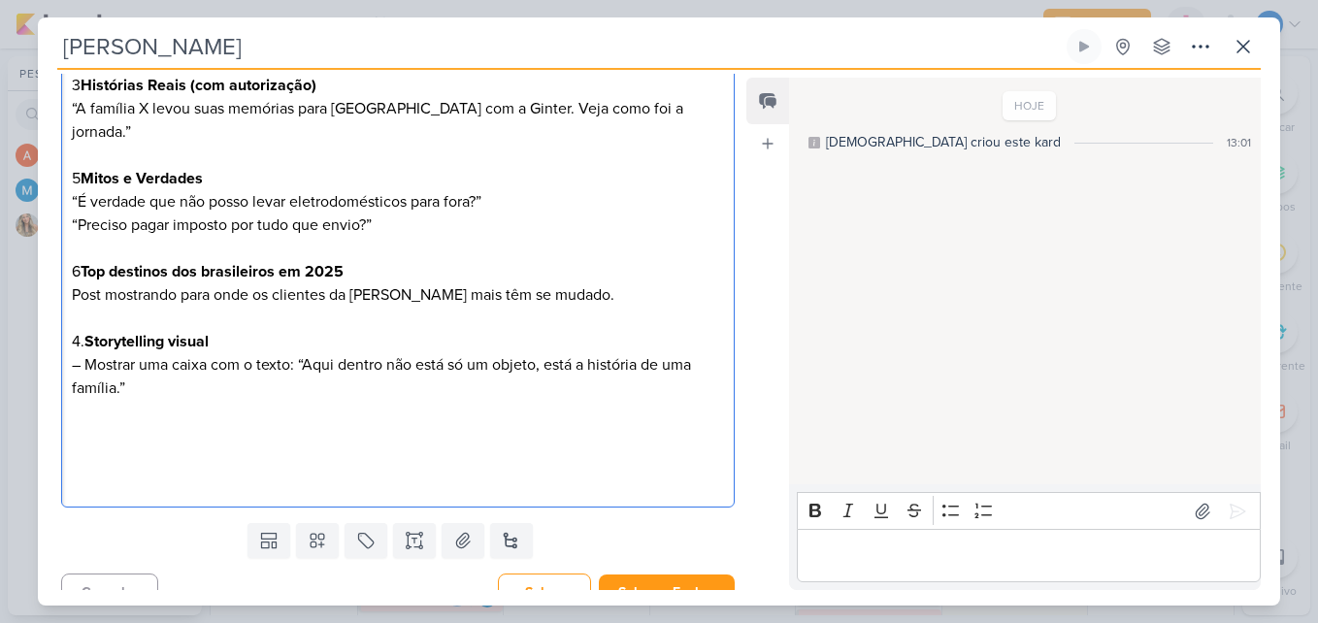
scroll to position [502, 0]
click at [79, 328] on p "4. Storytelling visual – Mostrar uma caixa com o texto: “Aqui dentro não está s…" at bounding box center [398, 409] width 652 height 163
click at [82, 328] on p "4. Storytelling visual – Mostrar uma caixa com o texto: “Aqui dentro não está s…" at bounding box center [398, 409] width 652 height 163
click at [167, 397] on p "7 Storytelling visual – Mostrar uma caixa com o texto: “Aqui dentro não está só…" at bounding box center [398, 409] width 652 height 163
click at [79, 337] on p "7 Storytelling visual – Mostrar uma caixa com o texto: “Aqui dentro não está só…" at bounding box center [398, 409] width 652 height 163
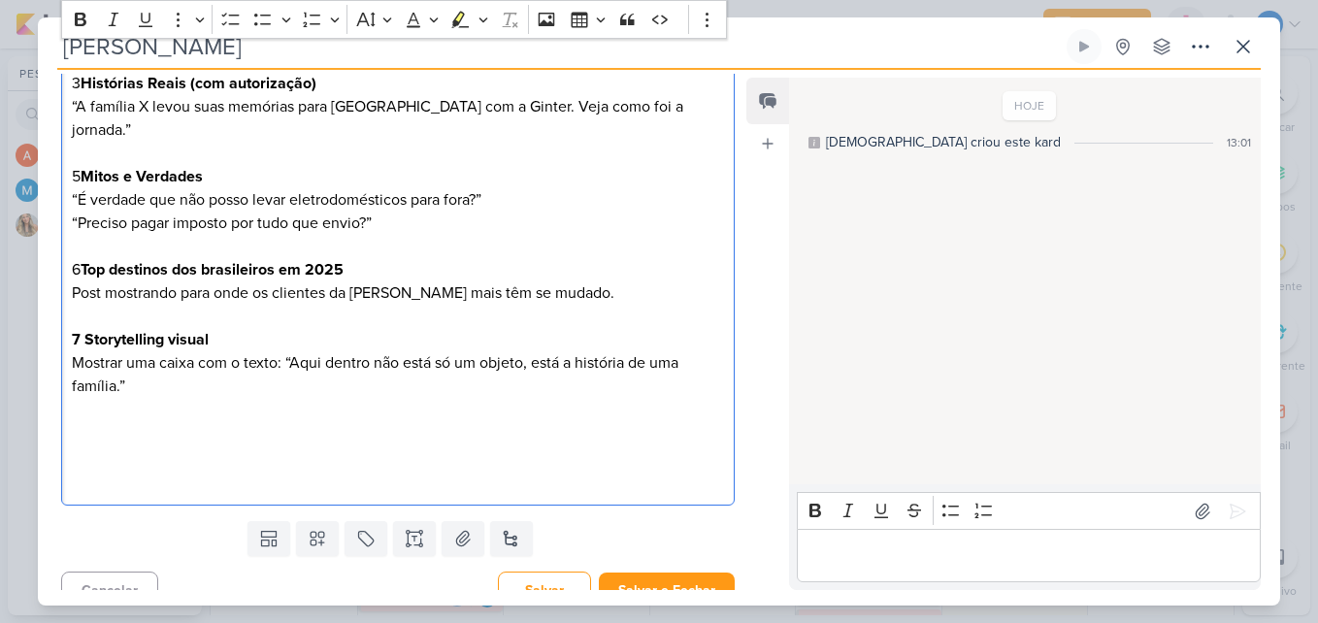
click at [298, 382] on p "7 Storytelling visual Mostrar uma caixa com o texto: “Aqui dentro não está só u…" at bounding box center [398, 409] width 652 height 163
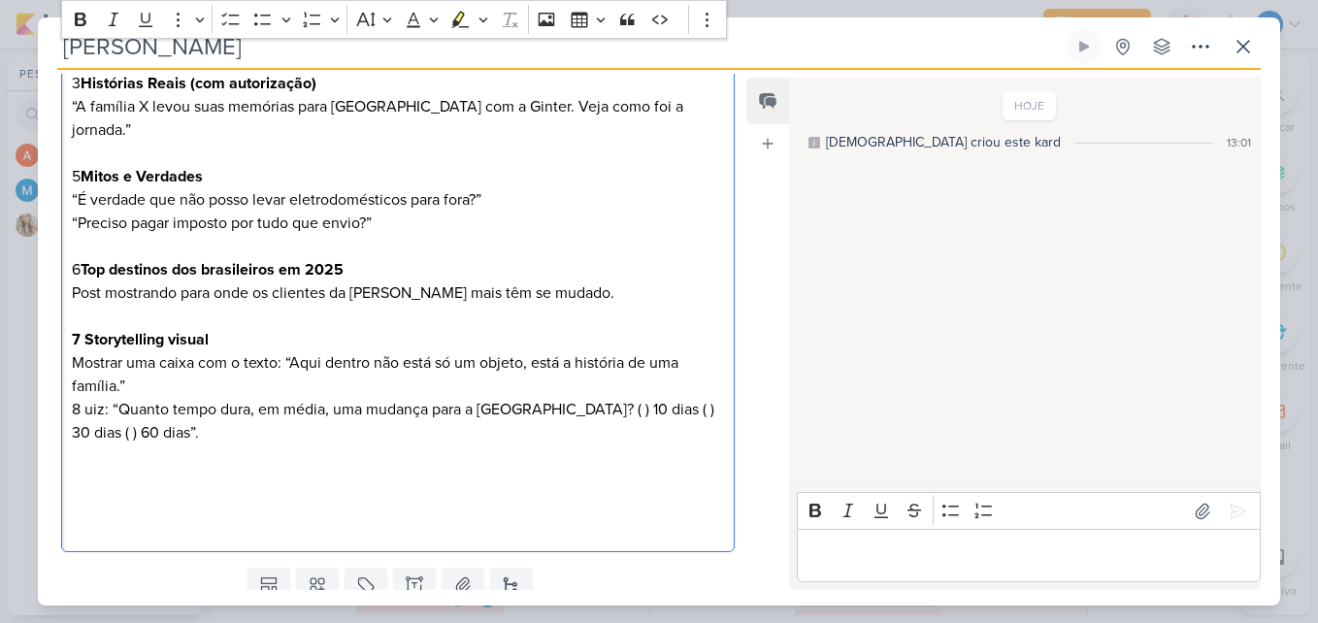
click at [82, 383] on p "7 Storytelling visual Mostrar uma caixa com o texto: “Aqui dentro não está só u…" at bounding box center [398, 433] width 652 height 210
click at [84, 388] on p "7 Storytelling visual Mostrar uma caixa com o texto: “Aqui dentro não está só u…" at bounding box center [398, 433] width 652 height 210
click at [548, 386] on p "7 Storytelling visual Mostrar uma caixa com o texto: “Aqui dentro não está só u…" at bounding box center [398, 433] width 652 height 210
drag, startPoint x: 297, startPoint y: 407, endPoint x: 79, endPoint y: 416, distance: 218.5
click at [79, 421] on p "( ) 10 dias ( ) 30 dias ( ) 60 dias”." at bounding box center [398, 479] width 652 height 116
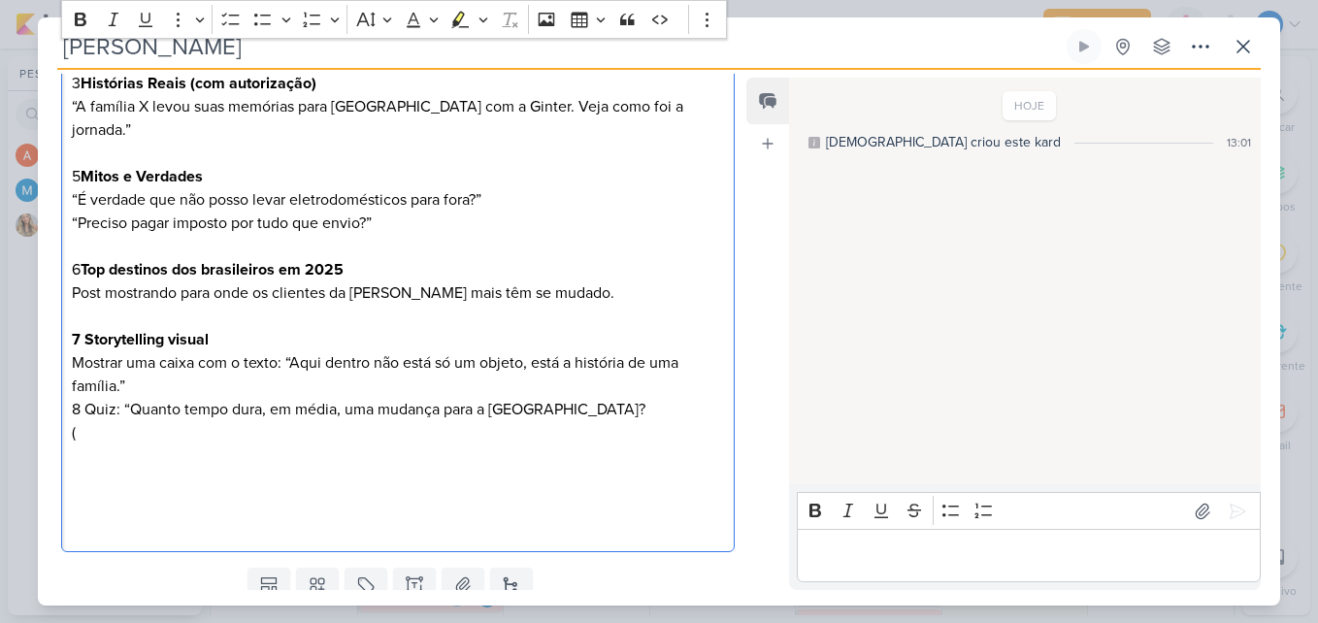
click at [92, 421] on p "(" at bounding box center [398, 479] width 652 height 116
click at [191, 364] on p "7 Storytelling visual Mostrar uma caixa com o texto: “Aqui dentro não está só u…" at bounding box center [398, 374] width 652 height 93
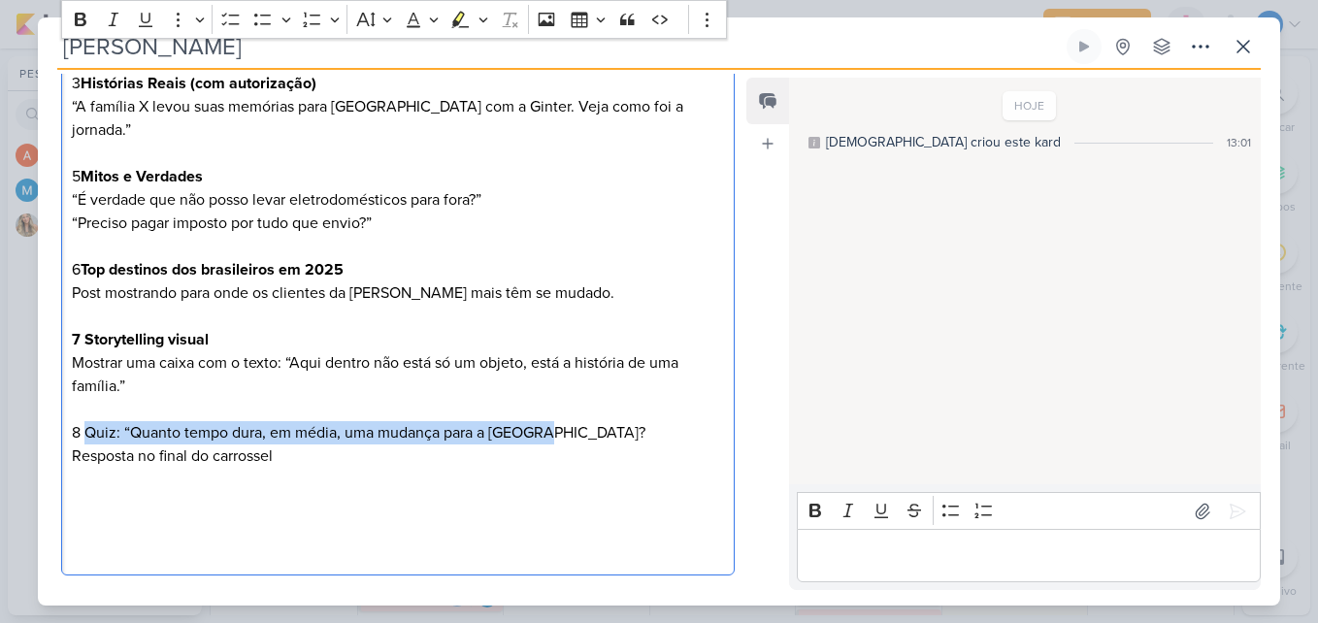
drag, startPoint x: 85, startPoint y: 410, endPoint x: 570, endPoint y: 399, distance: 484.4
click at [570, 399] on p "⁠⁠⁠⁠⁠⁠⁠ 8 Quiz: “Quanto tempo dura, em média, uma mudança para a Europa?" at bounding box center [398, 421] width 652 height 47
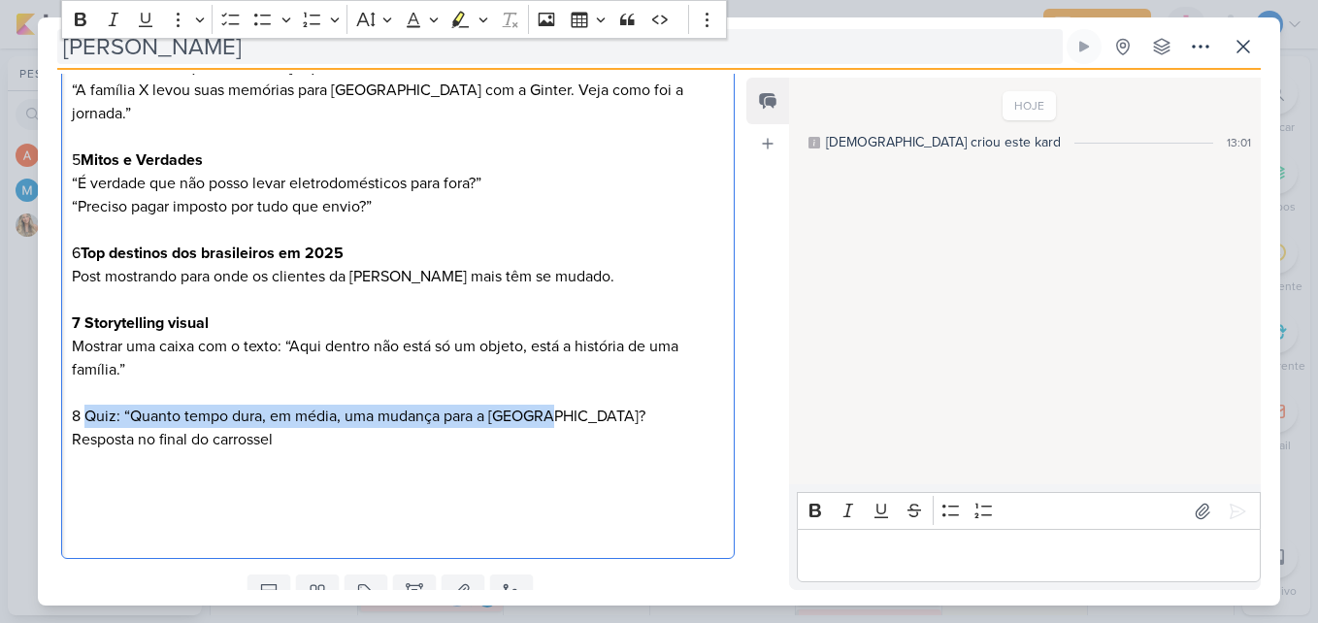
scroll to position [572, 0]
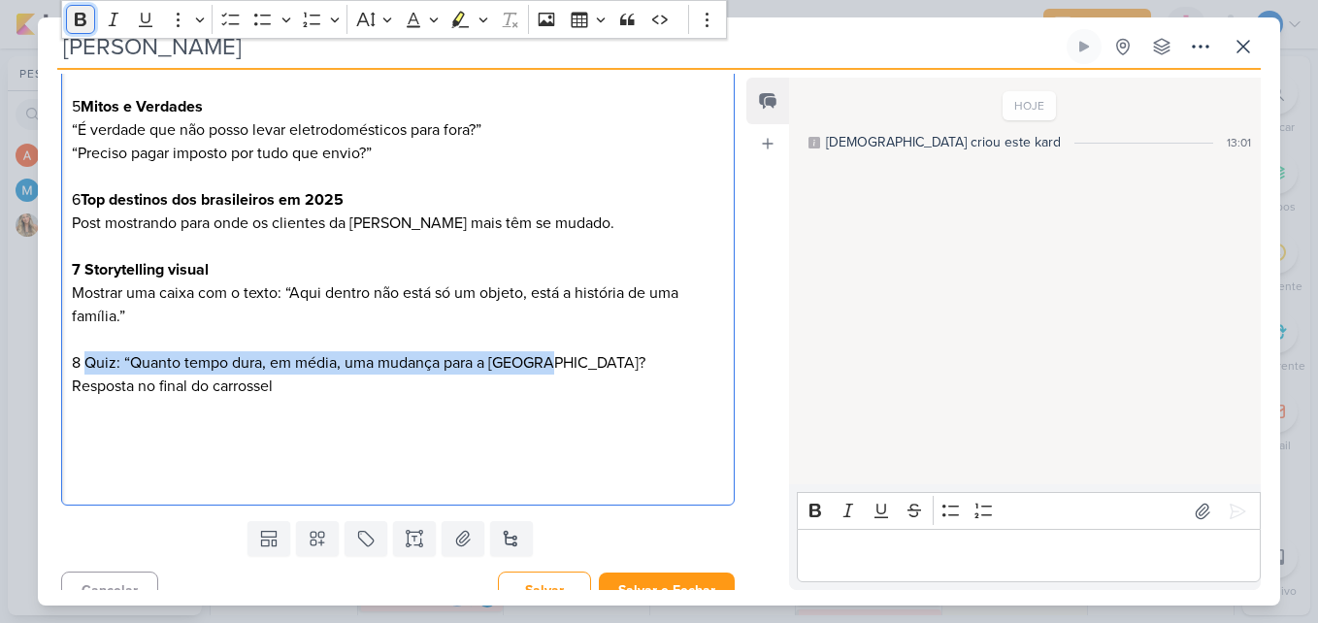
click at [83, 18] on icon "Editor toolbar" at bounding box center [81, 20] width 12 height 14
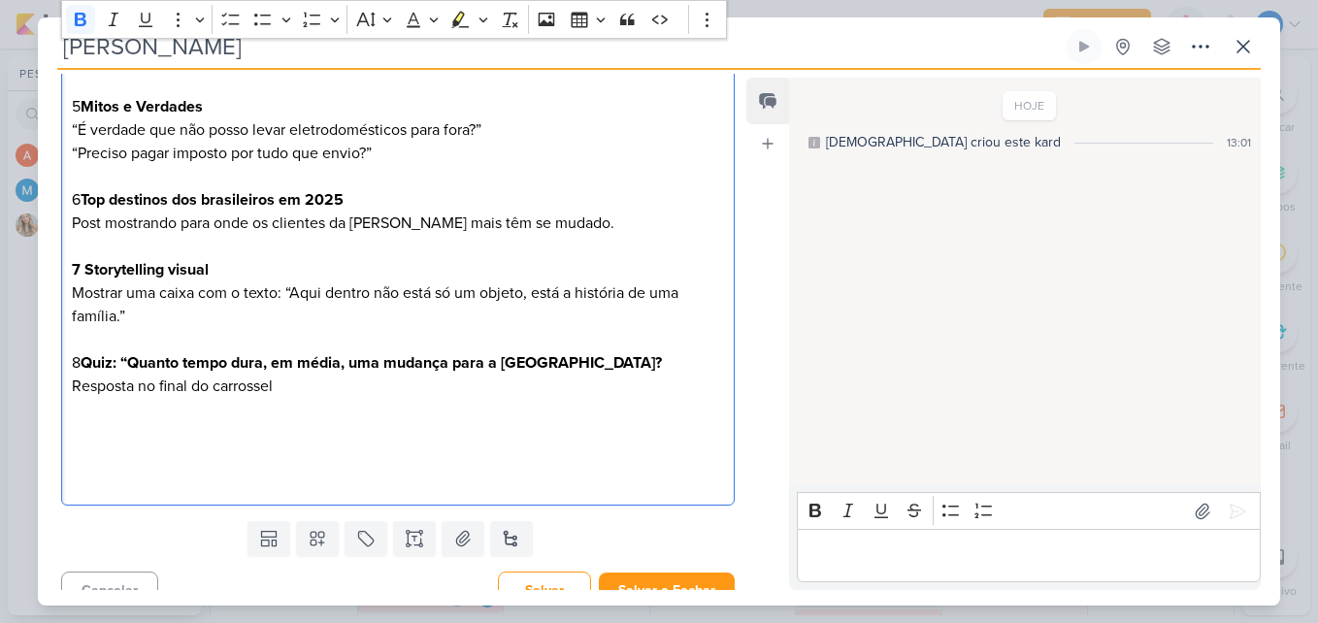
click at [434, 432] on p "Resposta no final do carrossel" at bounding box center [398, 433] width 652 height 116
click at [138, 328] on p "8 Quiz: “Quanto tempo dura, em média, uma mudança para a Europa?" at bounding box center [398, 351] width 652 height 47
click at [377, 375] on p "Resposta no final do carrossel" at bounding box center [398, 433] width 652 height 116
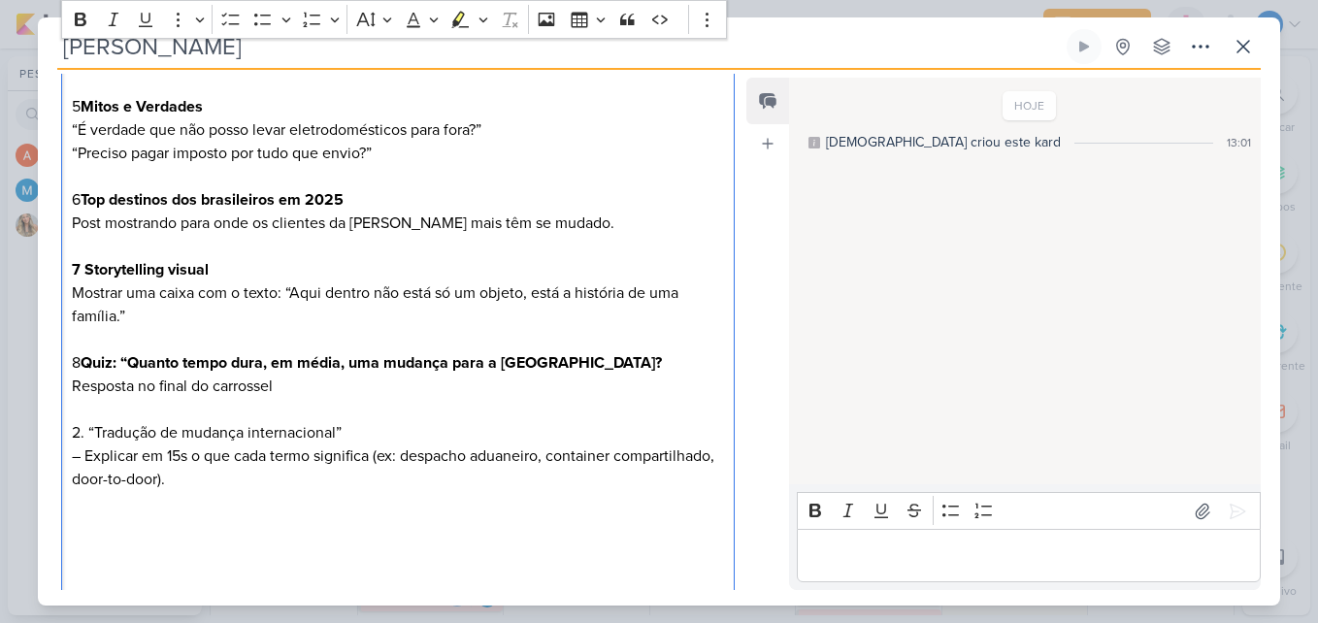
click at [82, 421] on p "2. “Tradução de mudança internacional” – Explicar em 15s o que cada termo signi…" at bounding box center [398, 514] width 652 height 186
click at [84, 421] on p "2. “Tradução de mudança internacional” – Explicar em 15s o que cada termo signi…" at bounding box center [398, 514] width 652 height 186
click at [87, 421] on p "9 “Tradução de mudança internacional” – Explicar em 15s o que cada termo signif…" at bounding box center [398, 514] width 652 height 186
click at [341, 421] on p "9 Tradução de mudança internacional” – Explicar em 15s o que cada termo signifi…" at bounding box center [398, 514] width 652 height 186
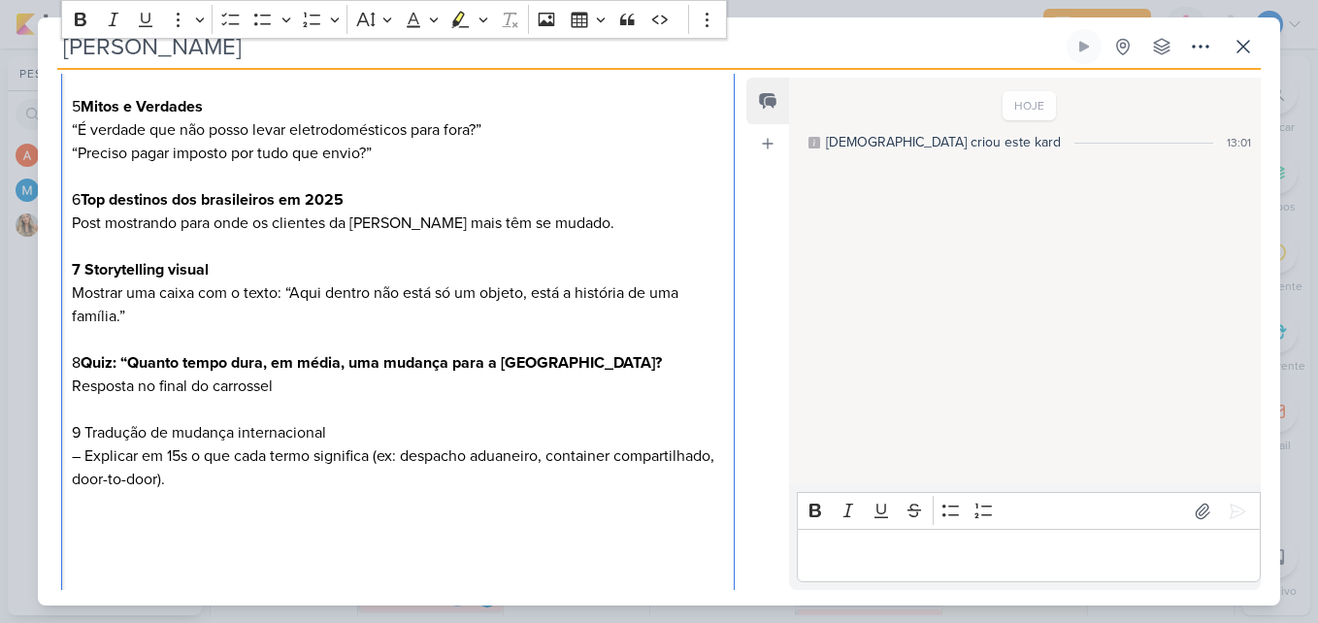
click at [83, 435] on p "9 Tradução de mudança internacional – Explicar em 15s o que cada termo signific…" at bounding box center [398, 514] width 652 height 186
drag, startPoint x: 84, startPoint y: 407, endPoint x: 340, endPoint y: 405, distance: 255.2
click at [340, 421] on p "9 Tradução de mudança internacional Explicar em 15s o que cada termo significa …" at bounding box center [398, 514] width 652 height 186
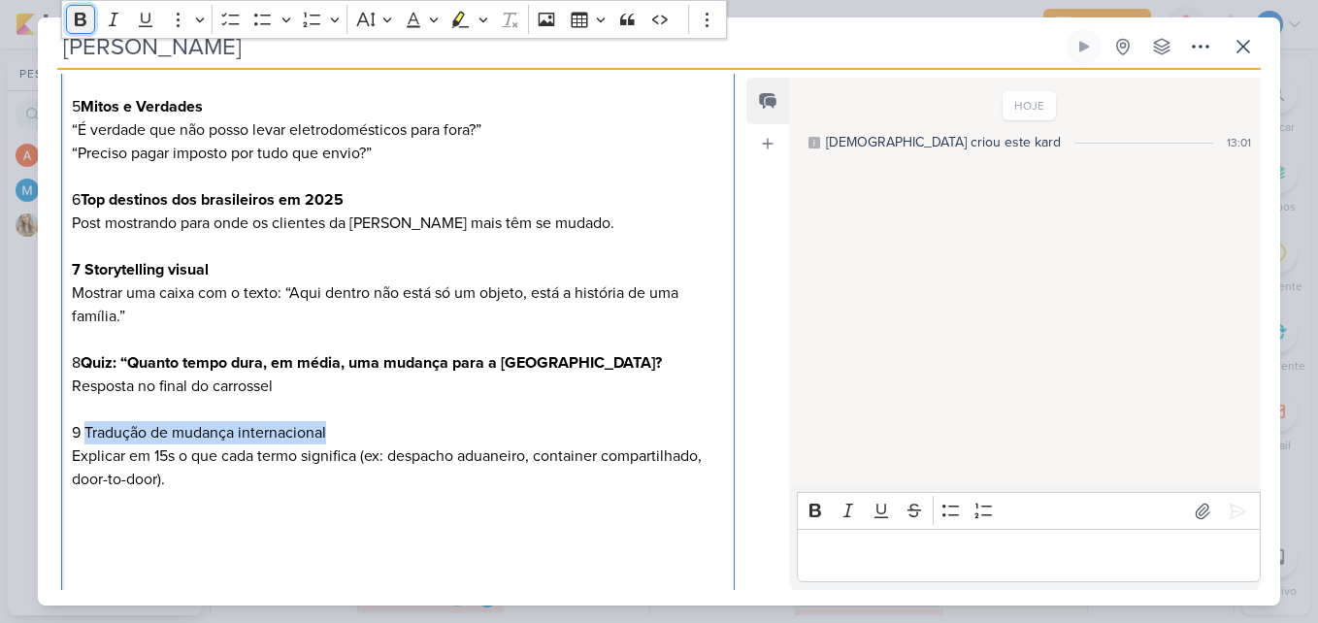
click at [79, 14] on icon "Editor toolbar" at bounding box center [81, 20] width 12 height 14
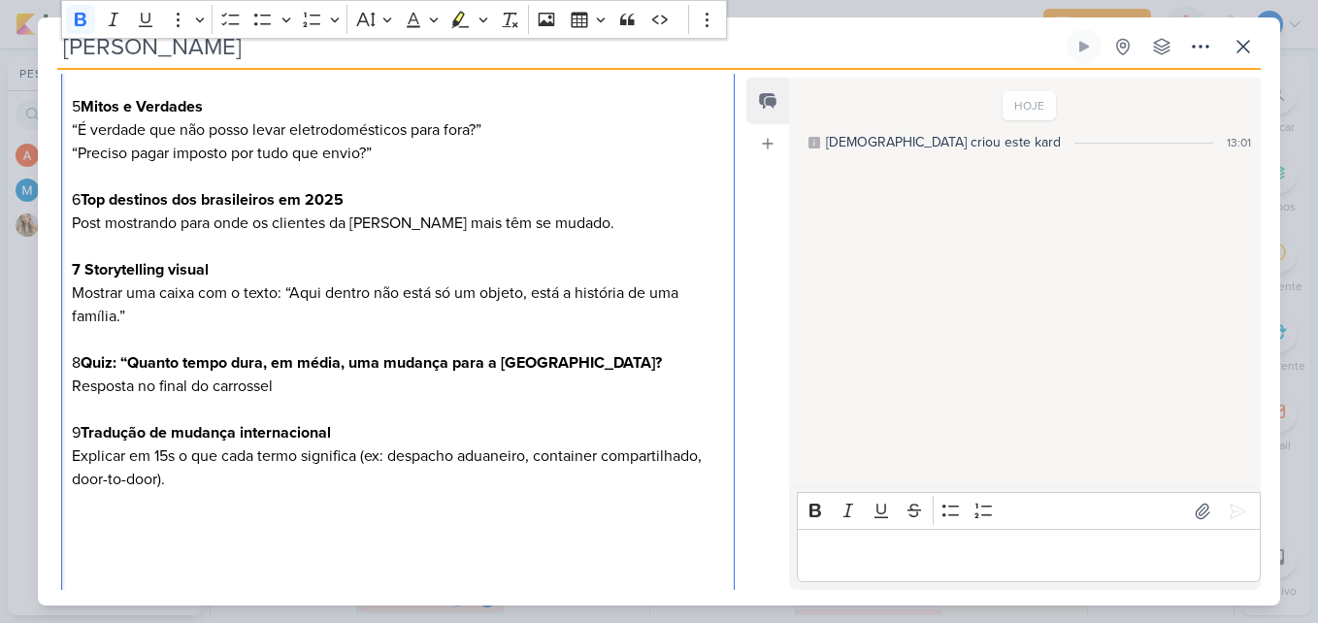
click at [274, 470] on p "9 Tradução de mudança internacional Explicar em 15s o que cada termo significa …" at bounding box center [398, 514] width 652 height 186
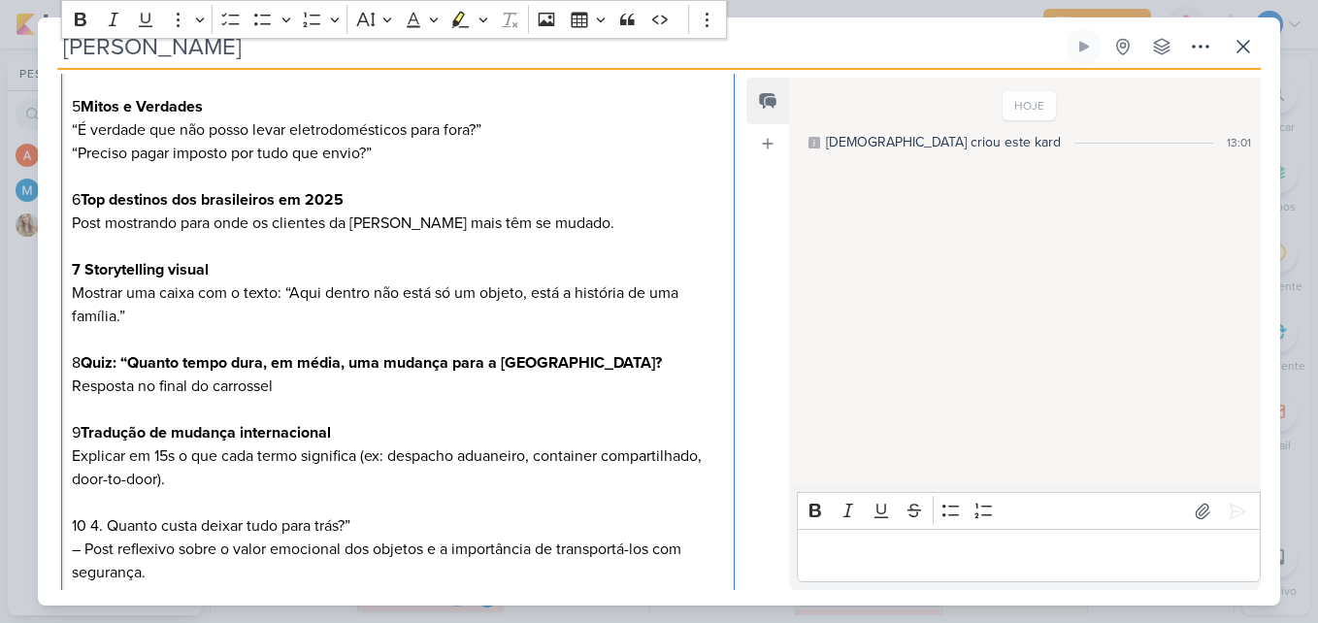
click at [100, 514] on p "10 4. Quanto custa deixar tudo para trás?” – Post reflexivo sobre o valor emoci…" at bounding box center [398, 607] width 652 height 186
click at [104, 514] on p "10 4. Quanto custa deixar tudo para trás?” – Post reflexivo sobre o valor emoci…" at bounding box center [398, 607] width 652 height 186
click at [82, 526] on p "10 Quanto custa deixar tudo para trás?” – Post reflexivo sobre o valor emociona…" at bounding box center [398, 607] width 652 height 186
drag, startPoint x: 92, startPoint y: 498, endPoint x: 345, endPoint y: 494, distance: 253.3
click at [345, 514] on p "10 Quanto custa deixar tudo para trás?” Post reflexivo sobre o valor emocional …" at bounding box center [398, 607] width 652 height 186
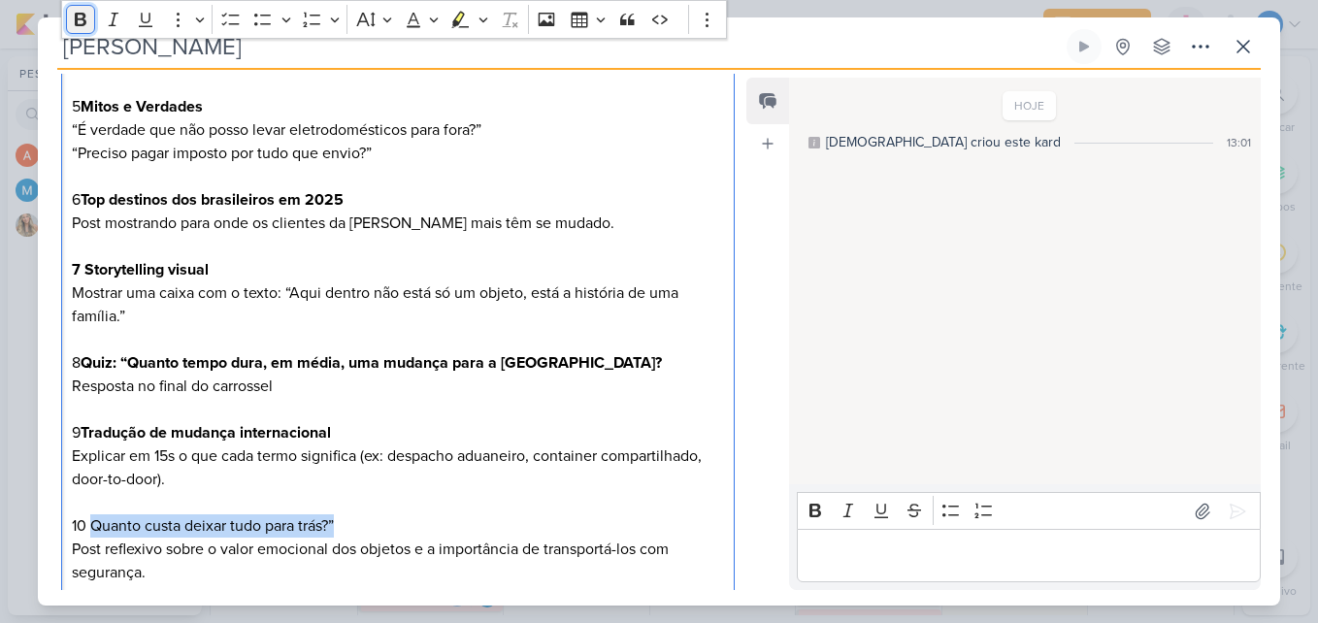
click at [82, 18] on icon "Editor toolbar" at bounding box center [81, 20] width 12 height 14
click at [354, 490] on p "9 Tradução de mudança internacional Explicar em 15s o que cada termo significa …" at bounding box center [398, 467] width 652 height 93
click at [359, 514] on p "10 Quanto custa deixar tudo para trás?” Post reflexivo sobre o valor emocional …" at bounding box center [398, 607] width 652 height 186
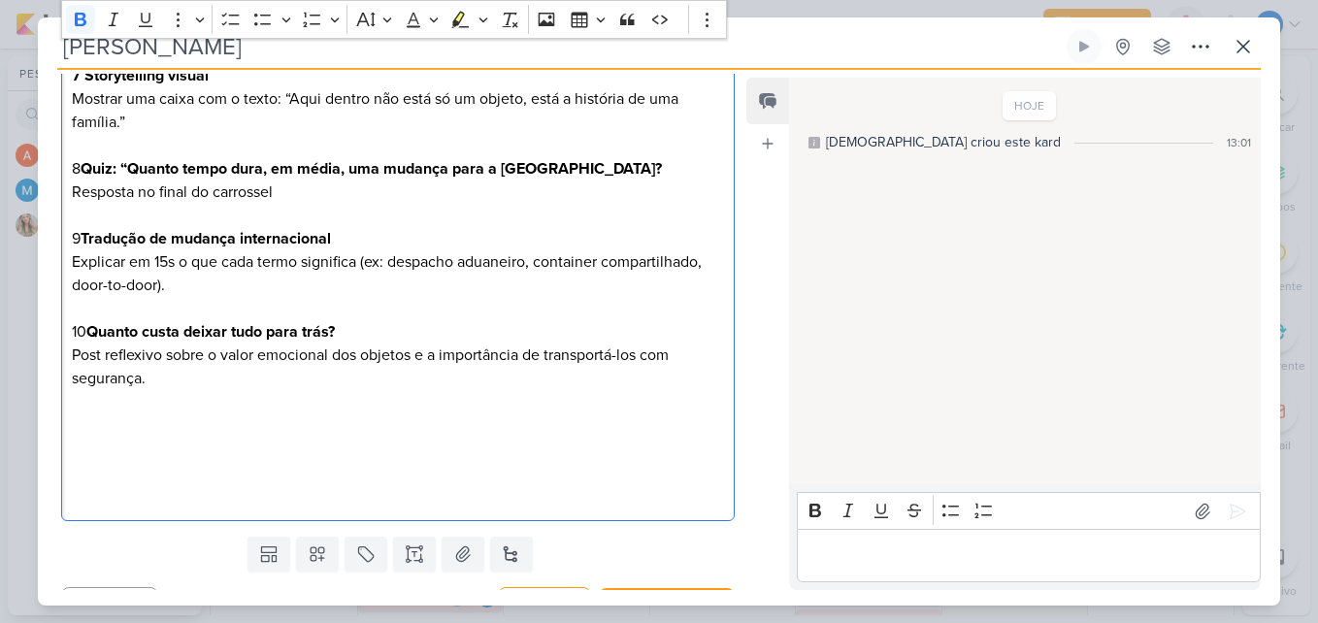
scroll to position [781, 0]
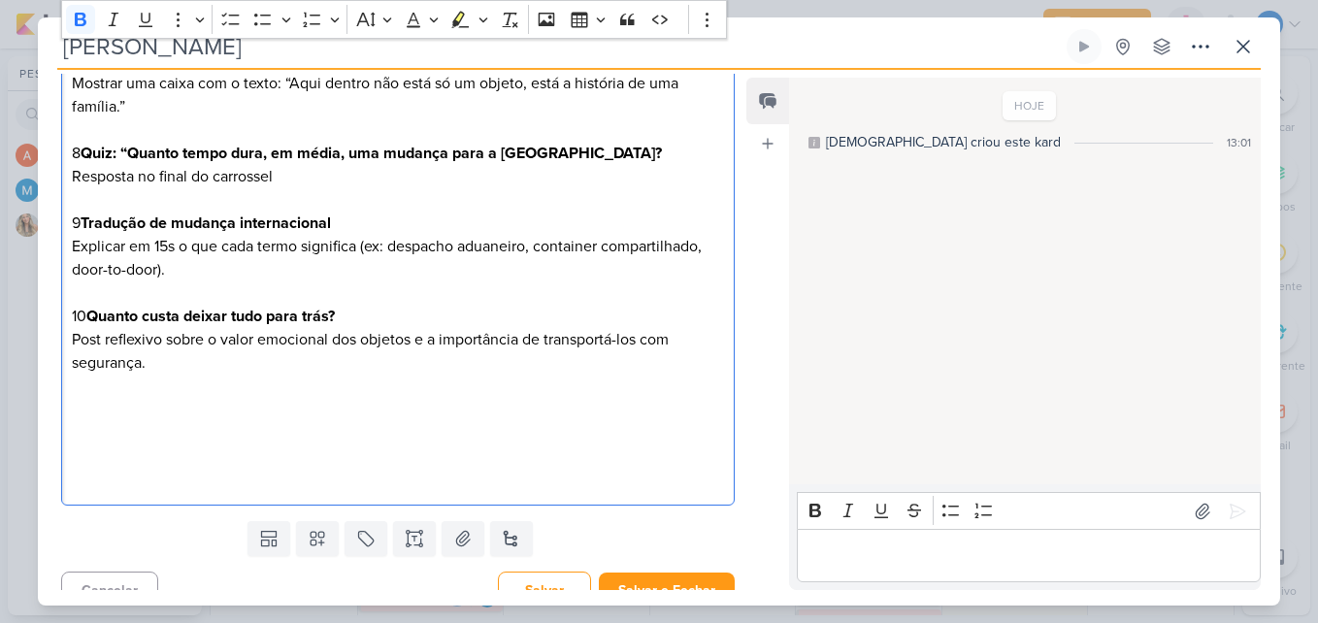
click at [246, 419] on p "10 Quanto custa deixar tudo para trás? Post reflexivo sobre o valor emocional d…" at bounding box center [398, 398] width 652 height 186
click at [256, 460] on p "10 Quanto custa deixar tudo para trás? Post reflexivo sobre o valor emocional d…" at bounding box center [398, 398] width 652 height 186
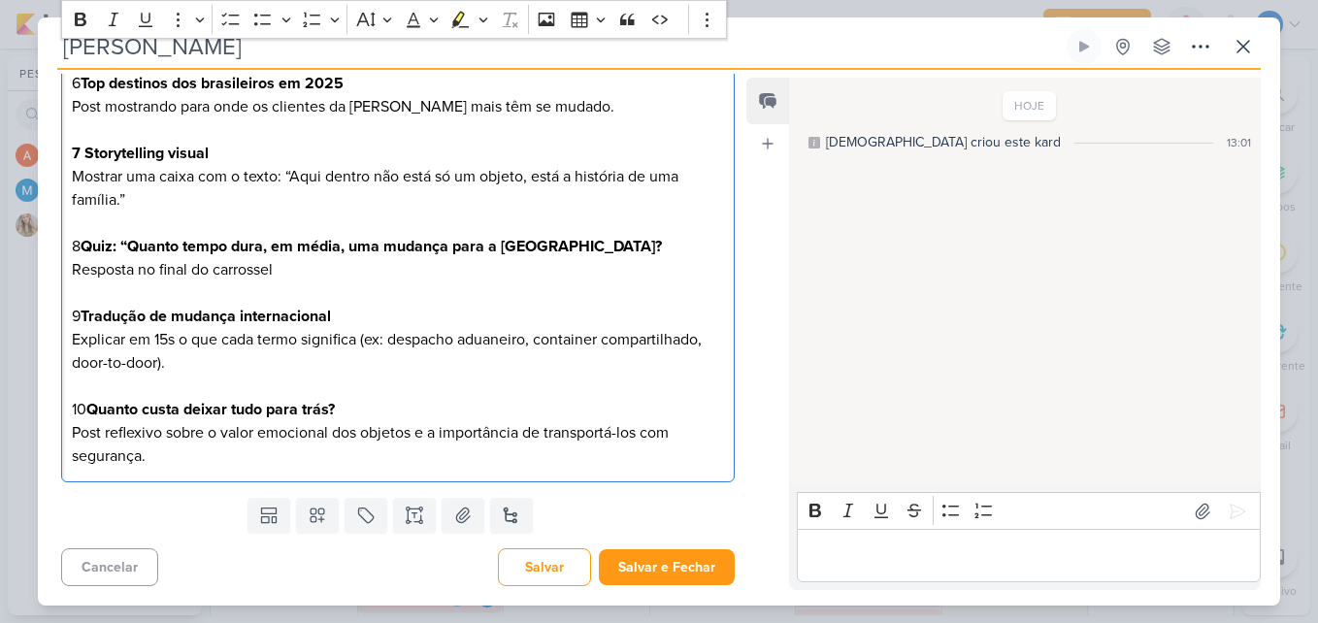
scroll to position [665, 0]
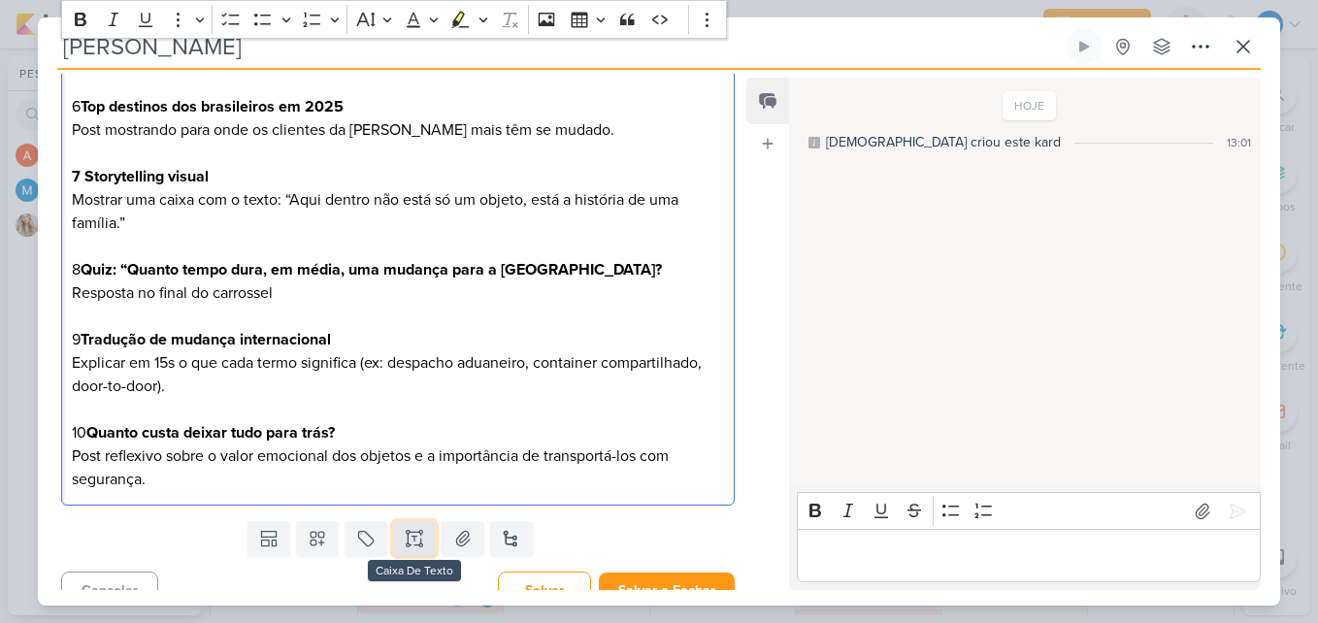
click at [415, 529] on icon at bounding box center [414, 538] width 19 height 19
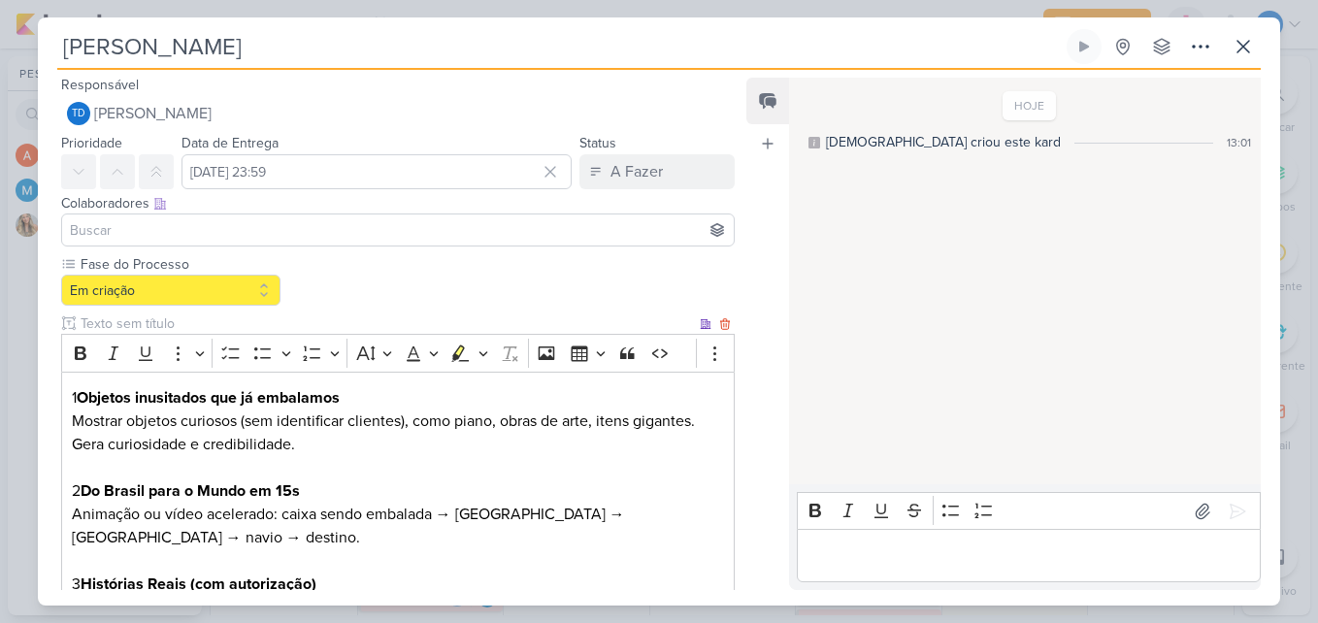
scroll to position [0, 0]
click at [260, 299] on button "Em criação" at bounding box center [170, 291] width 219 height 31
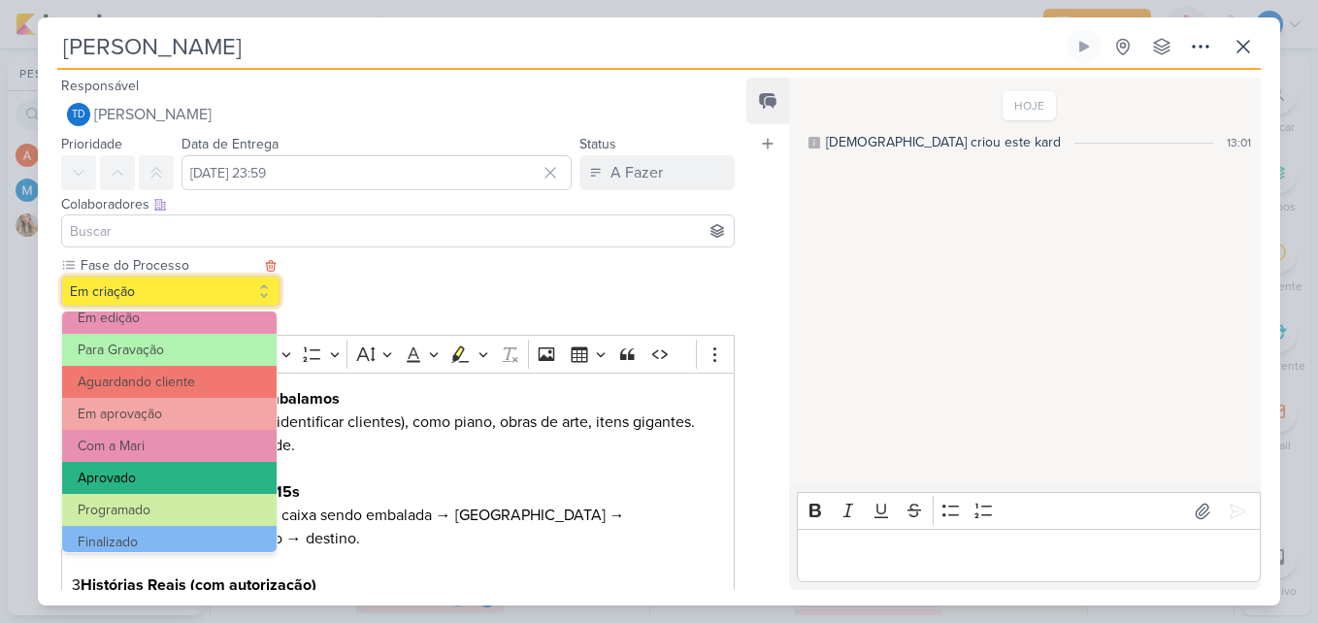
scroll to position [187, 0]
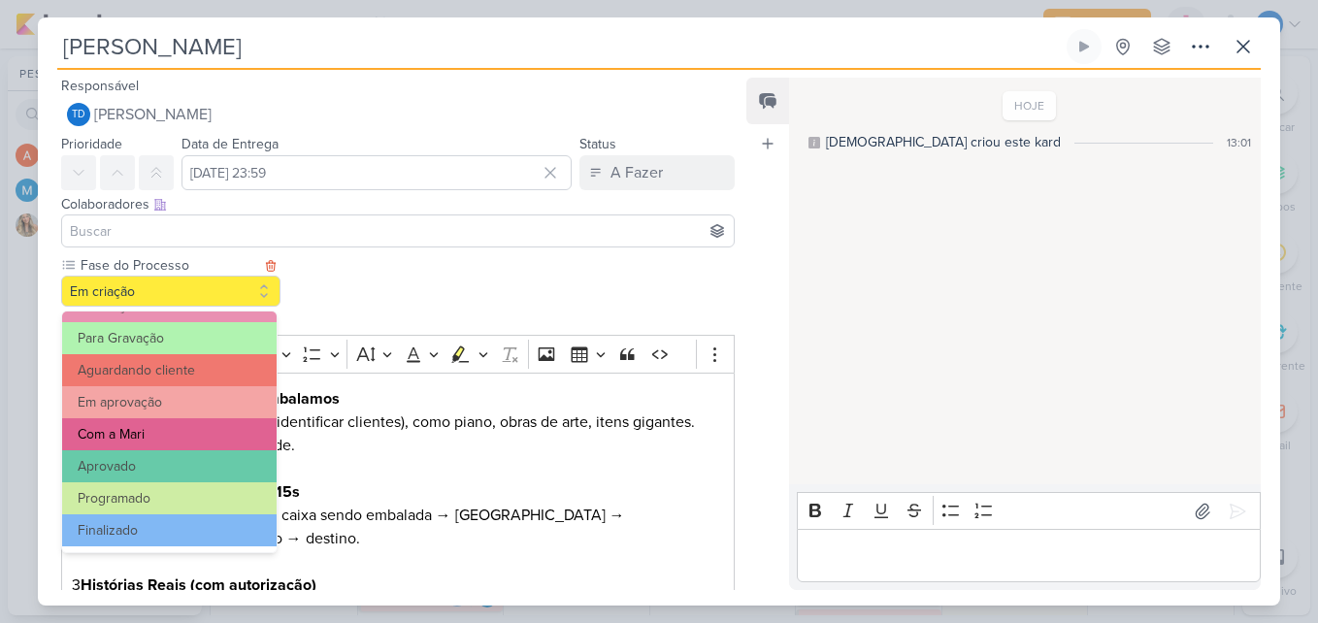
click at [200, 436] on button "Com a Mari" at bounding box center [169, 434] width 214 height 32
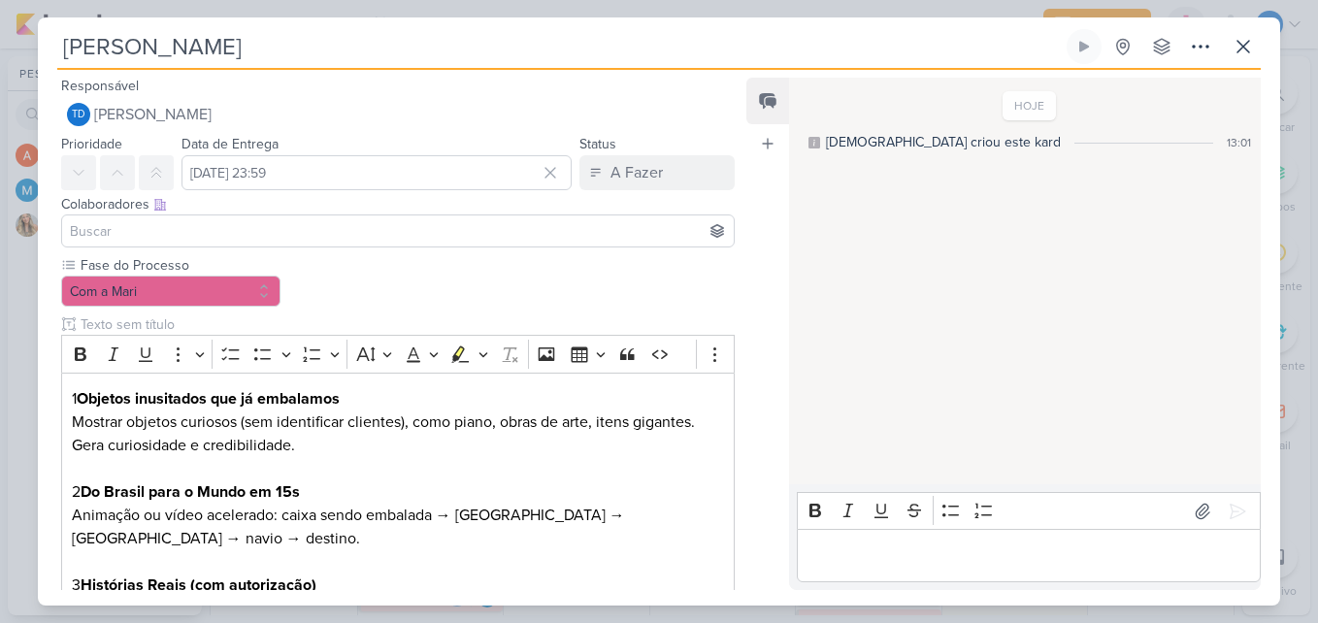
click at [246, 231] on input at bounding box center [398, 230] width 664 height 23
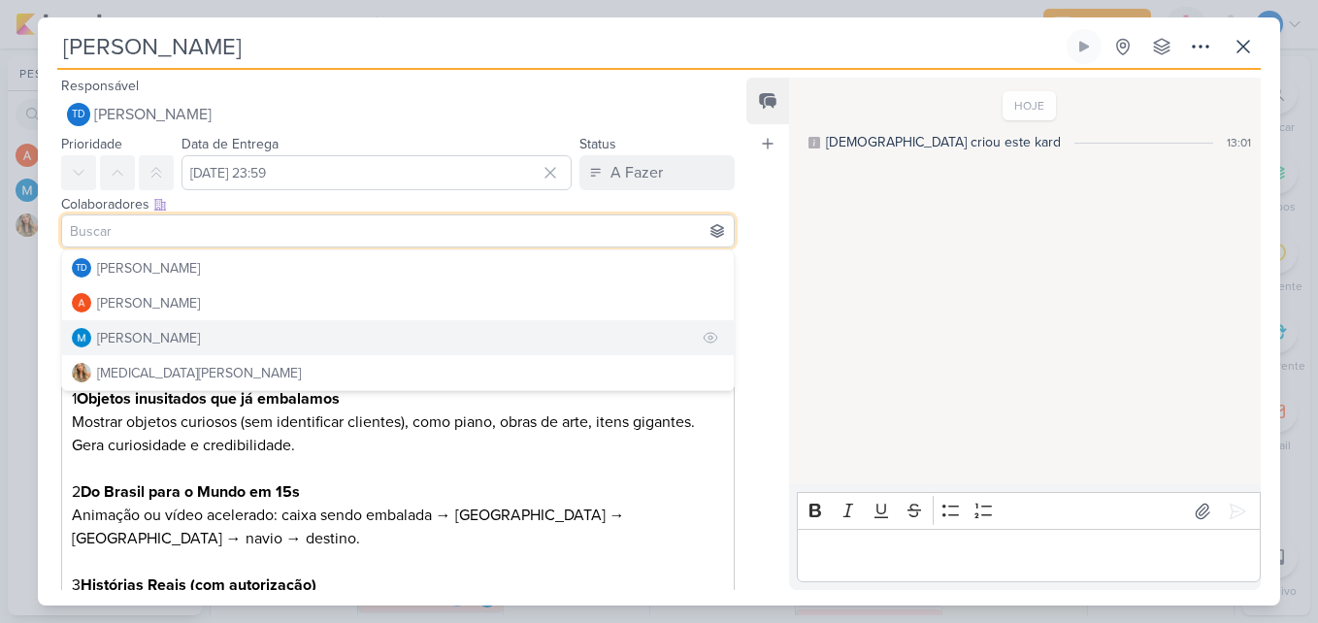
click at [200, 335] on div "[PERSON_NAME]" at bounding box center [148, 338] width 103 height 20
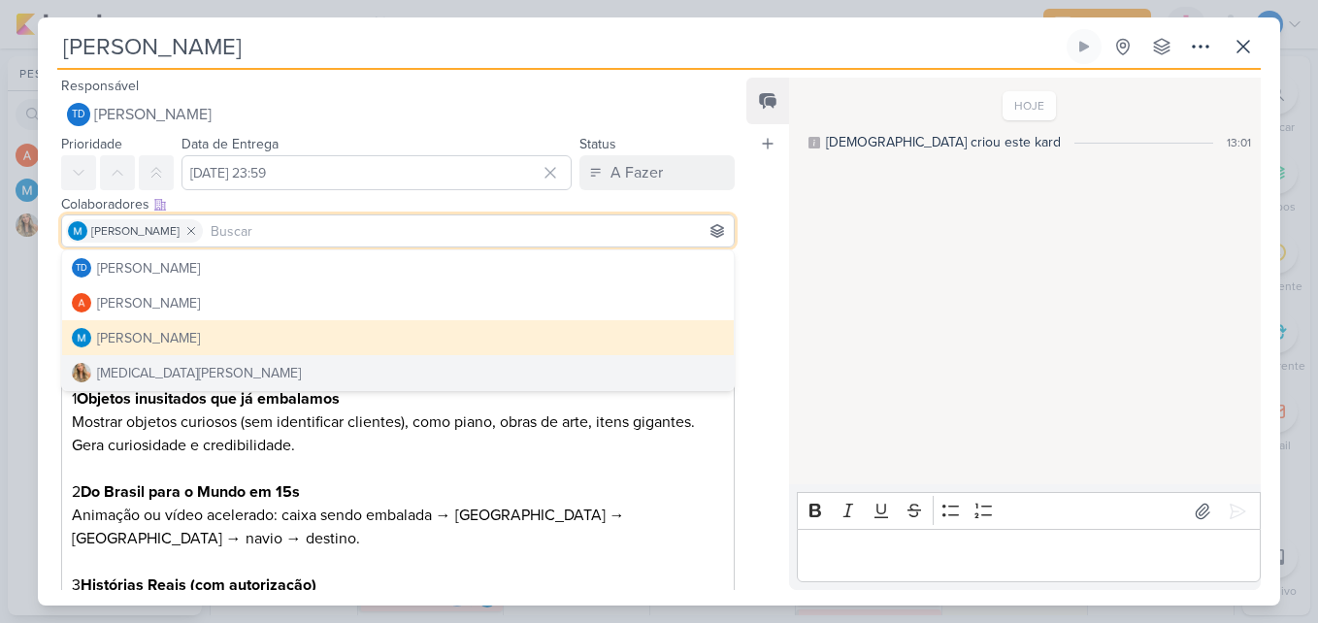
click at [439, 475] on p "Editor editing area: main" at bounding box center [398, 468] width 652 height 23
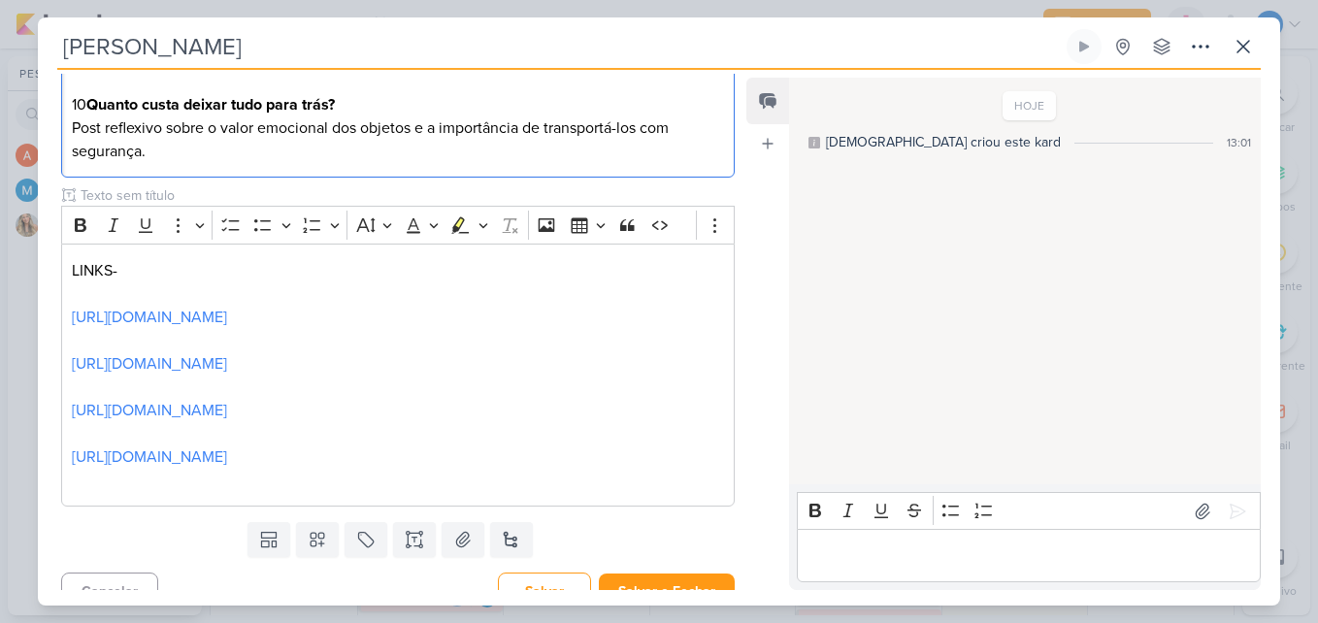
scroll to position [994, 0]
click at [326, 521] on button at bounding box center [317, 538] width 43 height 35
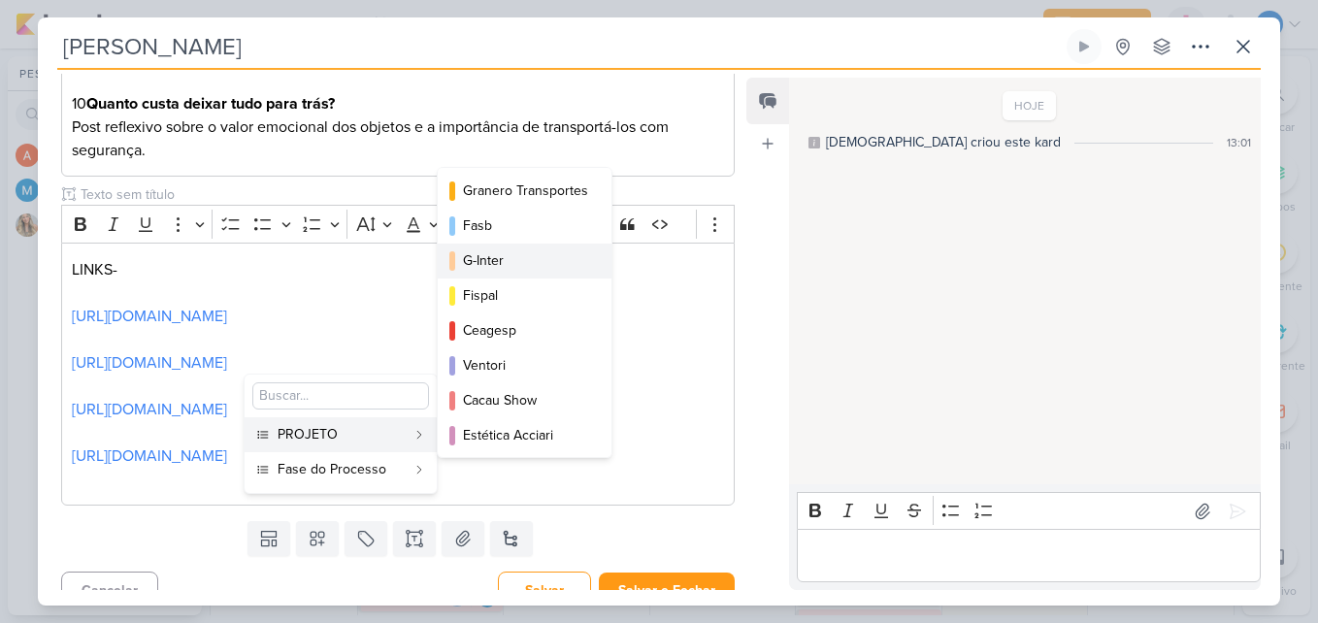
click at [523, 262] on div "G-Inter" at bounding box center [525, 260] width 125 height 20
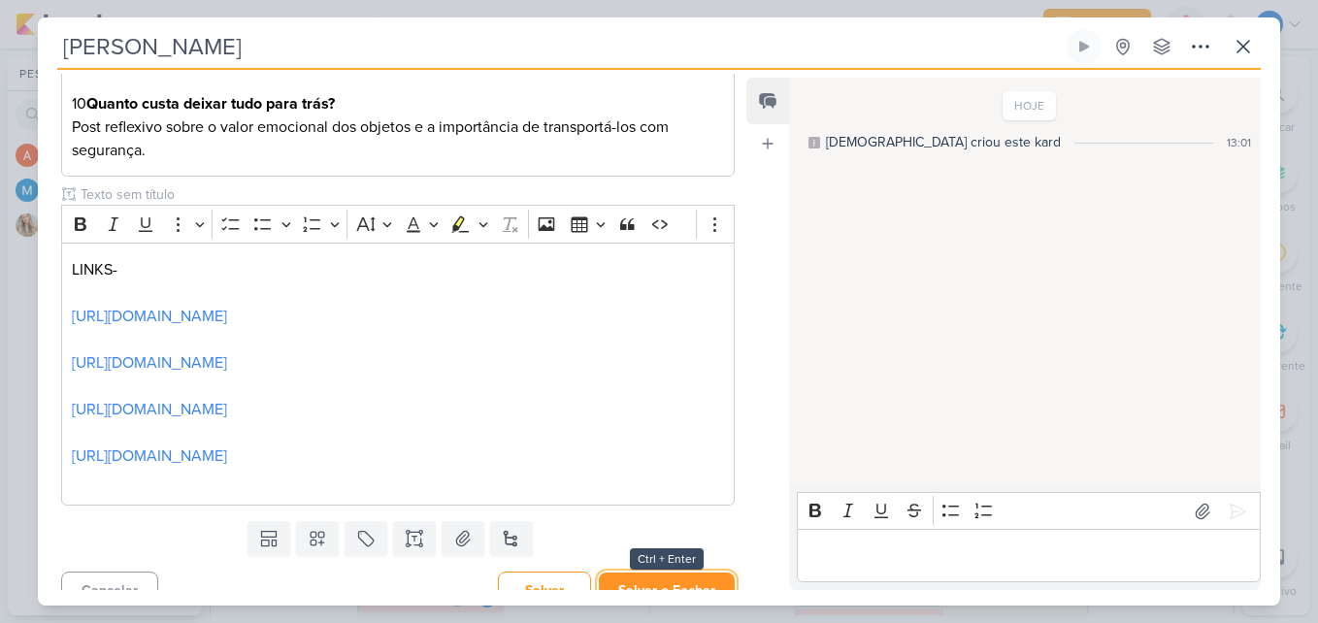
click at [617, 573] on button "Salvar e Fechar" at bounding box center [667, 591] width 136 height 36
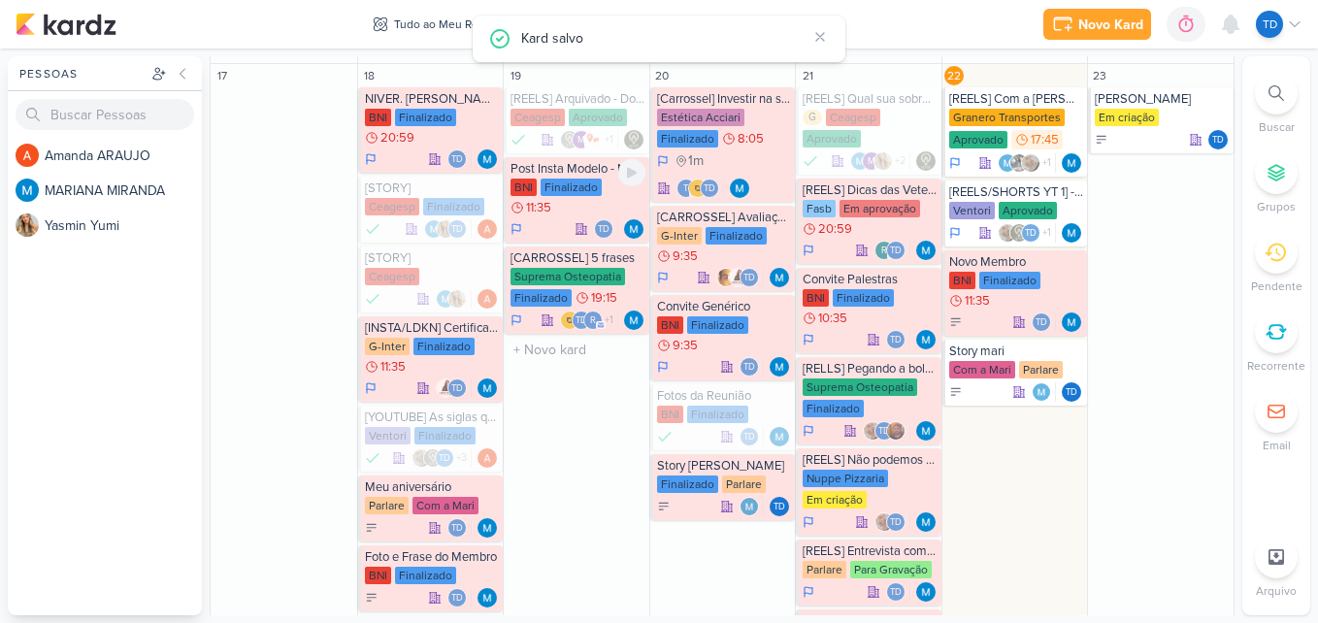
scroll to position [0, 0]
click at [1171, 105] on div "Ideias Ginter" at bounding box center [1162, 99] width 135 height 16
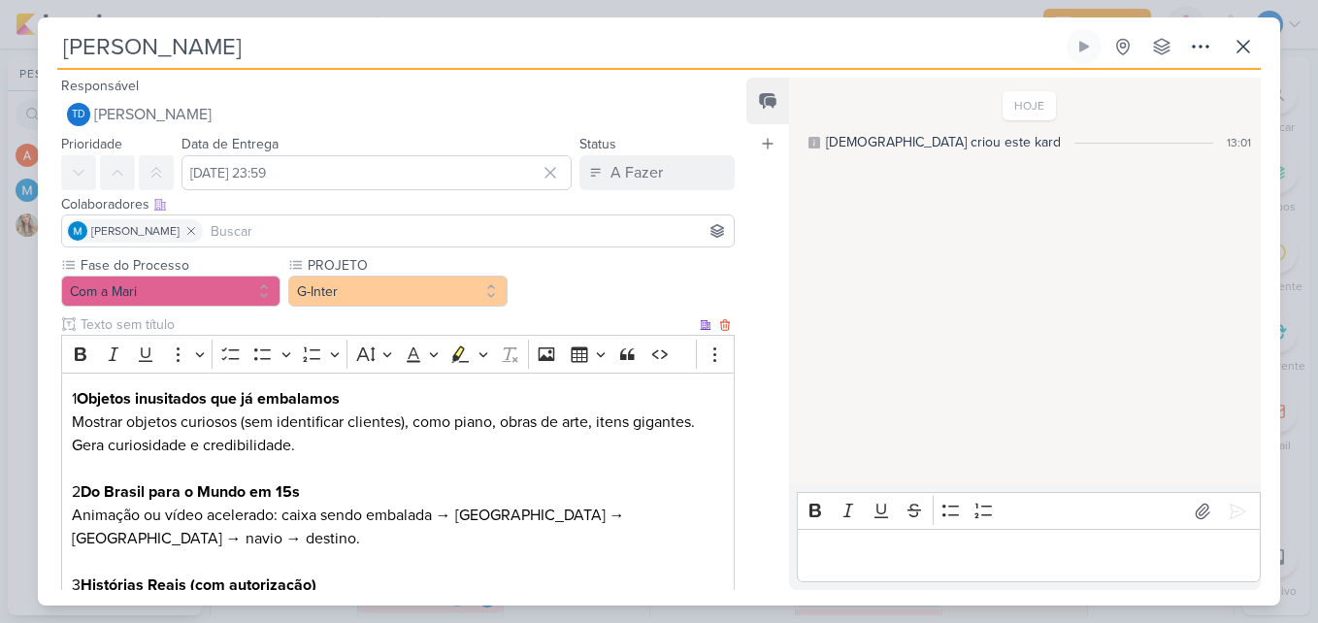
scroll to position [194, 0]
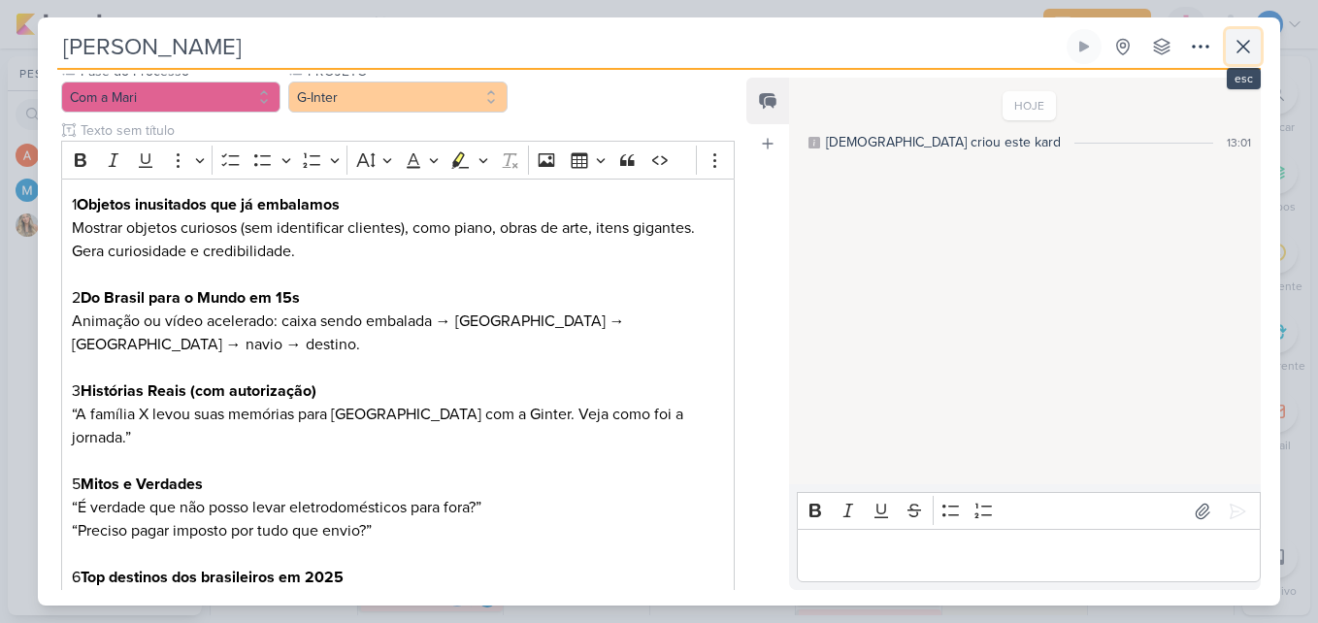
click at [1241, 51] on icon at bounding box center [1242, 46] width 23 height 23
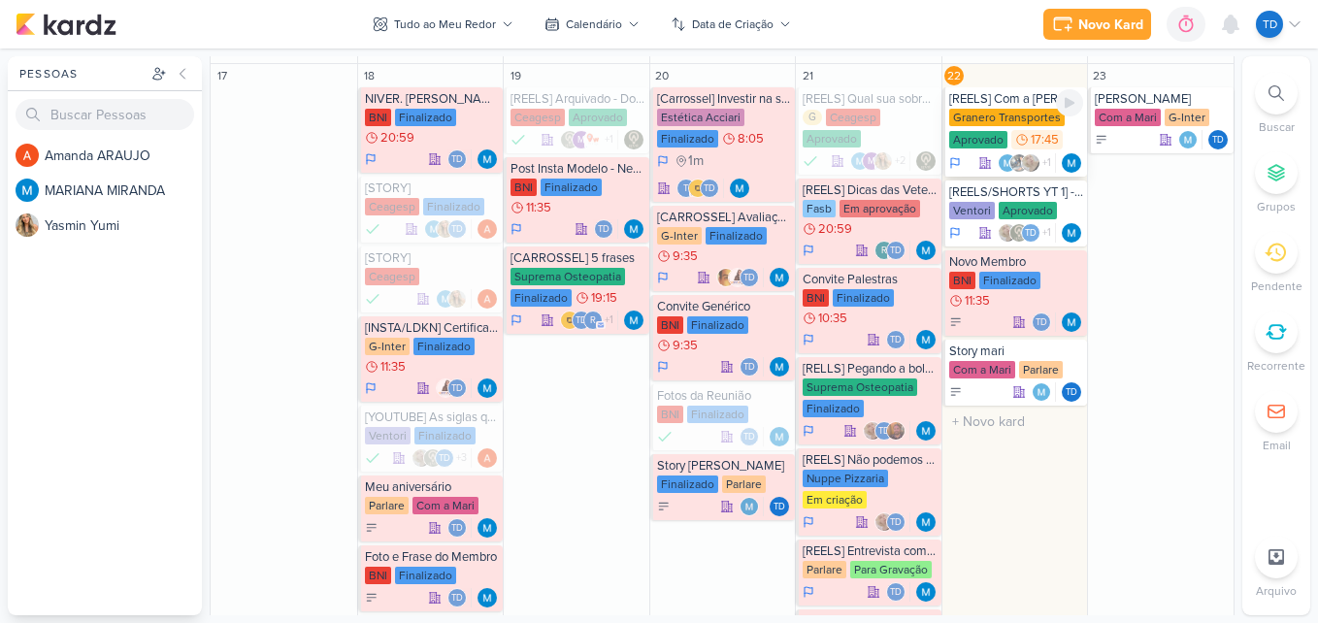
click at [1026, 121] on div "Granero Transportes" at bounding box center [1006, 117] width 115 height 17
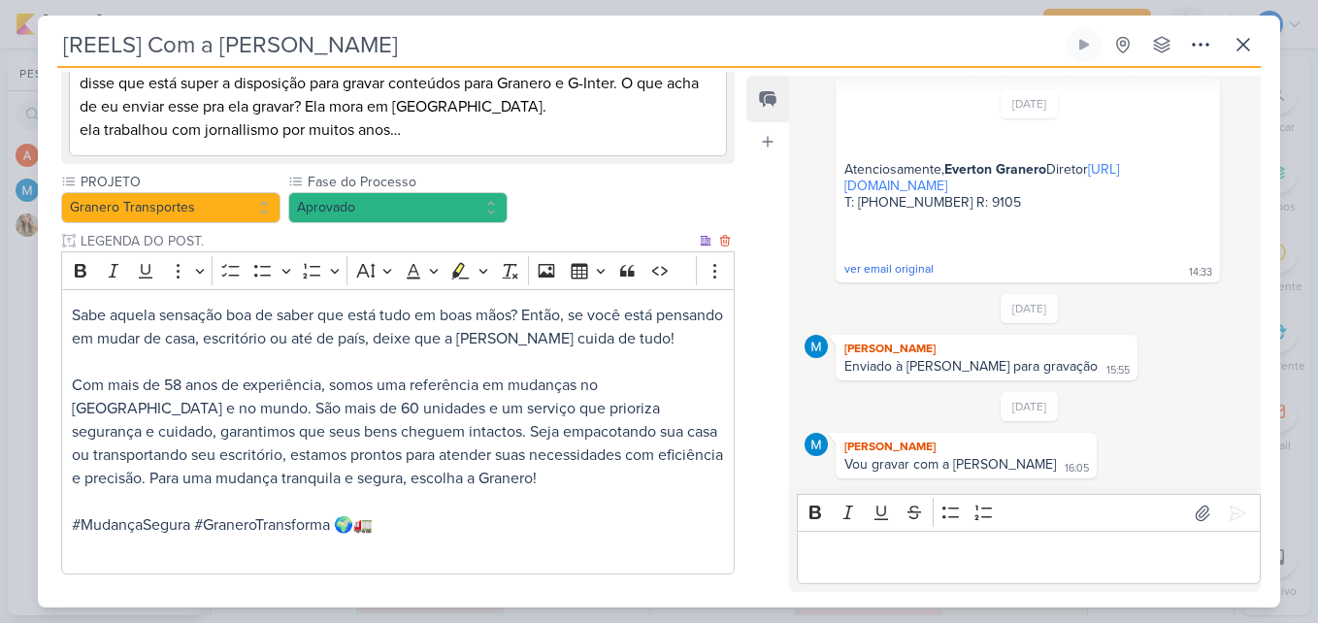
scroll to position [846, 0]
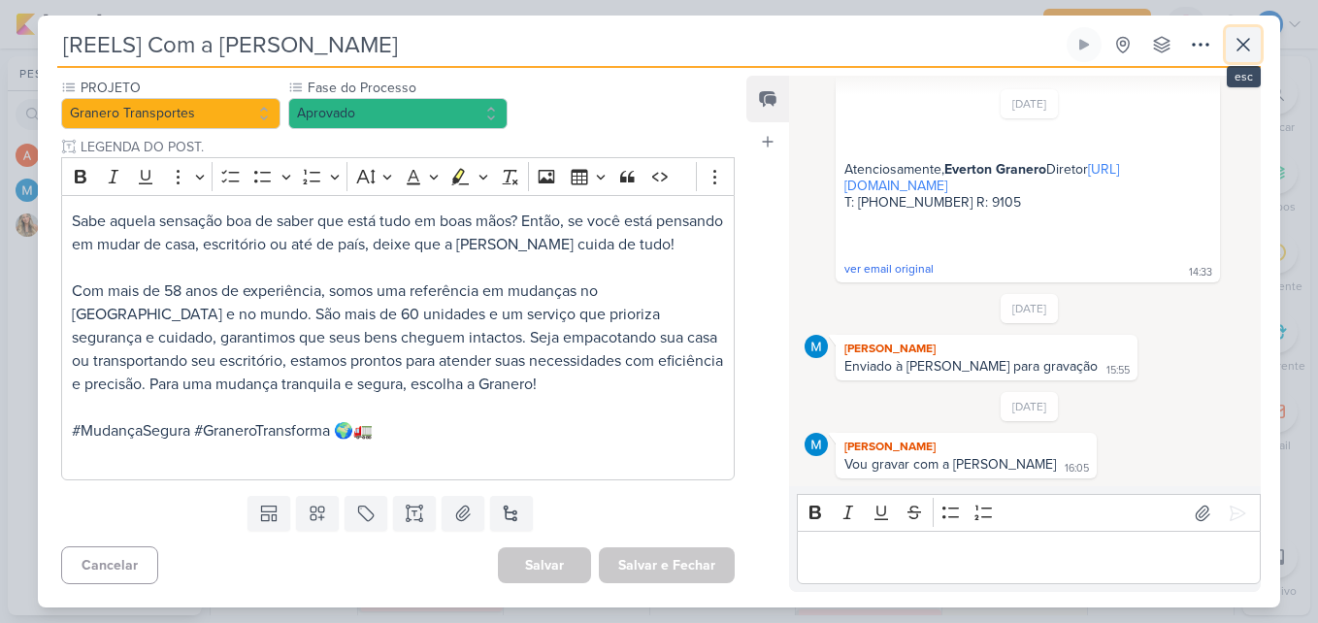
click at [1255, 43] on button at bounding box center [1243, 44] width 35 height 35
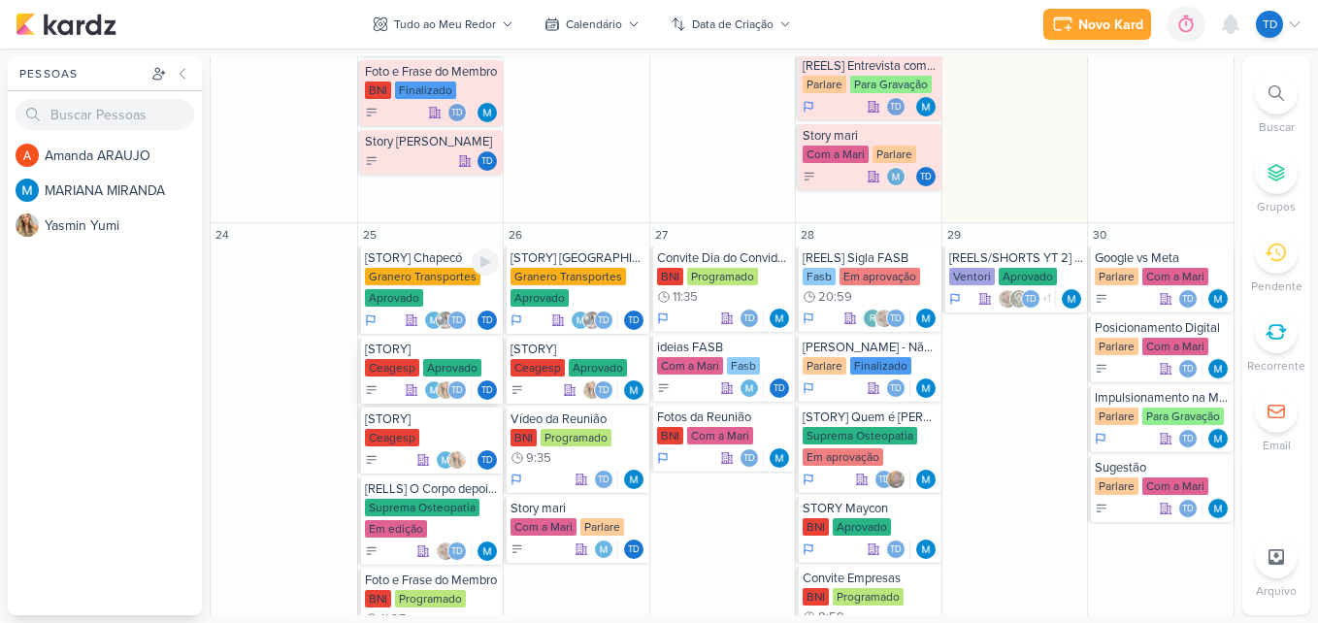
scroll to position [1189, 0]
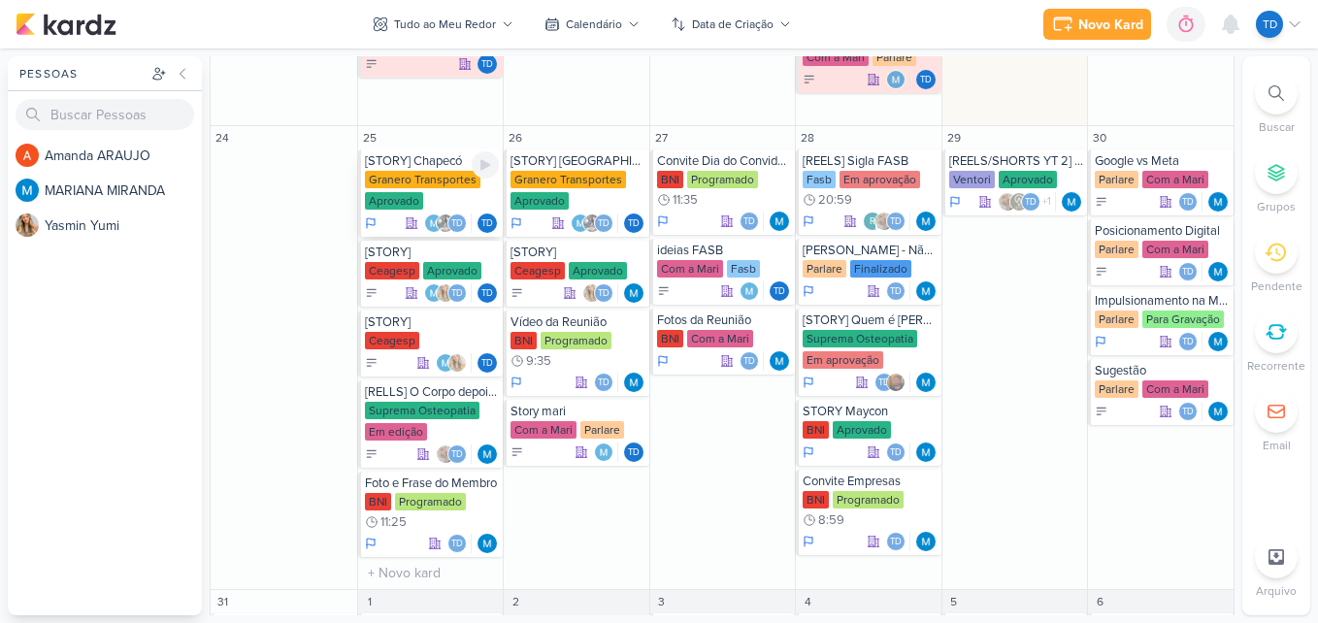
click at [446, 175] on div "Granero Transportes" at bounding box center [422, 179] width 115 height 17
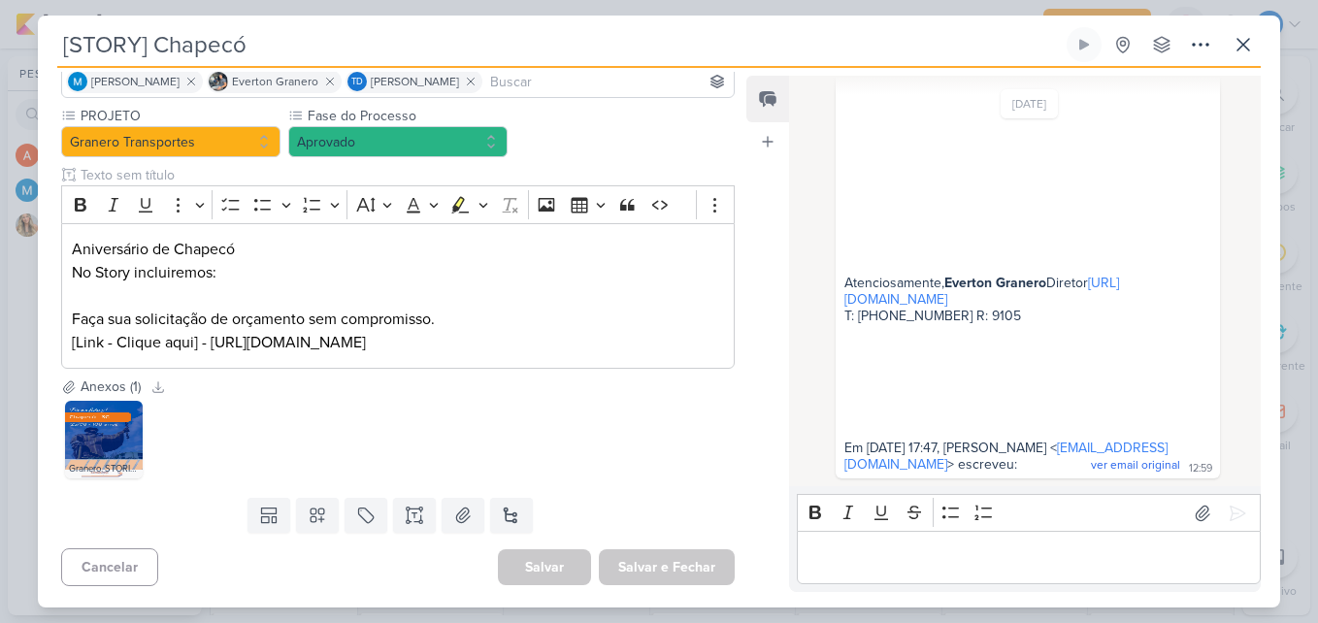
scroll to position [149, 0]
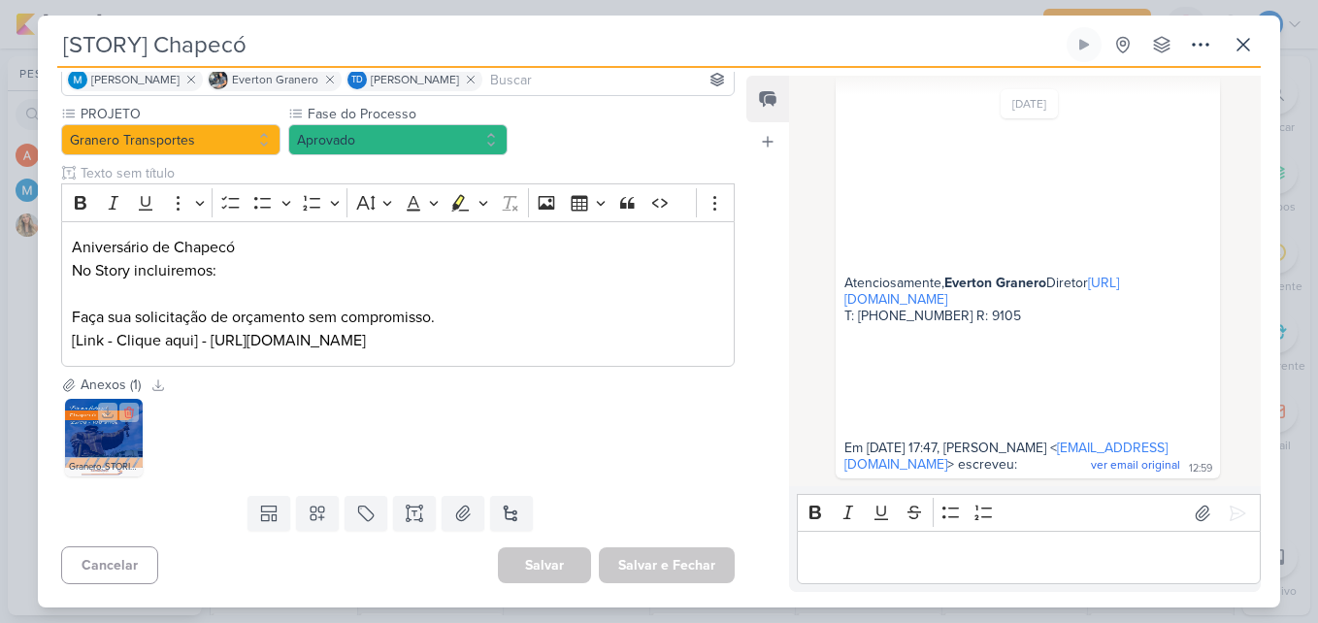
click at [104, 444] on img at bounding box center [104, 438] width 78 height 78
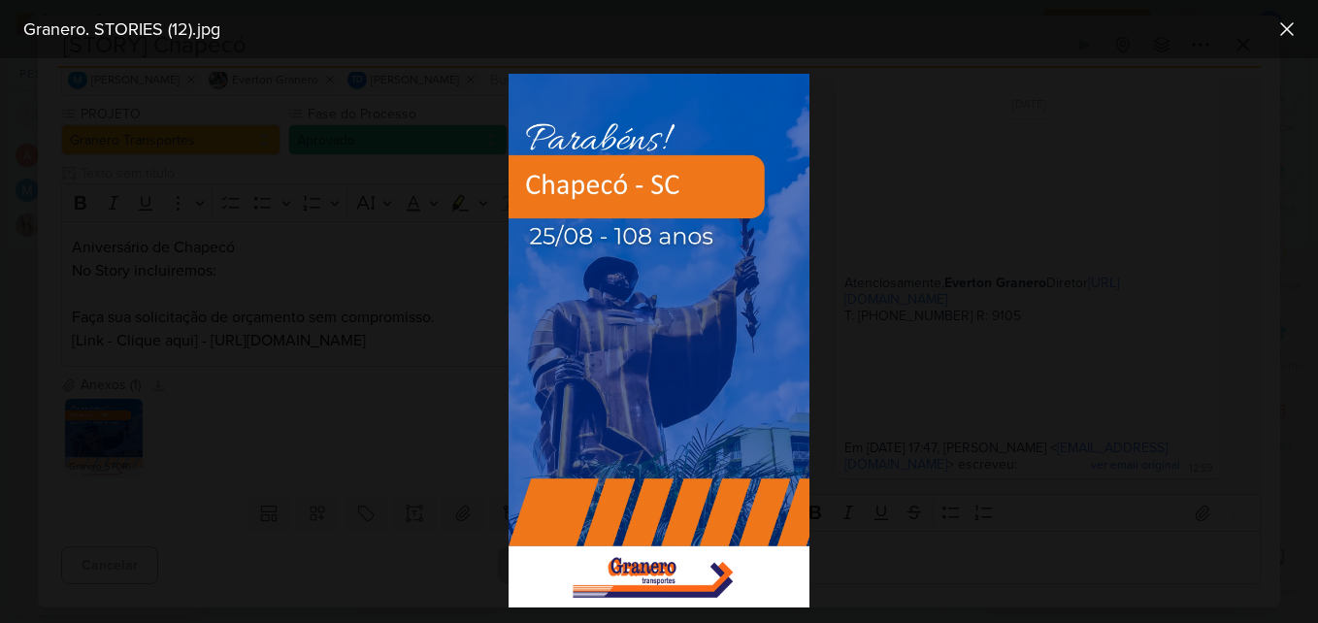
click at [898, 182] on div at bounding box center [659, 340] width 1318 height 565
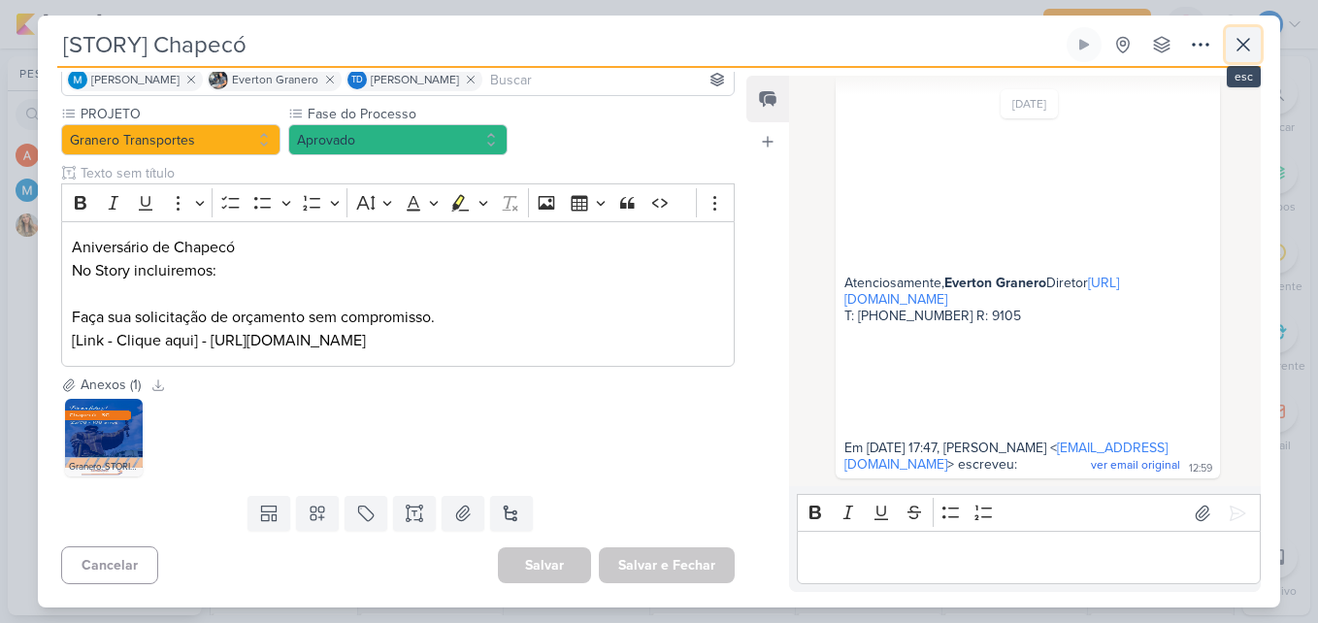
click at [1243, 35] on icon at bounding box center [1242, 44] width 23 height 23
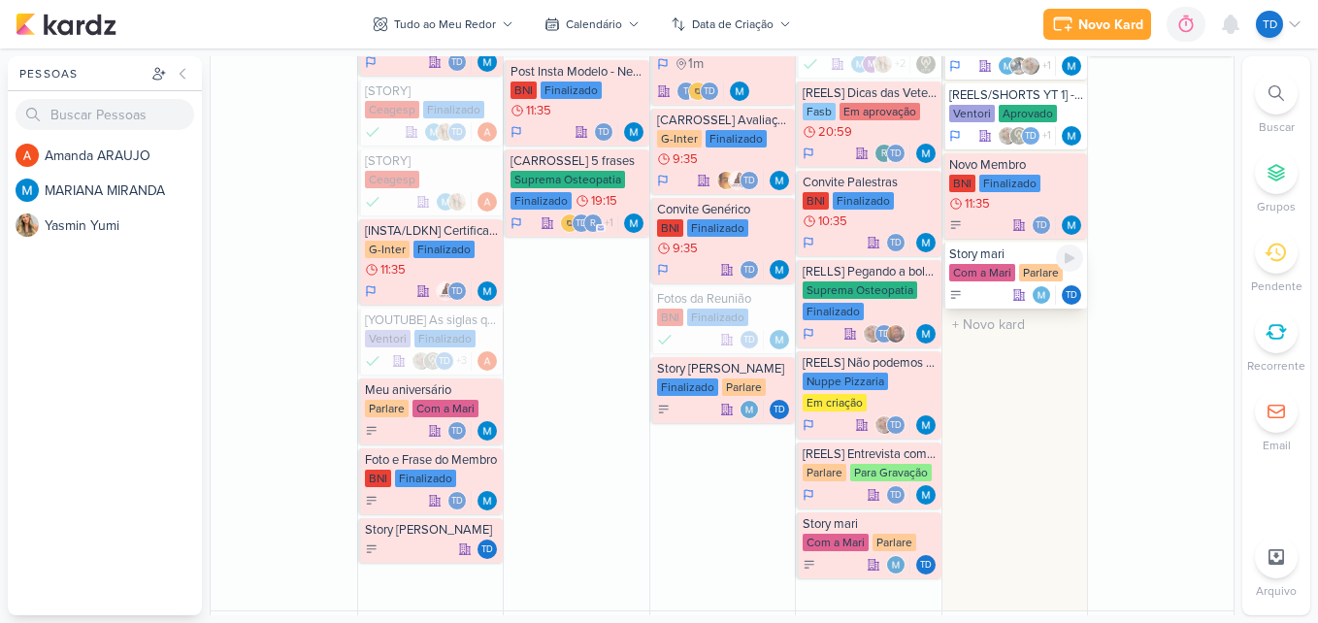
scroll to position [606, 0]
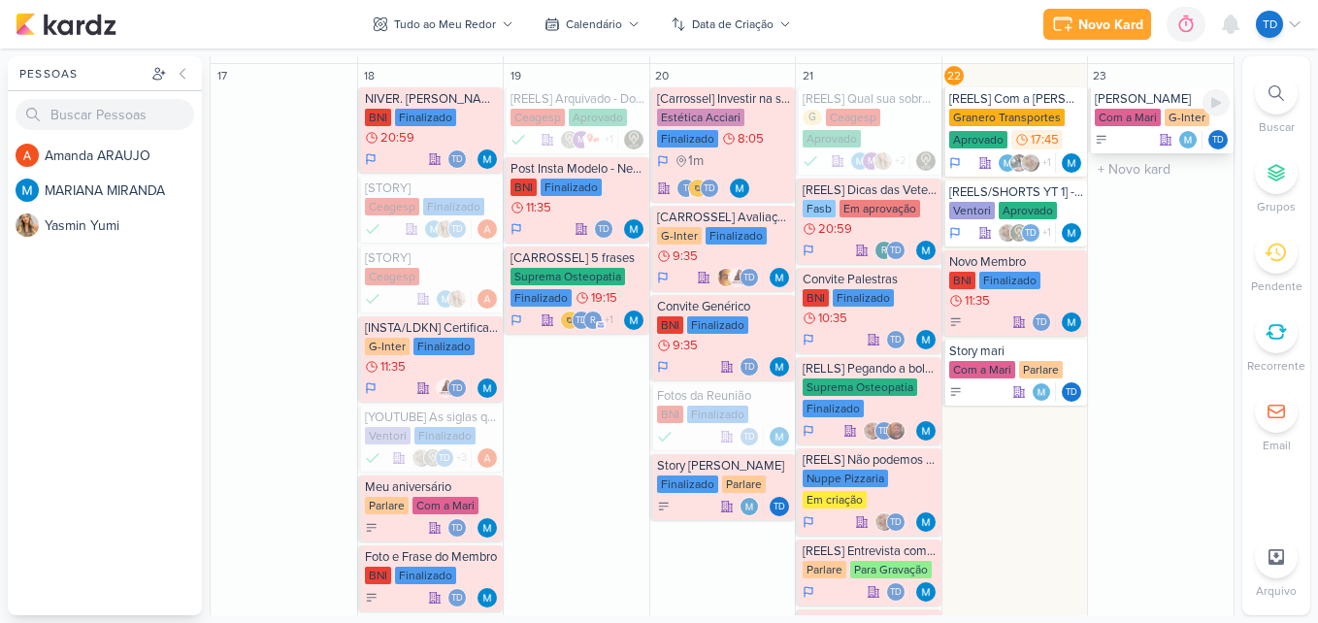
click at [1147, 124] on div "Com a Mari" at bounding box center [1128, 117] width 66 height 17
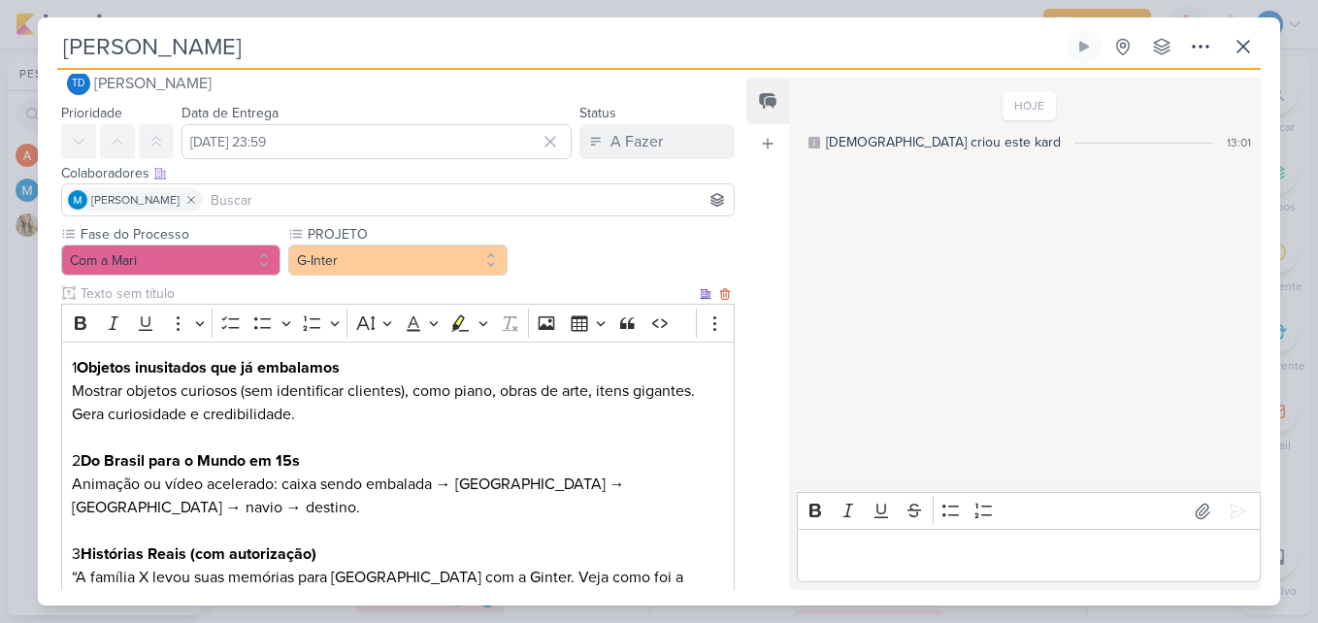
scroll to position [0, 0]
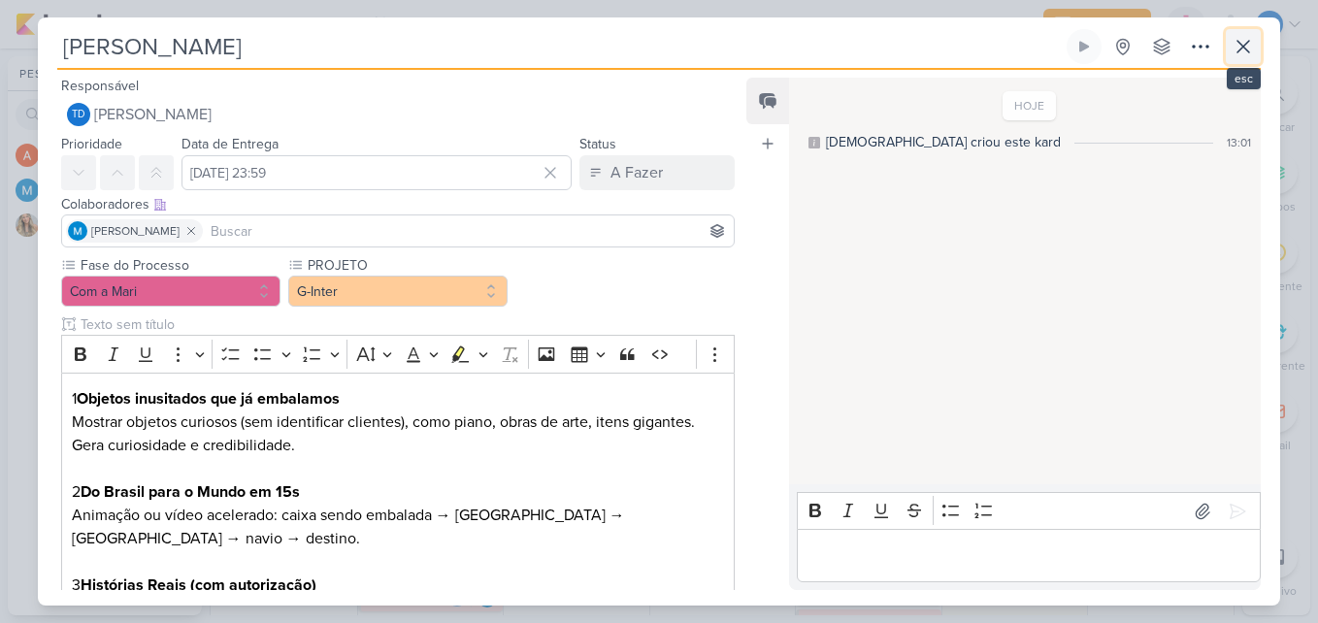
click at [1244, 47] on icon at bounding box center [1243, 47] width 12 height 12
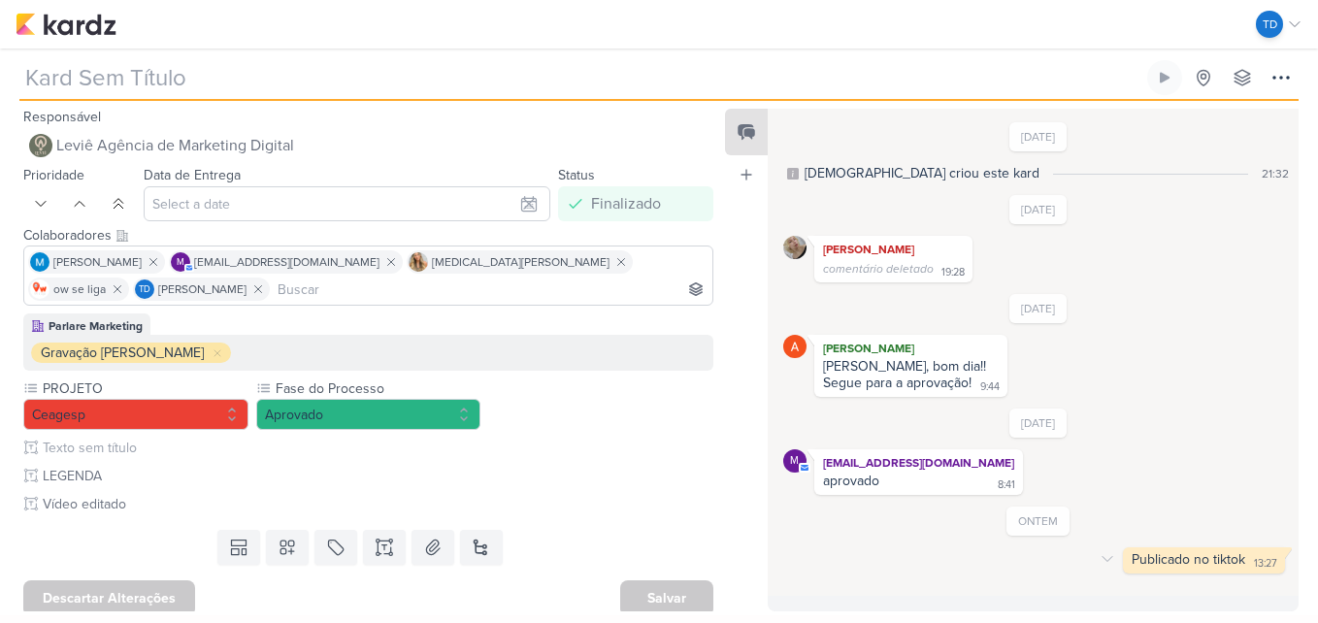
type input "[REELS] Qual sua sobremesa favorita?"
type input "21 de agosto de 2025 às 23:59"
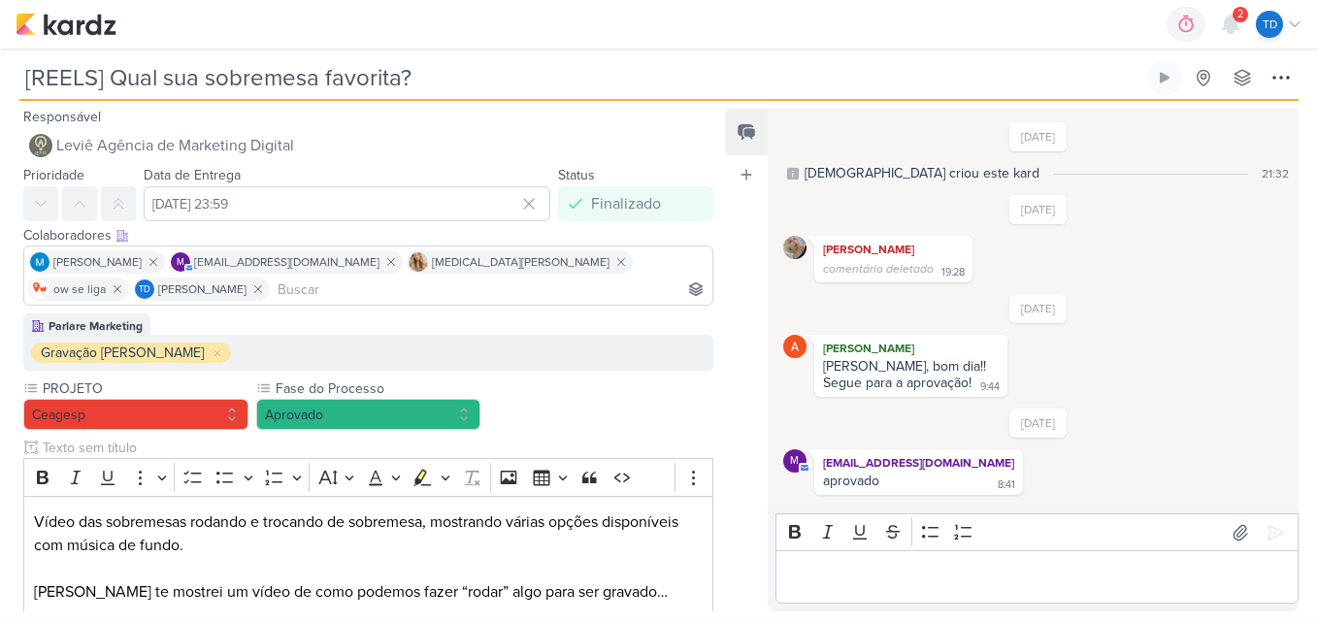
scroll to position [76, 0]
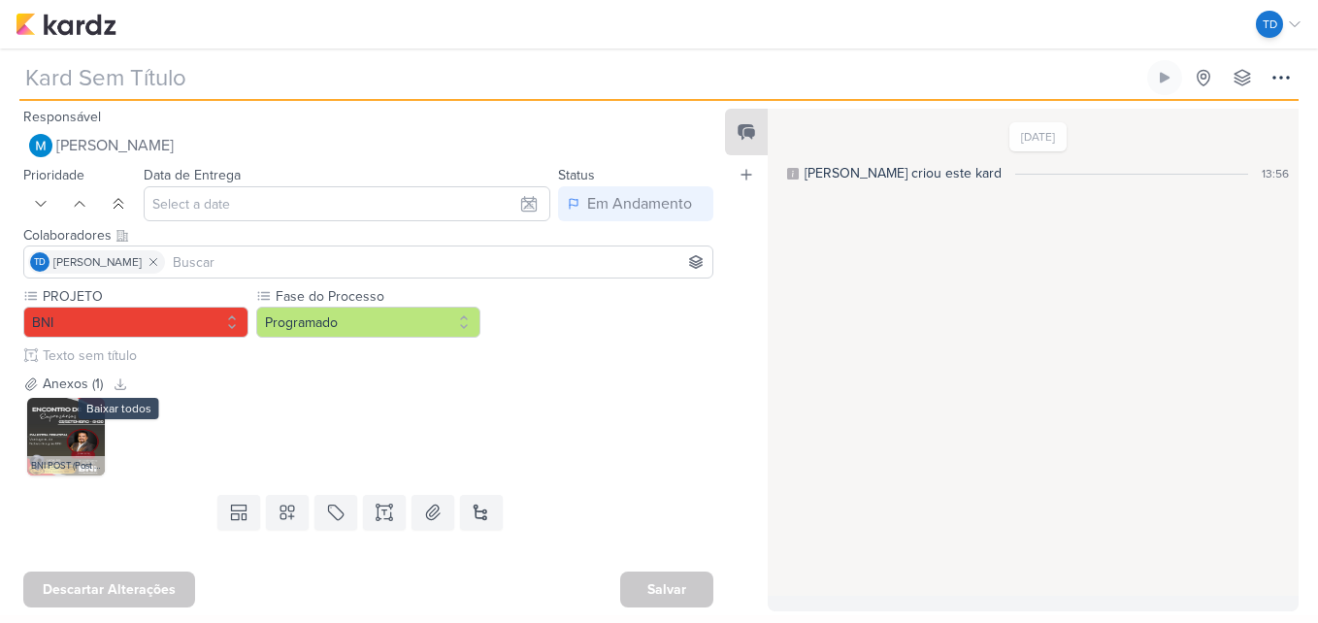
type input "Convite Dia do Convidado"
type input "[DATE] 11:35"
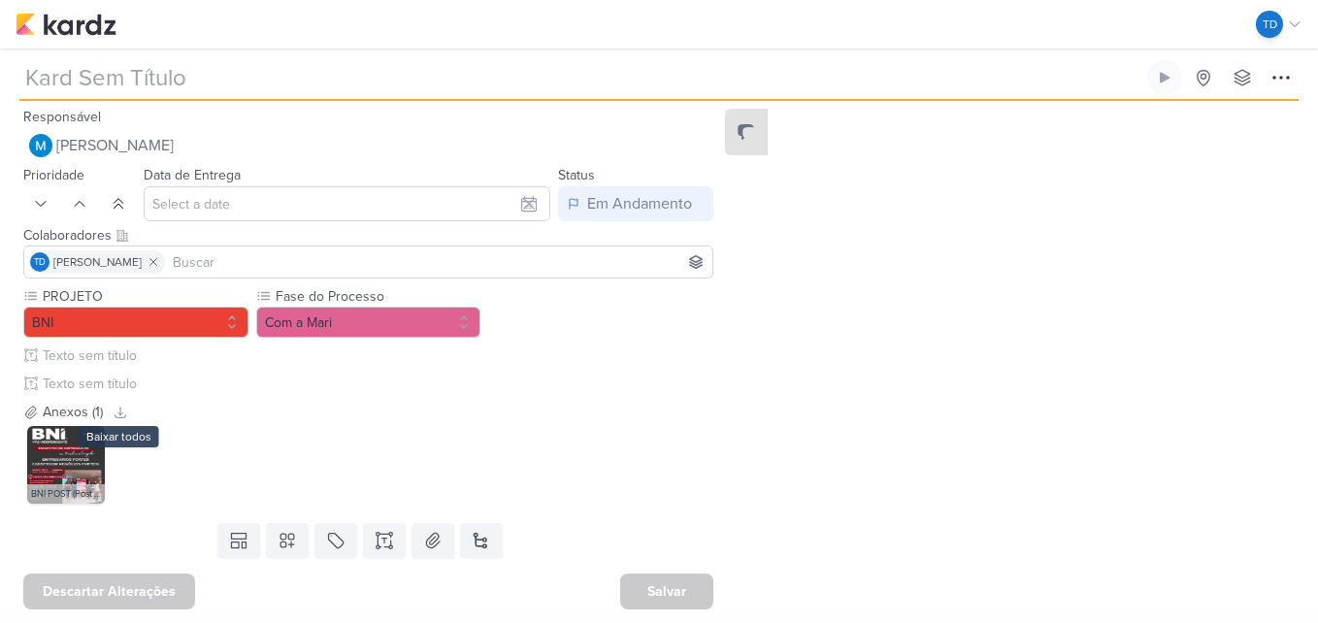
type input "Convite Genérico"
type input "[DATE] 23:59"
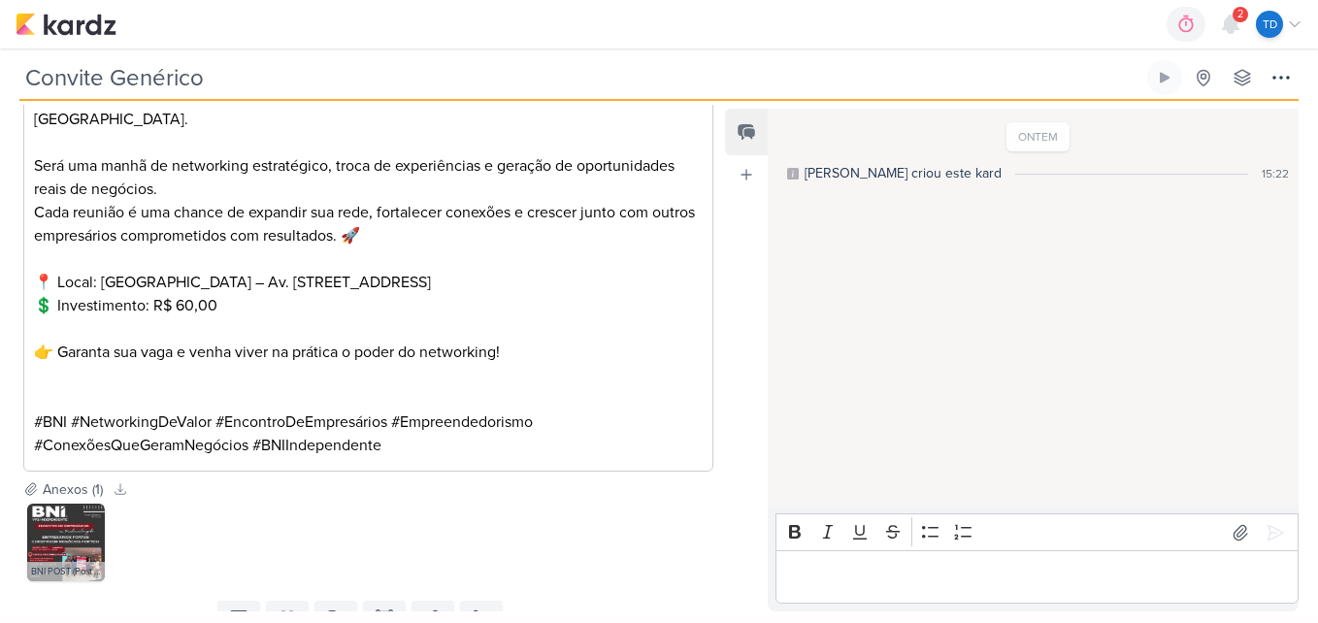
scroll to position [603, 0]
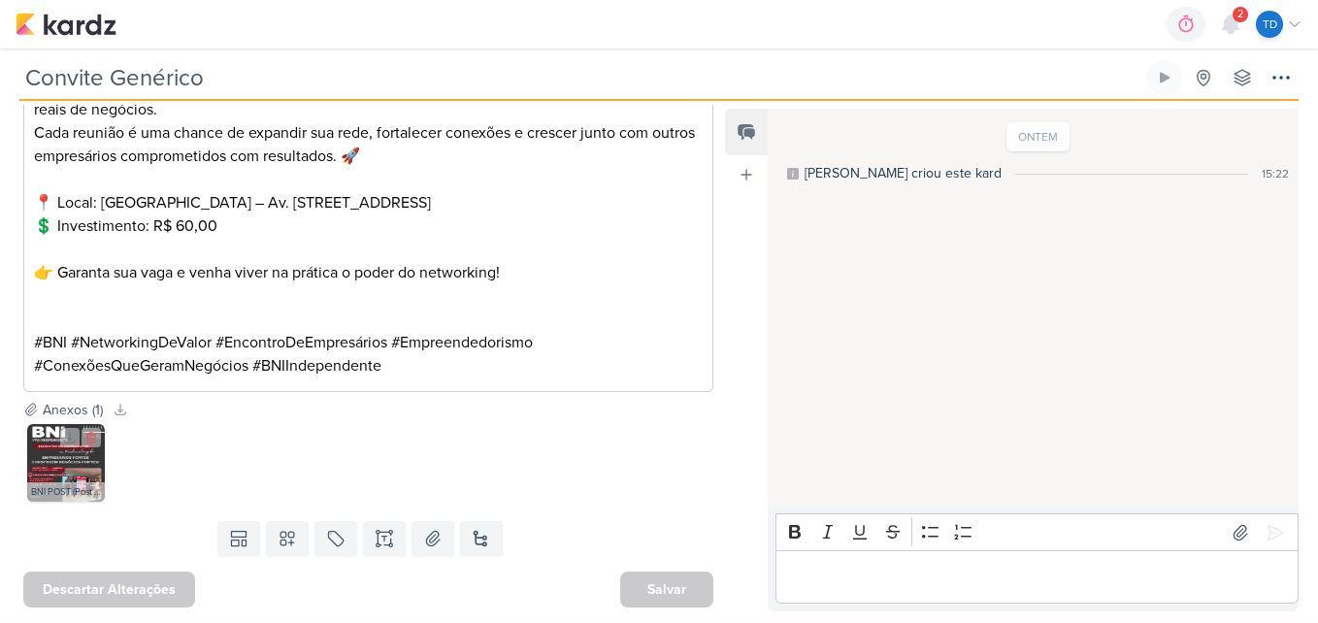
click at [71, 467] on img at bounding box center [66, 463] width 78 height 78
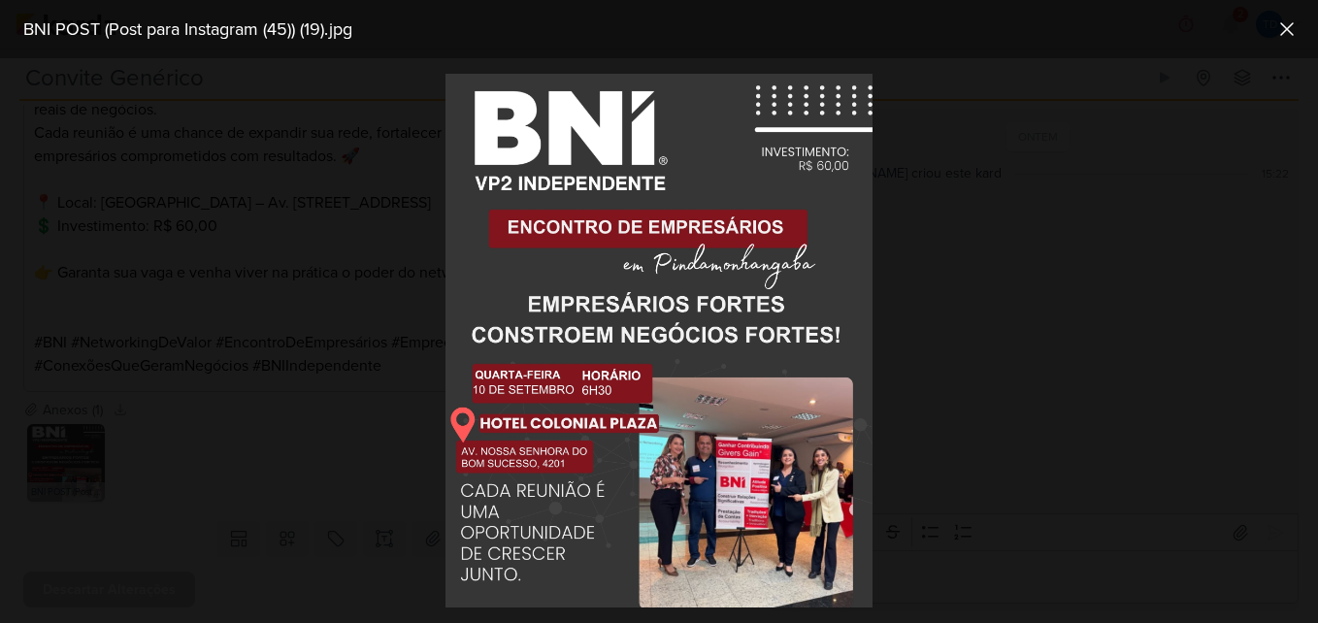
click at [389, 476] on div at bounding box center [659, 340] width 1318 height 565
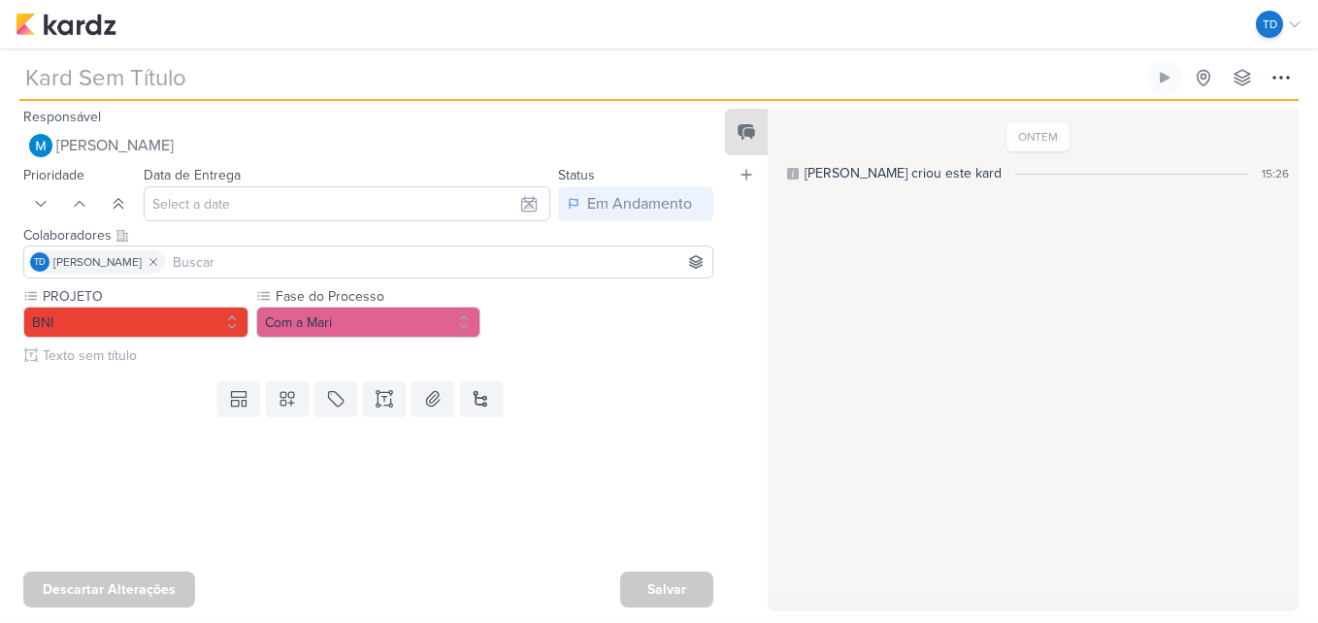
type input "Fotos da Reunião"
type input "[DATE] 23:59"
type input "Fotos da Reunião"
type input "[DATE] 23:59"
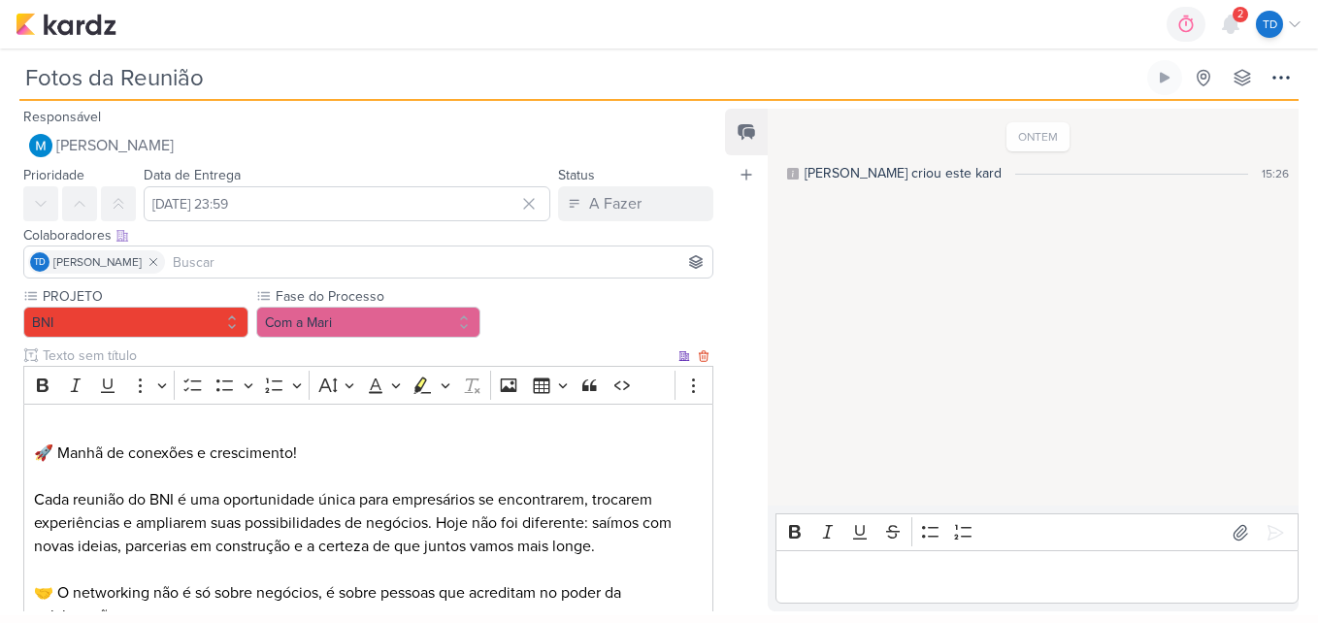
scroll to position [323, 0]
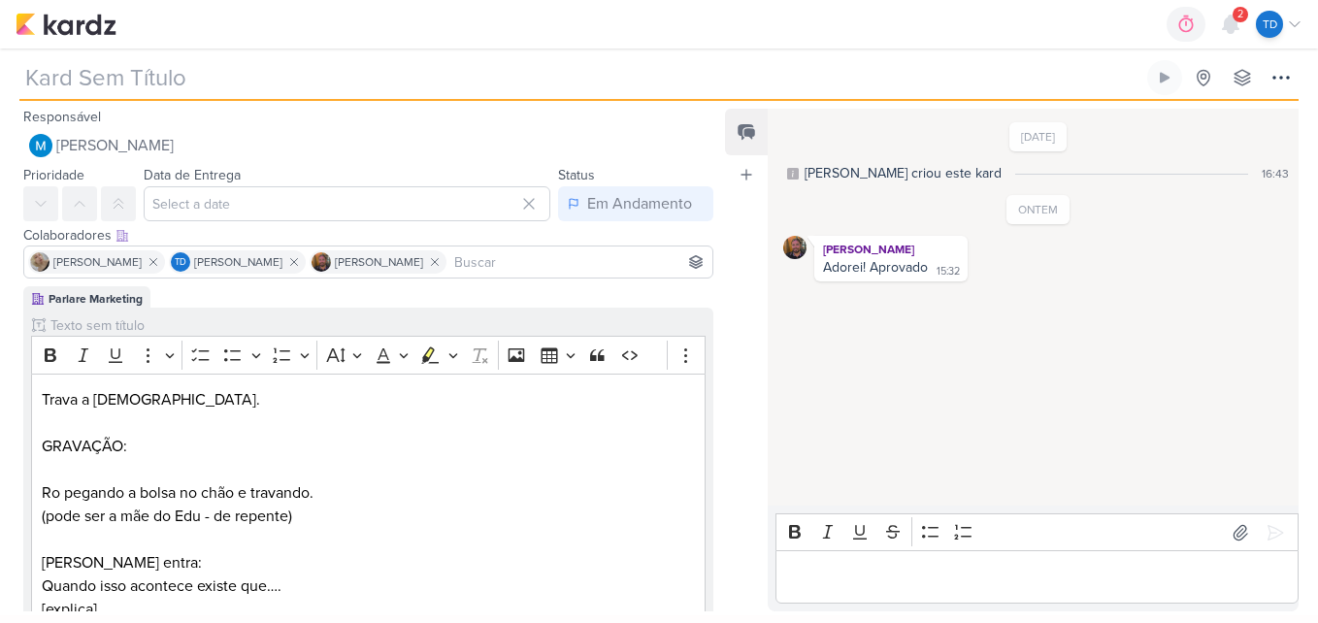
type input "[RELLS] Pegando a bolsa"
type input "21 de agosto de 2025 às 23:59"
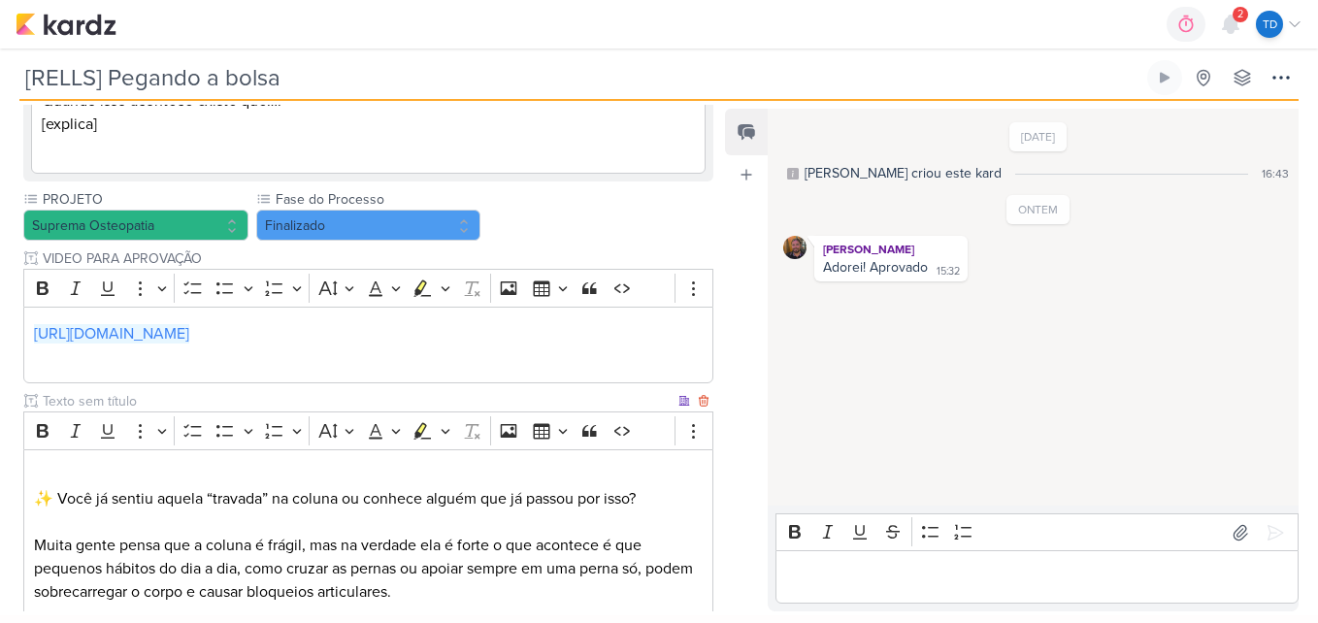
scroll to position [761, 0]
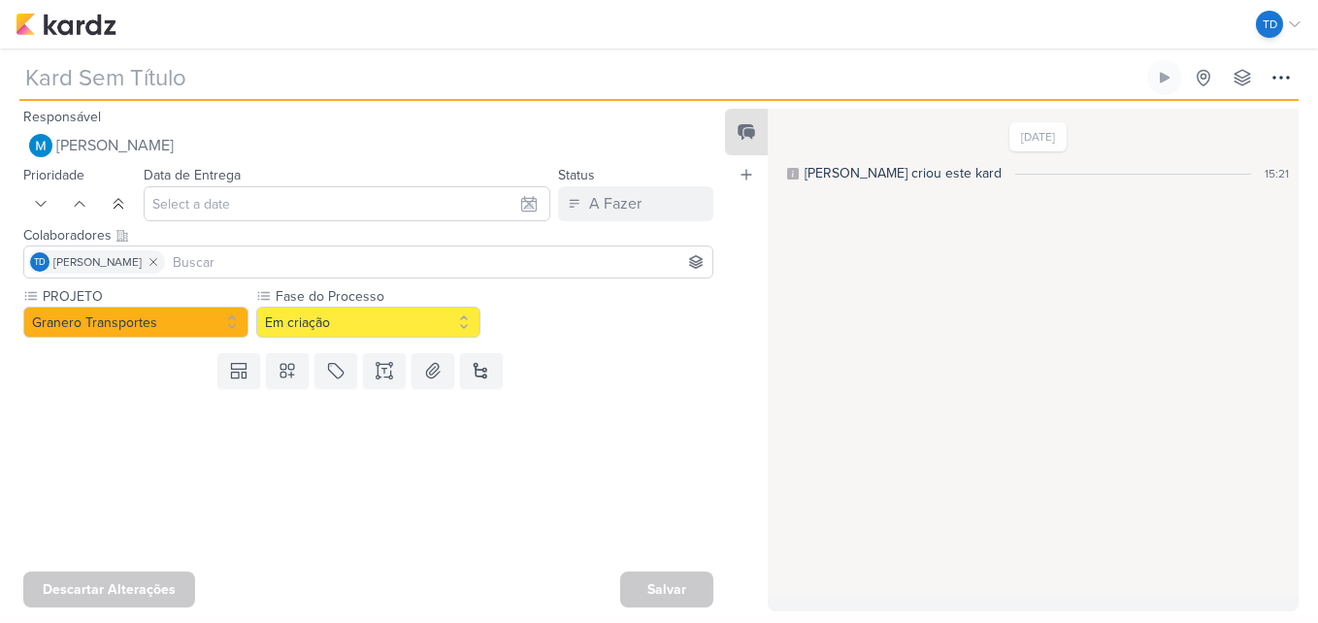
type input "[STORY] Setembro Amarelo"
type input "1 de setembro de 2025 às 23:59"
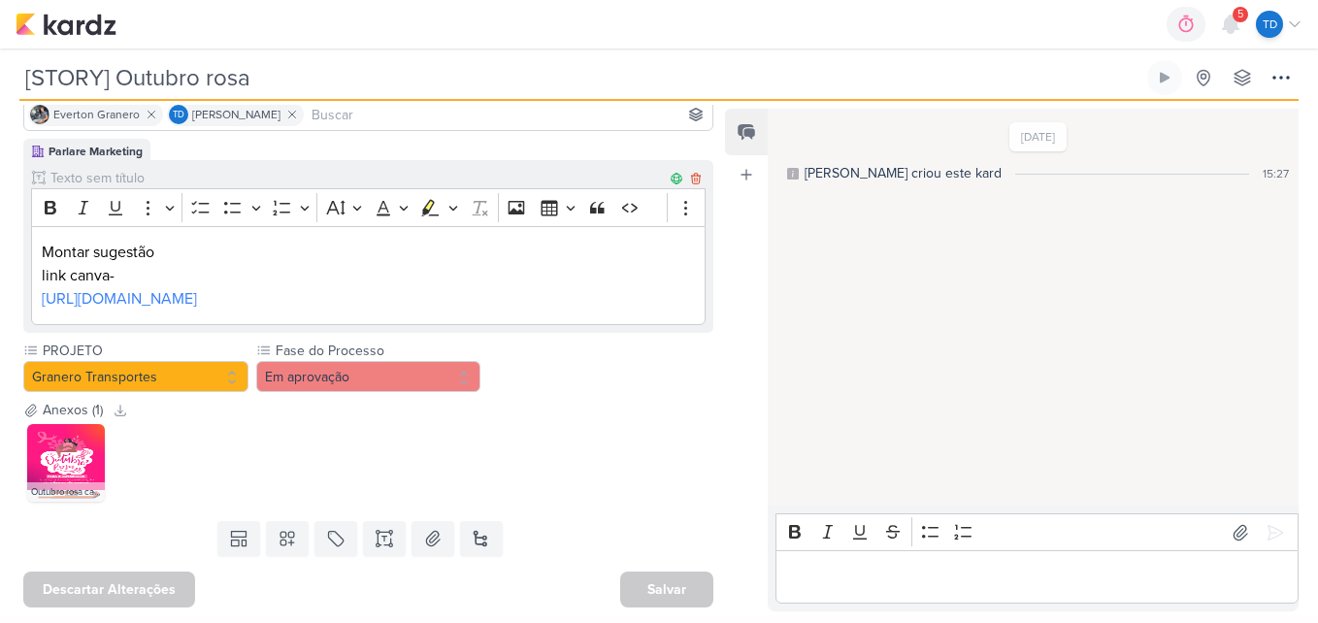
scroll to position [194, 0]
click at [58, 471] on img at bounding box center [66, 463] width 78 height 78
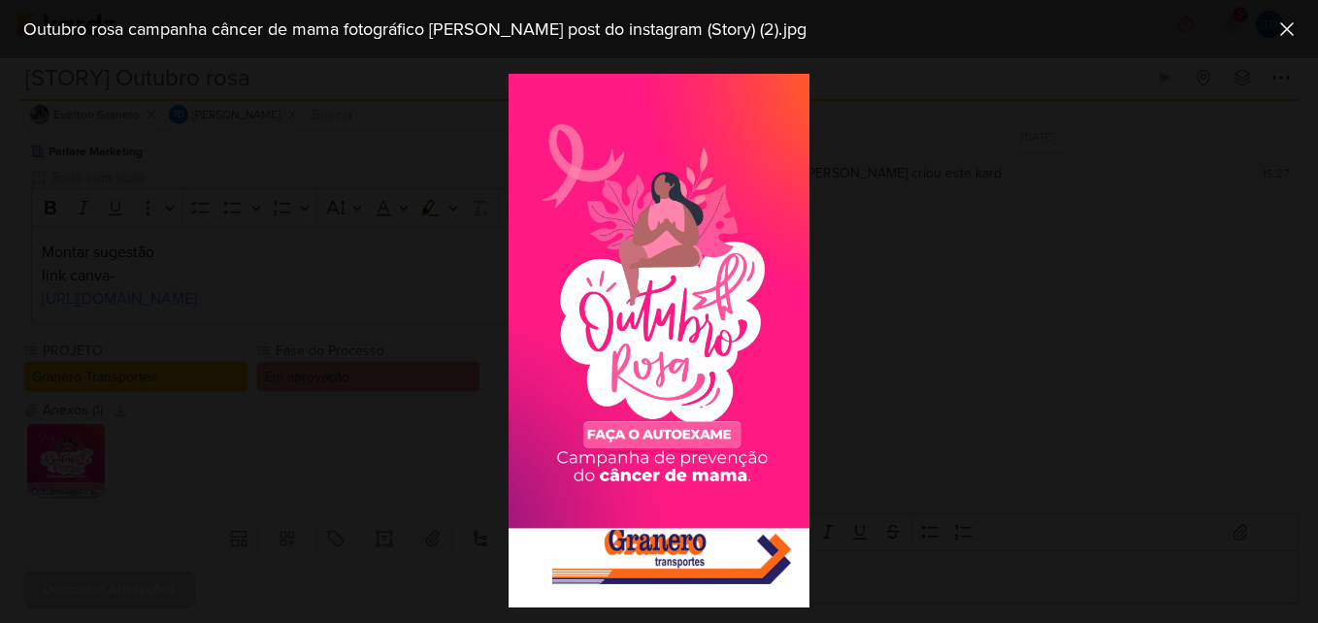
click at [996, 350] on div at bounding box center [659, 340] width 1318 height 565
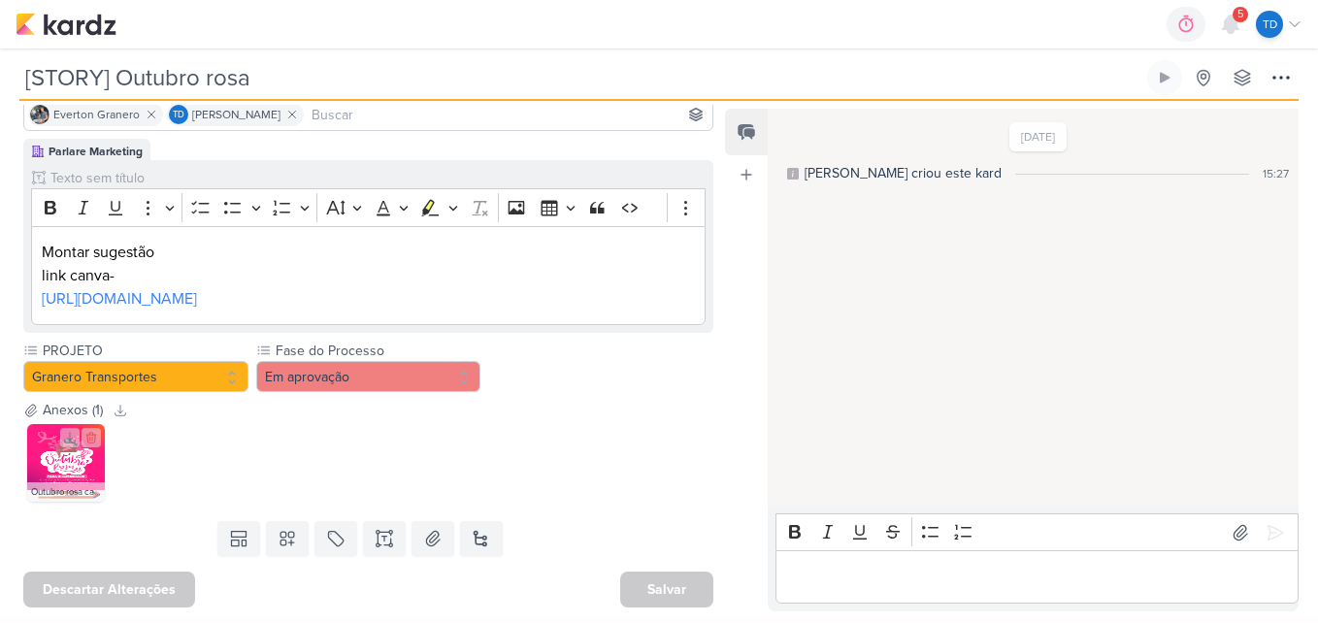
click at [75, 463] on img at bounding box center [66, 463] width 78 height 78
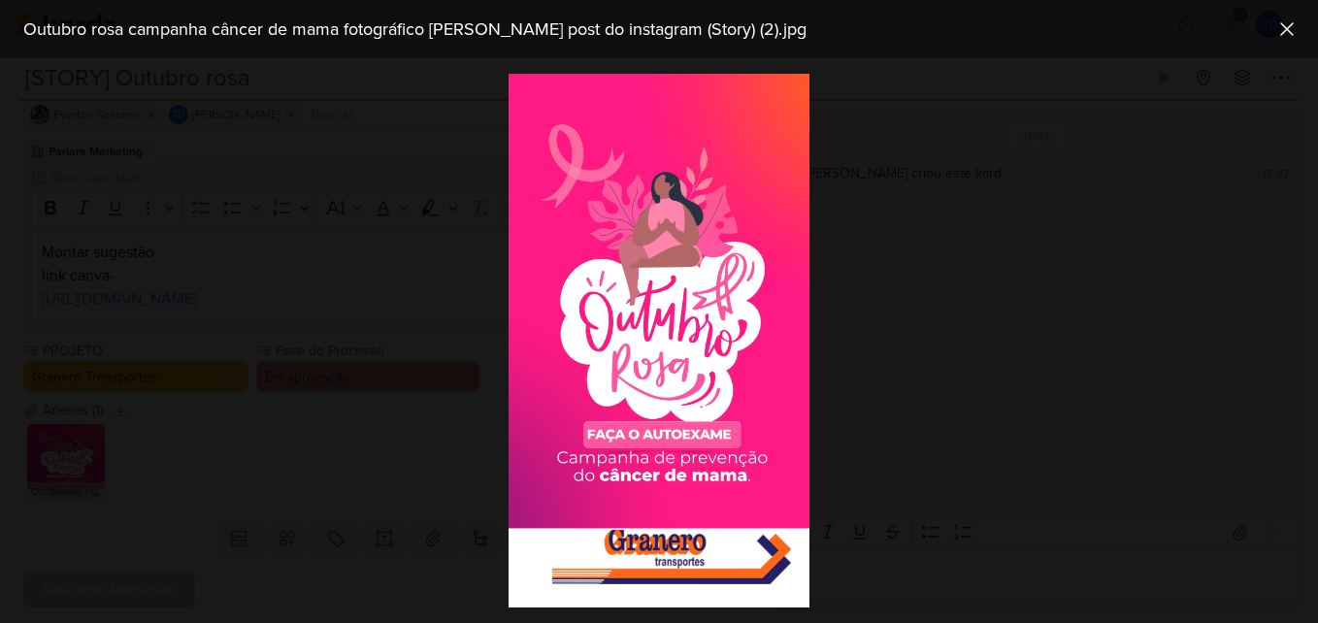
click at [433, 495] on div at bounding box center [659, 340] width 1318 height 565
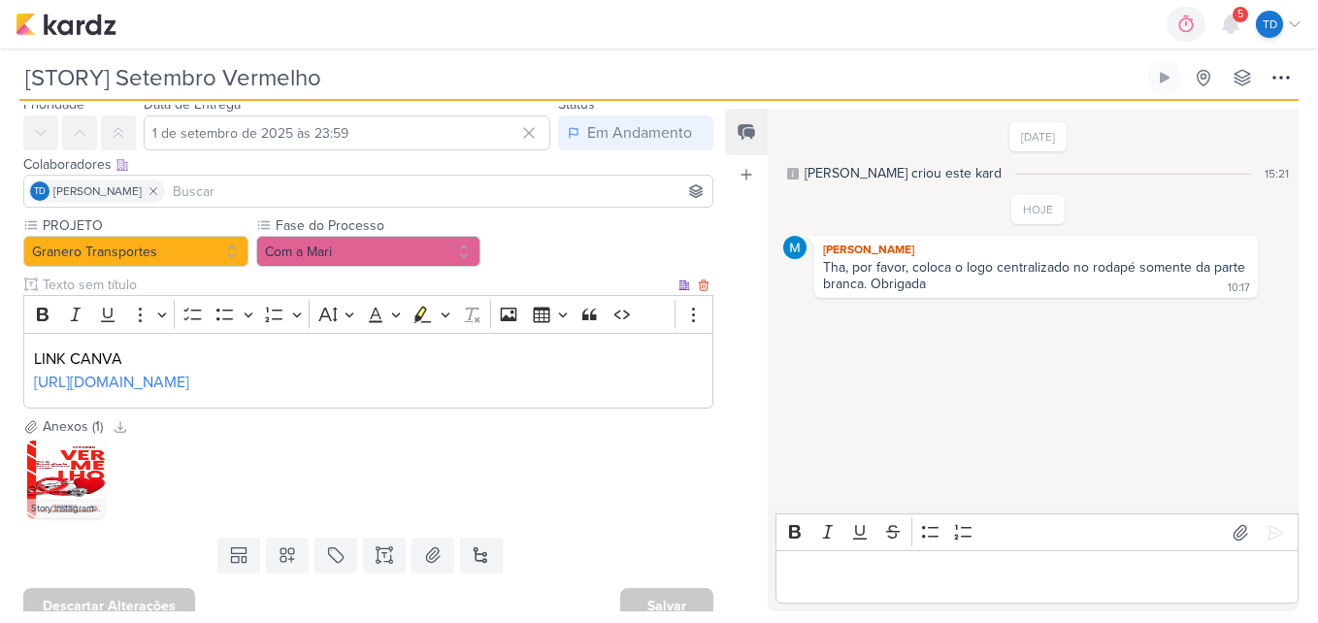
scroll to position [134, 0]
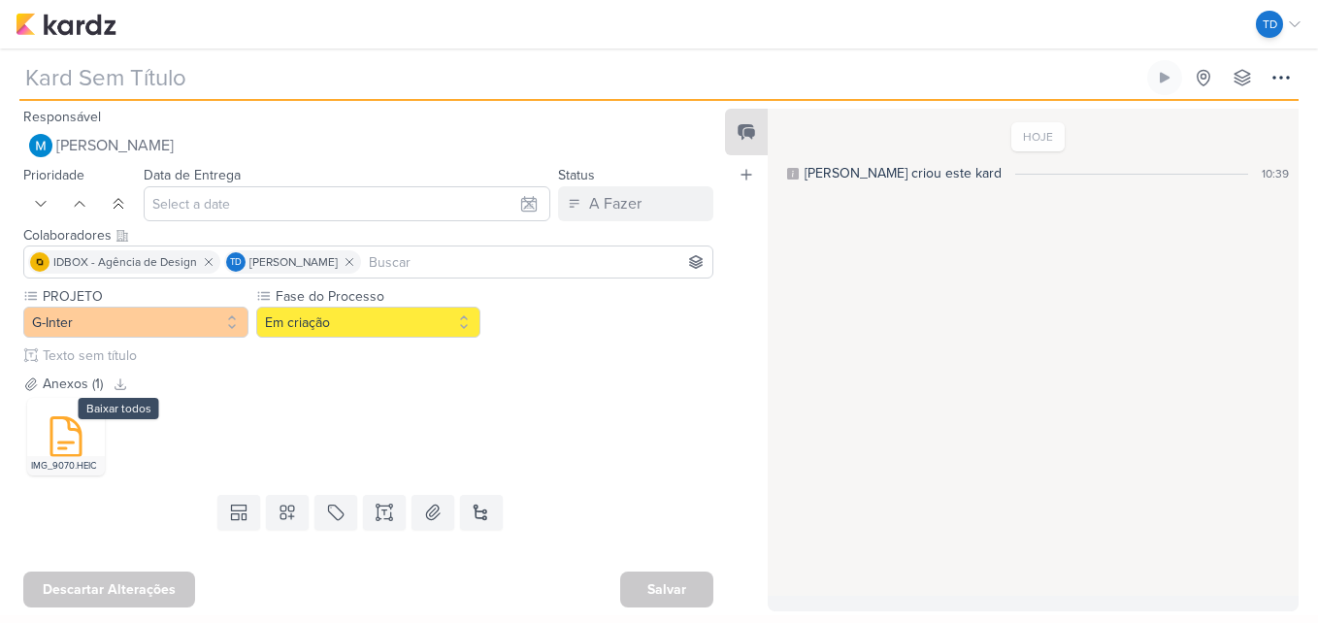
type input "[Criativo] Itens delicados"
type input "[DATE] 23:59"
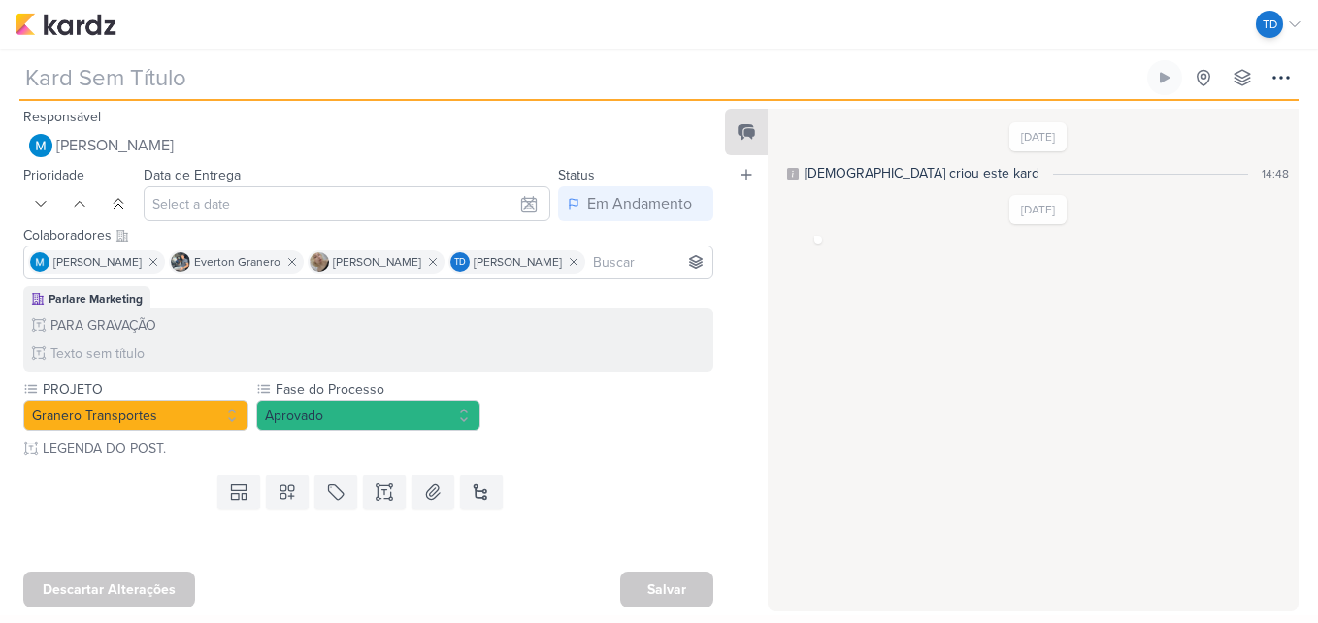
type input "[REELS] Com a [PERSON_NAME]"
type input "[DATE] 17:45"
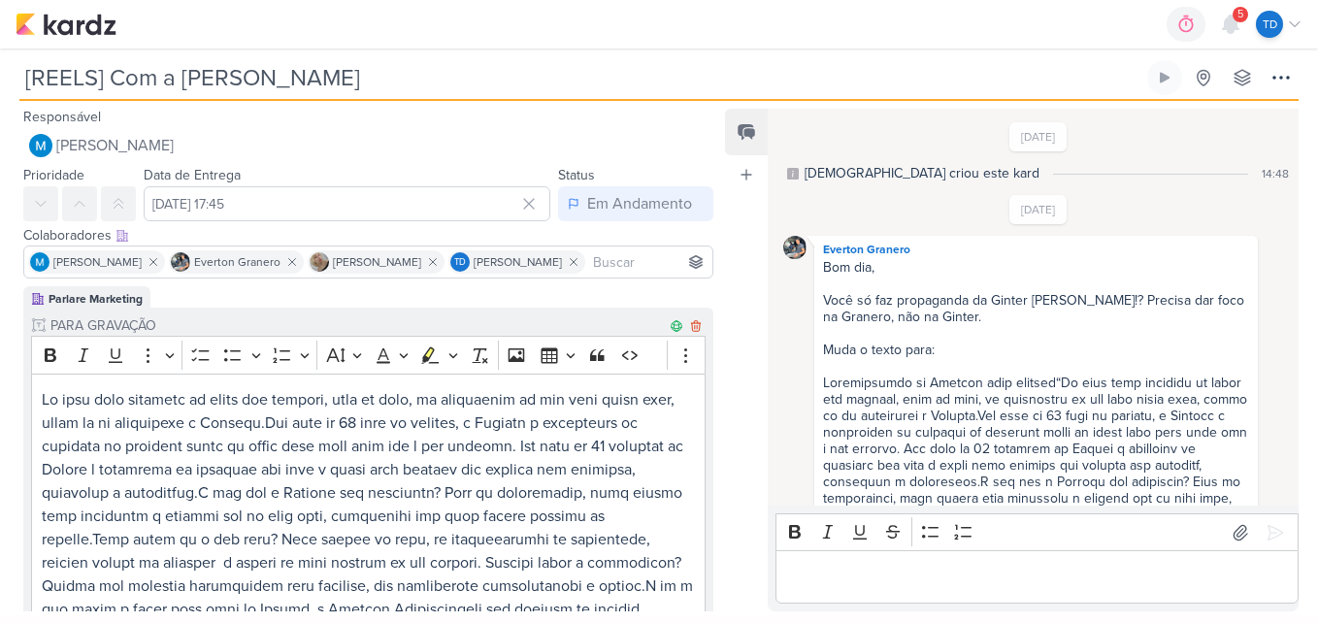
scroll to position [1054, 0]
